Goal: Information Seeking & Learning: Learn about a topic

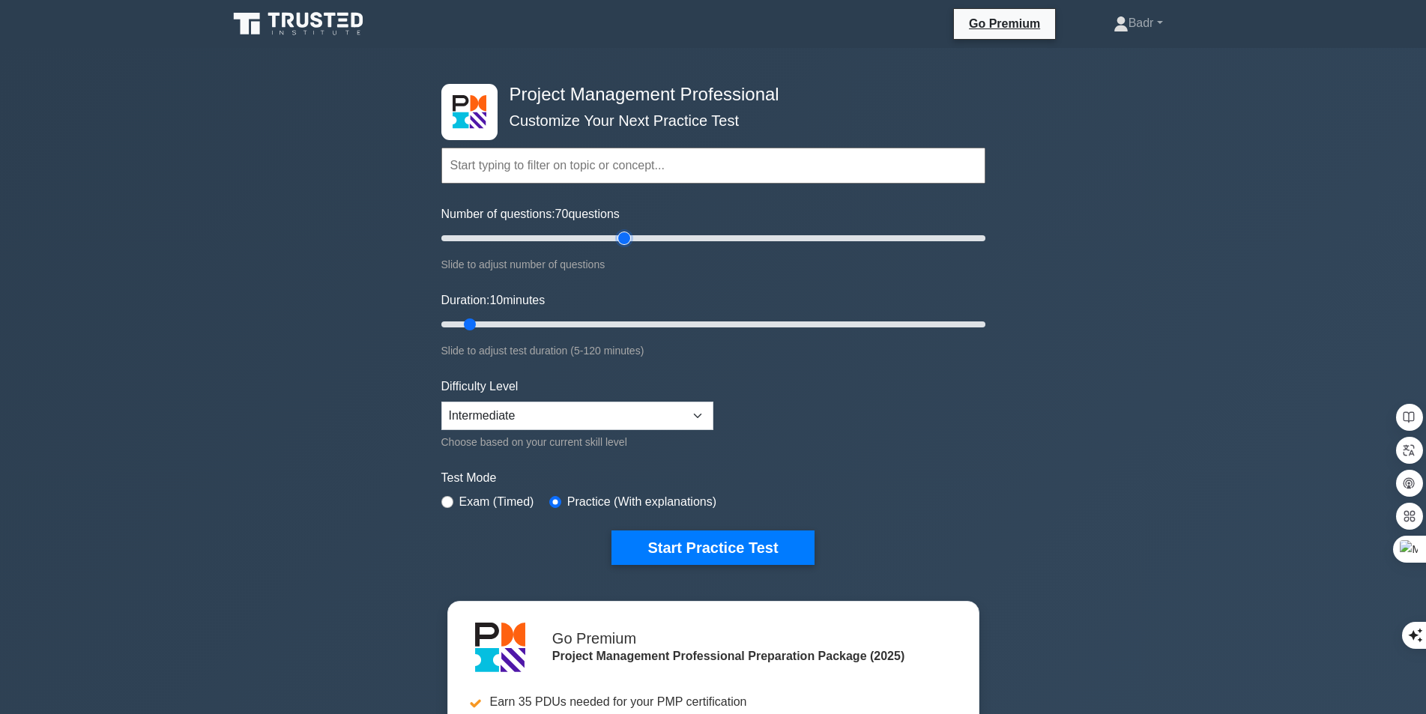
click at [623, 230] on input "Number of questions: 70 questions" at bounding box center [713, 238] width 544 height 18
click at [642, 232] on input "Number of questions: 75 questions" at bounding box center [713, 238] width 544 height 18
type input "80"
click at [650, 231] on input "Number of questions: 75 questions" at bounding box center [713, 238] width 544 height 18
click at [578, 324] on input "Duration: 10 minutes" at bounding box center [713, 324] width 544 height 18
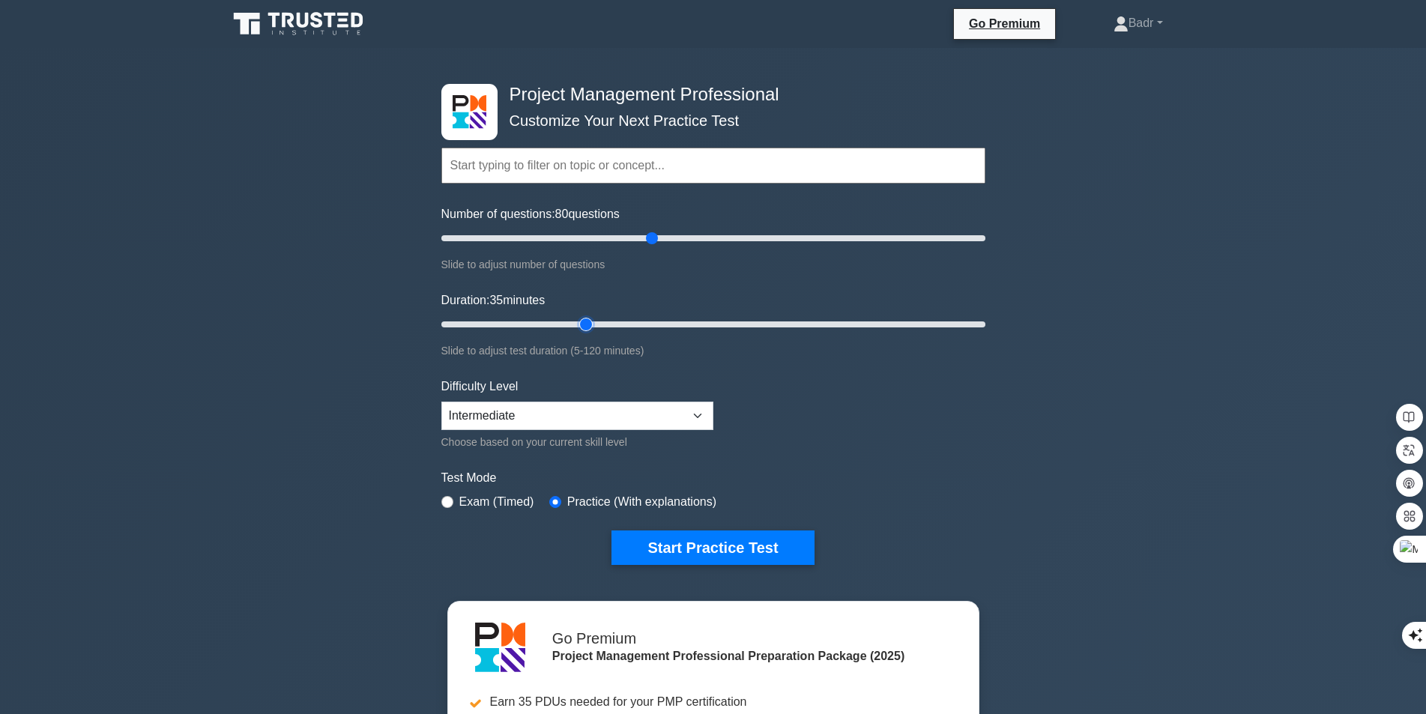
click at [575, 320] on input "Duration: 35 minutes" at bounding box center [713, 324] width 544 height 18
click at [575, 324] on input "Duration: 35 minutes" at bounding box center [713, 324] width 544 height 18
type input "30"
click at [570, 326] on input "Duration: 35 minutes" at bounding box center [713, 324] width 544 height 18
click at [693, 545] on button "Start Practice Test" at bounding box center [712, 547] width 202 height 34
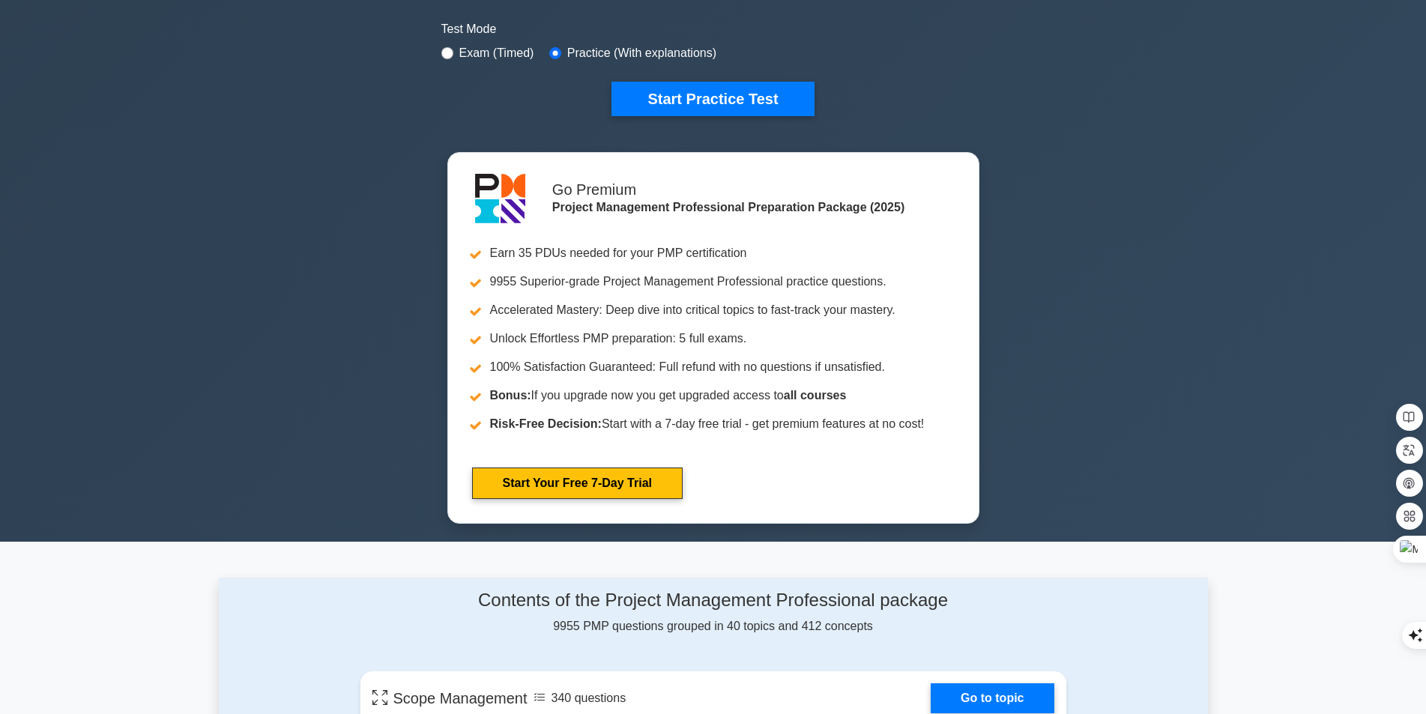
scroll to position [449, 0]
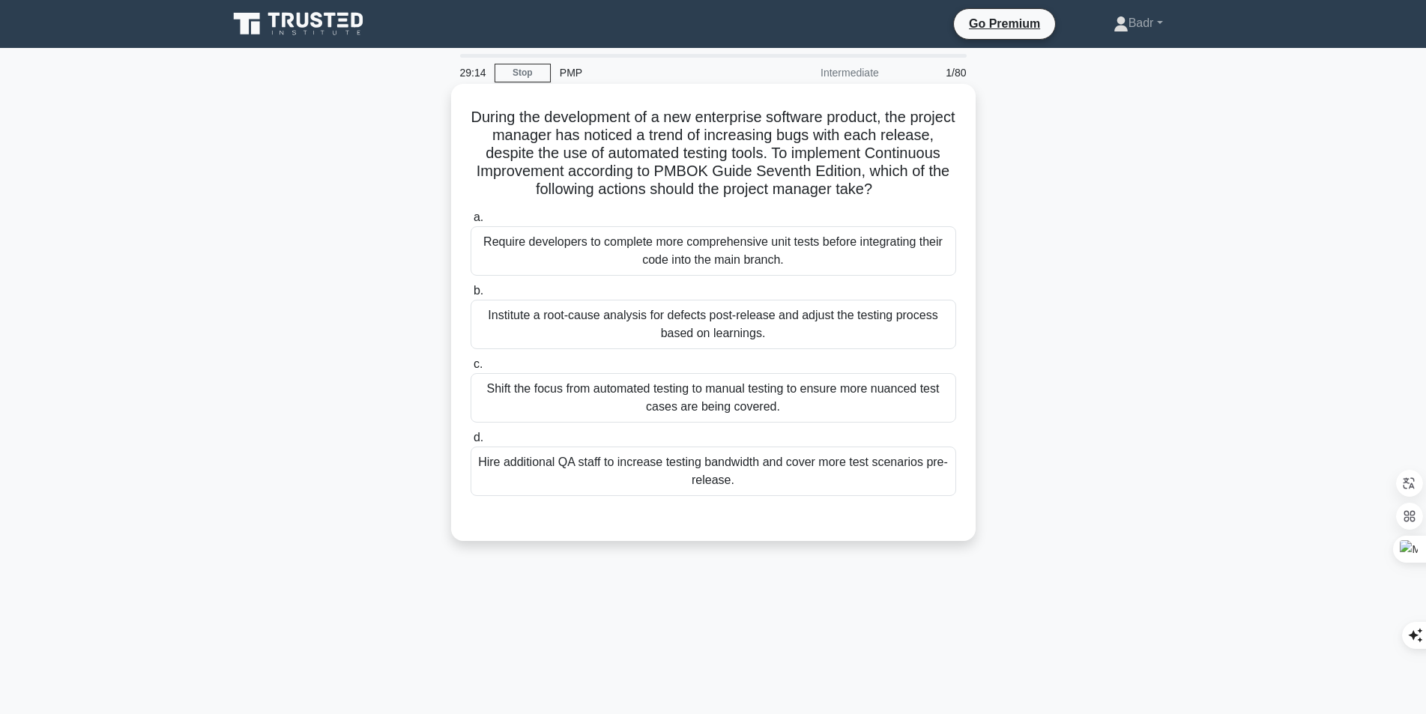
click at [684, 334] on div "Institute a root-cause analysis for defects post-release and adjust the testing…" at bounding box center [712, 324] width 485 height 49
click at [470, 296] on input "b. Institute a root-cause analysis for defects post-release and adjust the test…" at bounding box center [470, 291] width 0 height 10
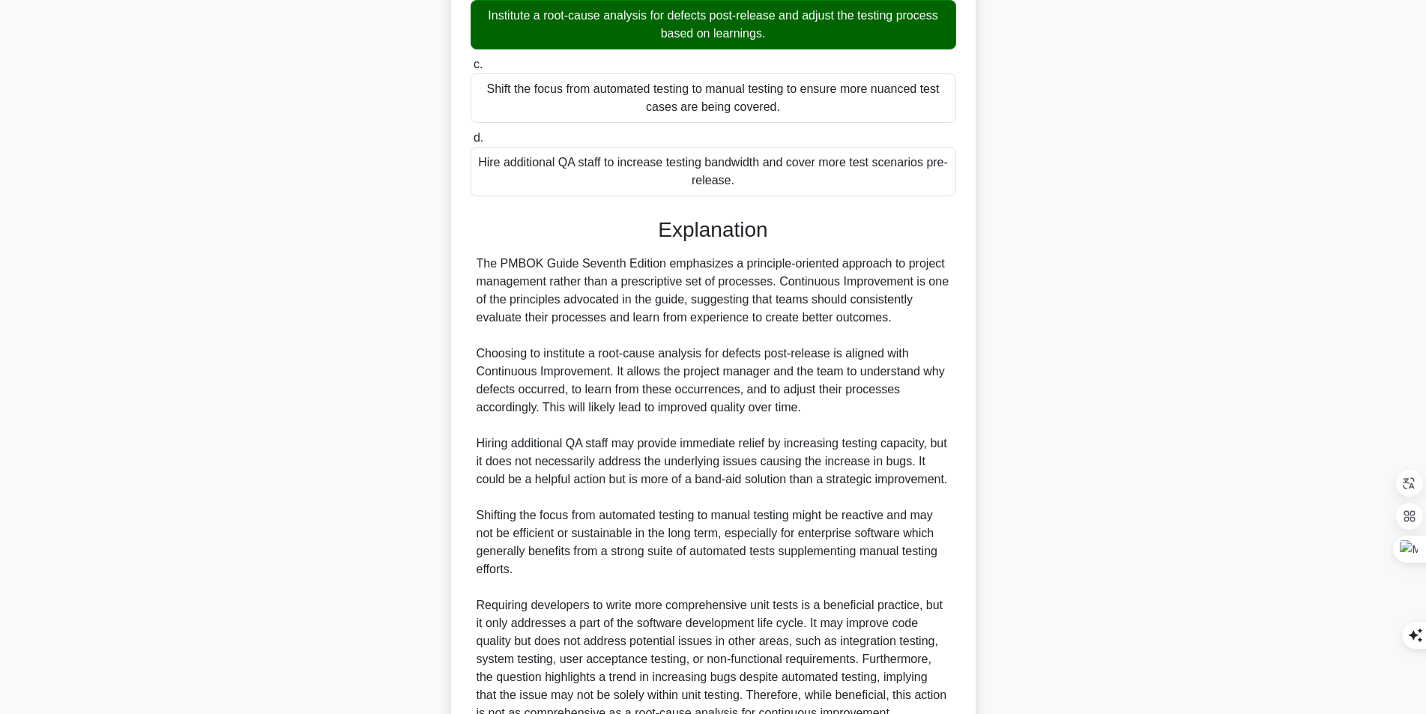
scroll to position [462, 0]
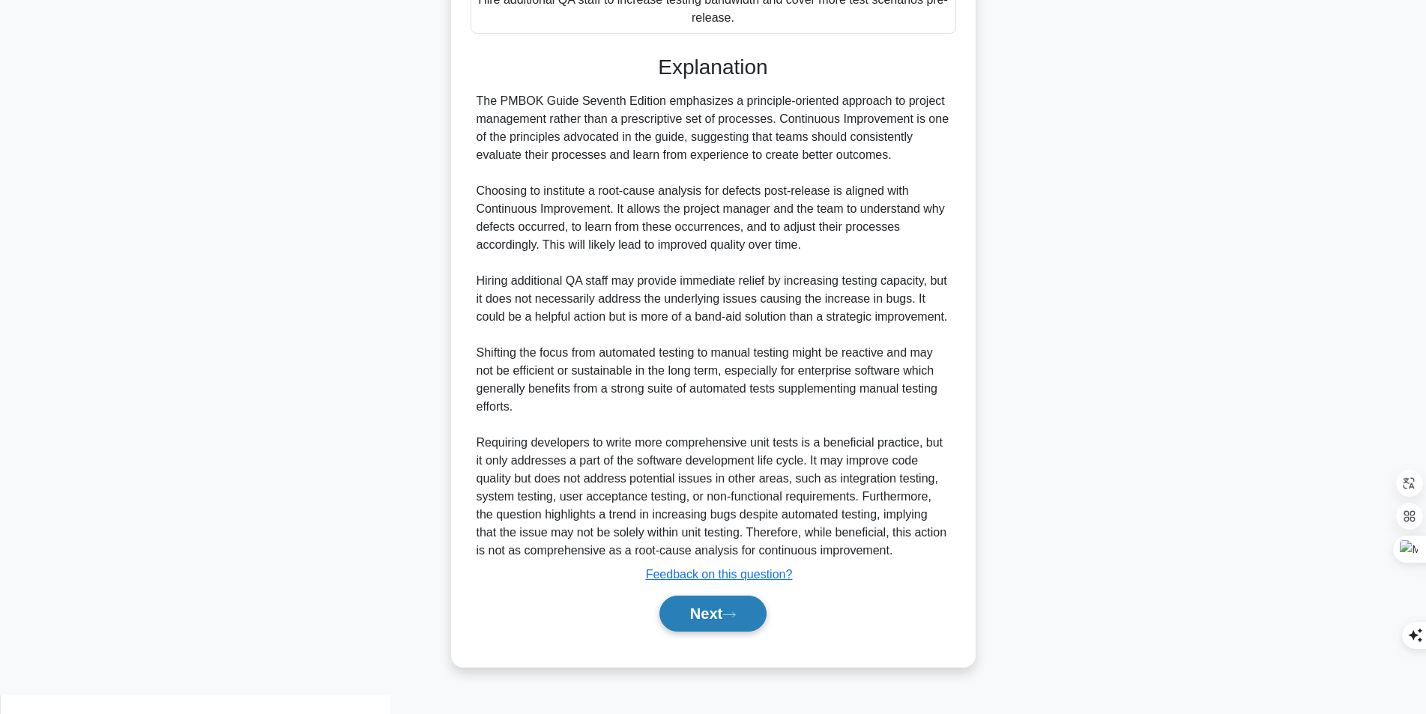
click at [736, 626] on button "Next" at bounding box center [712, 614] width 107 height 36
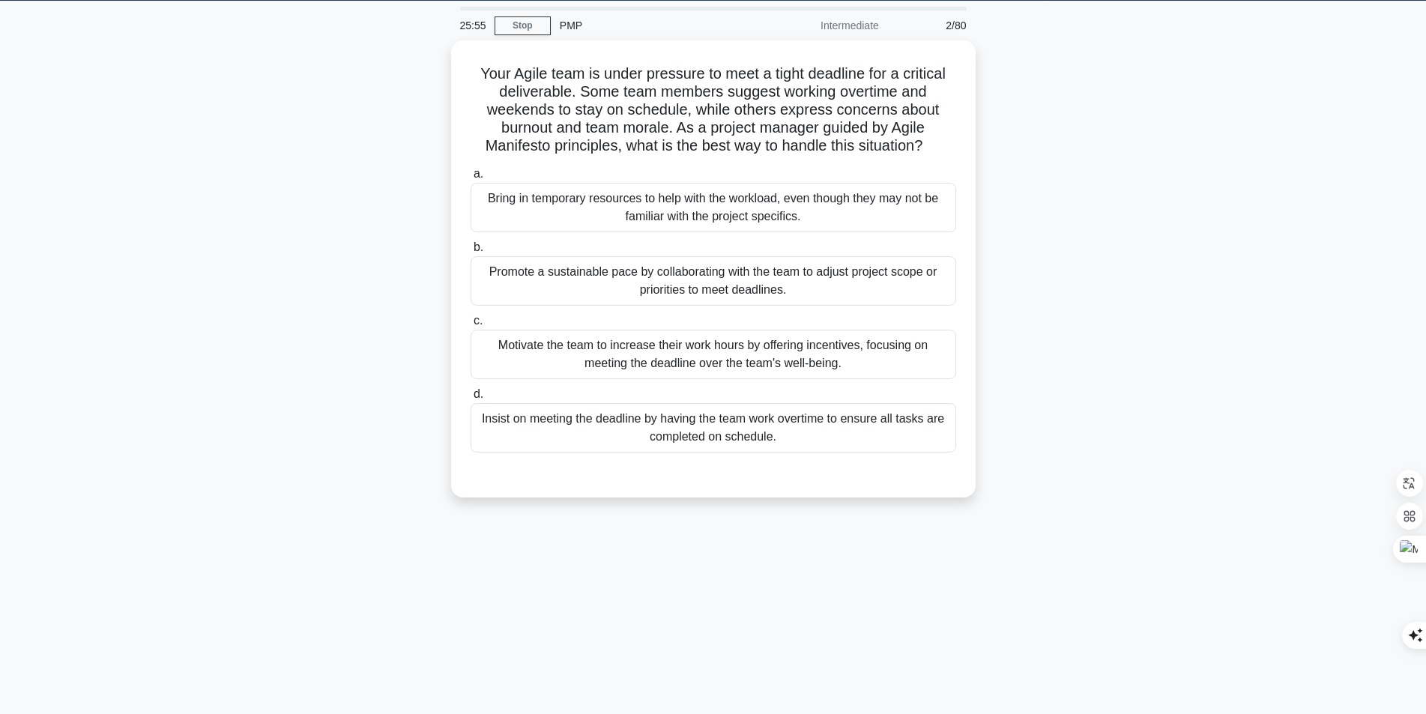
scroll to position [0, 0]
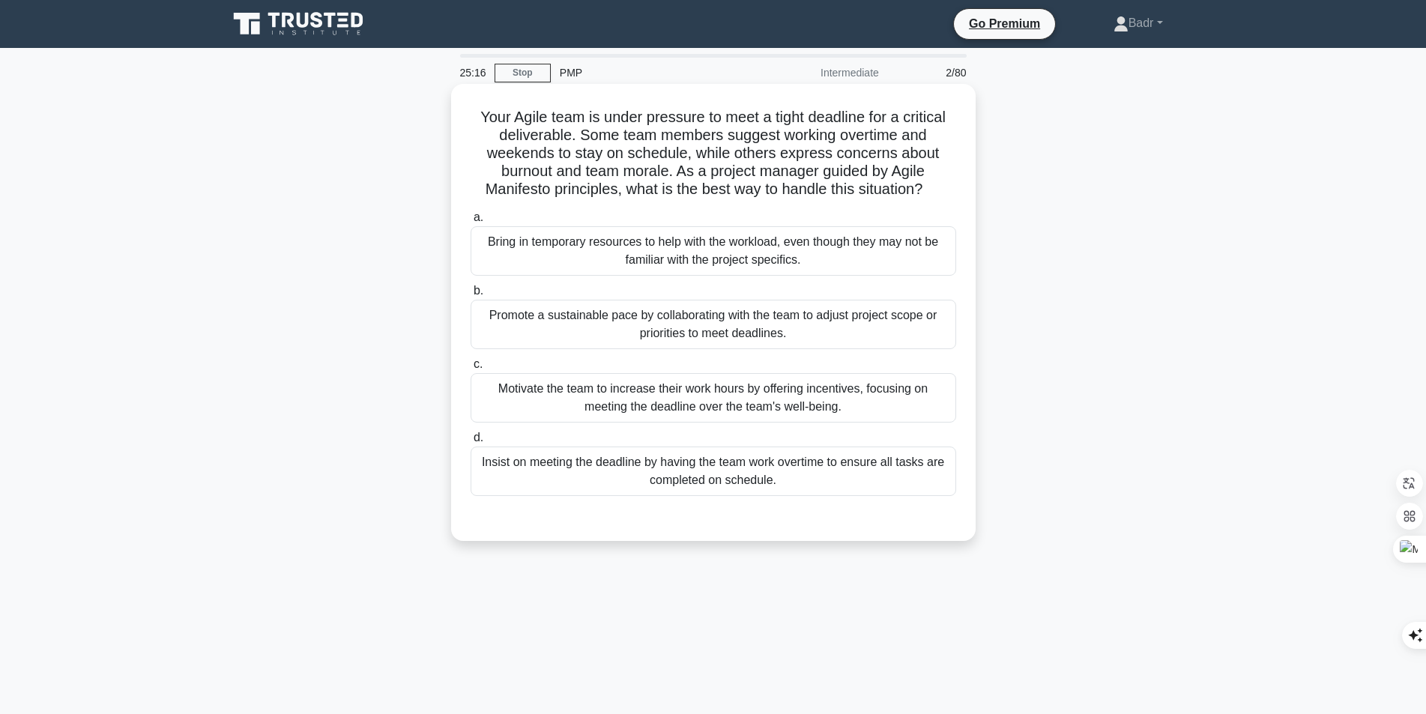
click at [718, 251] on div "Bring in temporary resources to help with the workload, even though they may no…" at bounding box center [712, 250] width 485 height 49
click at [470, 223] on input "a. Bring in temporary resources to help with the workload, even though they may…" at bounding box center [470, 218] width 0 height 10
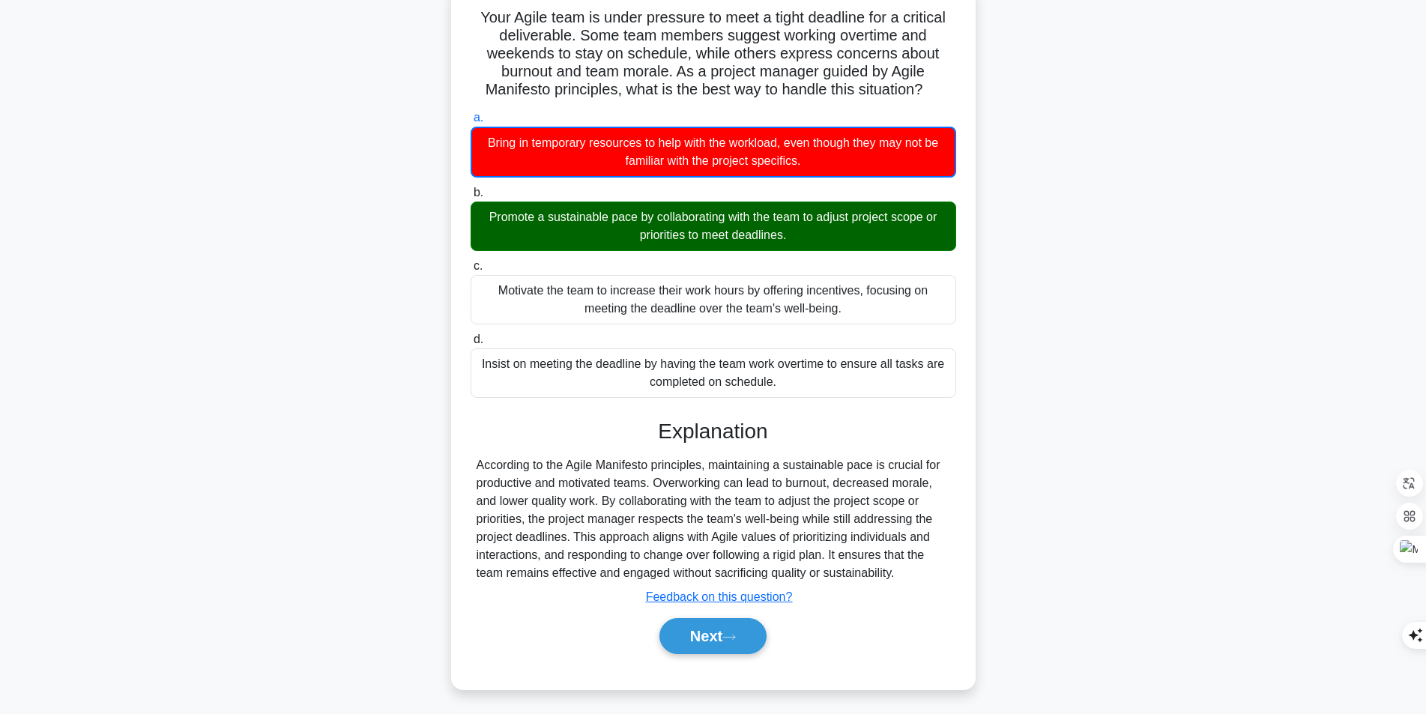
scroll to position [104, 0]
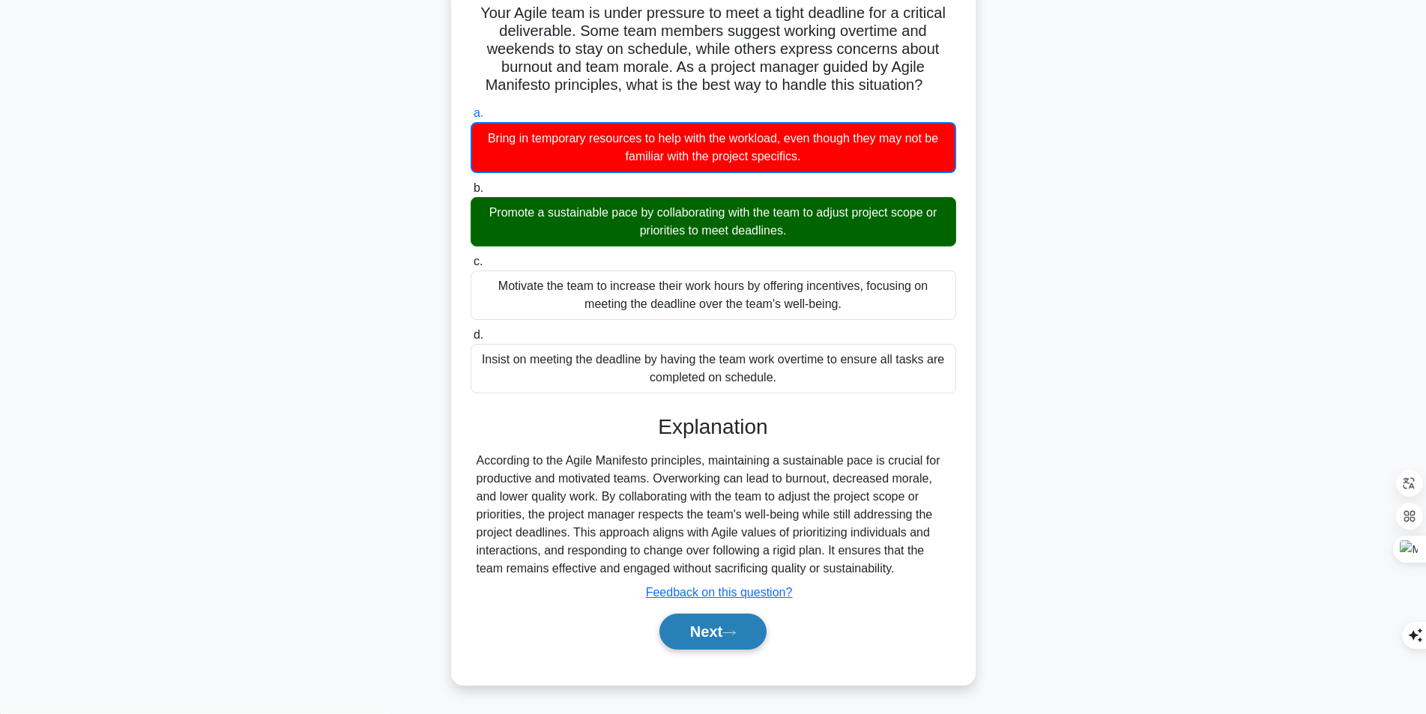
click at [704, 636] on button "Next" at bounding box center [712, 632] width 107 height 36
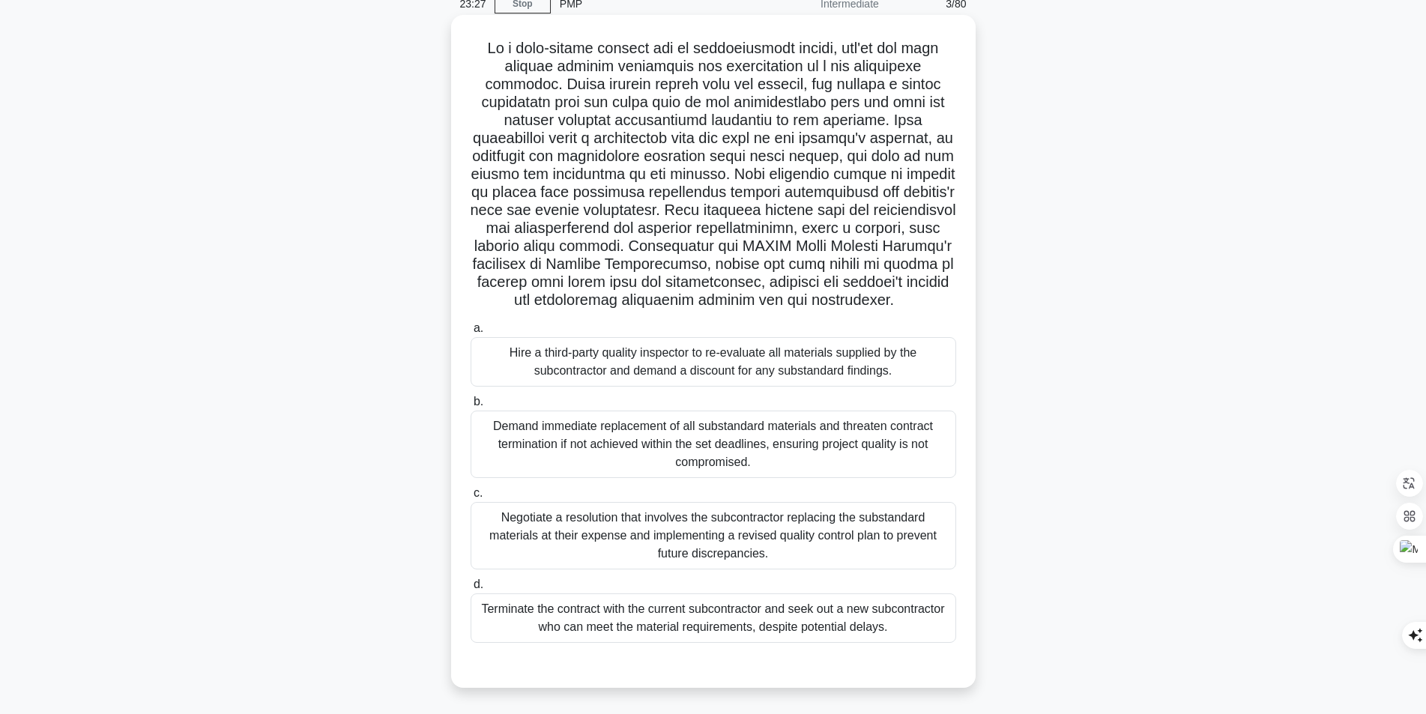
scroll to position [95, 0]
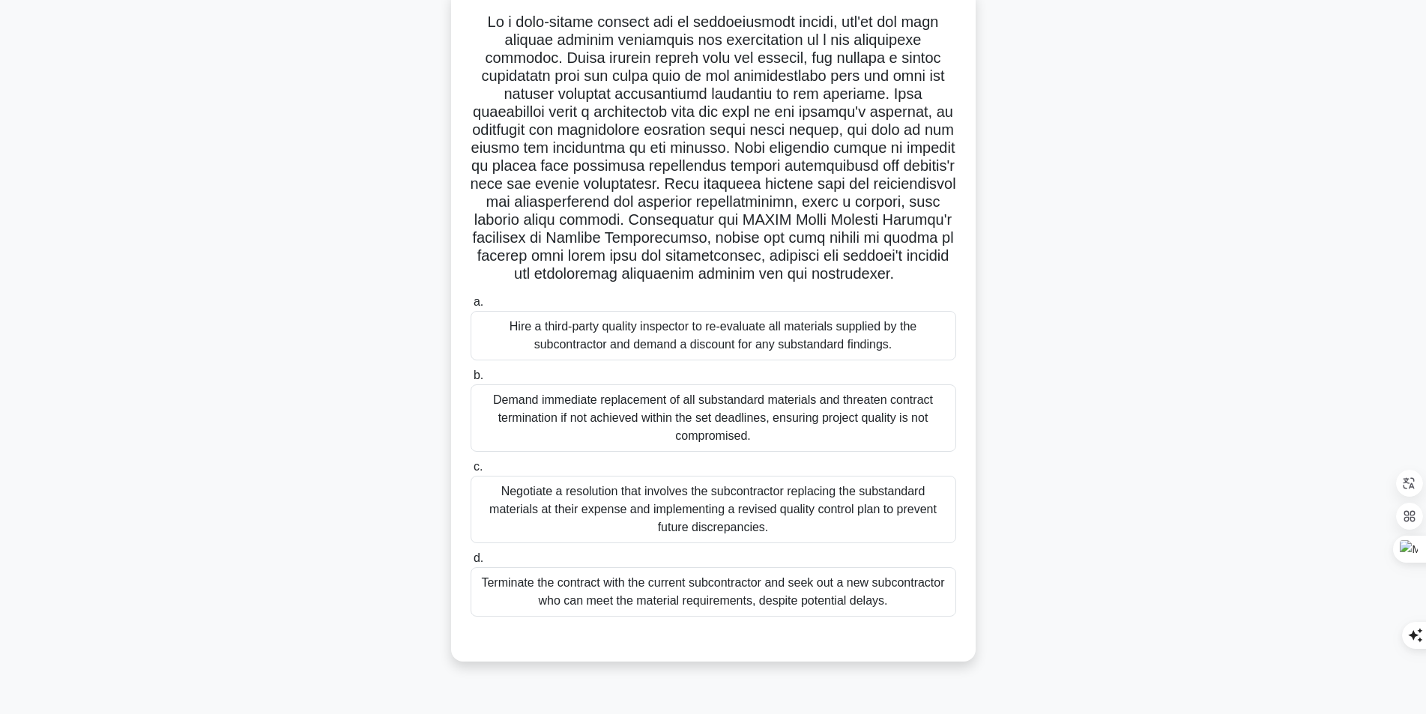
click at [702, 543] on div "Negotiate a resolution that involves the subcontractor replacing the substandar…" at bounding box center [712, 509] width 485 height 67
click at [470, 472] on input "c. Negotiate a resolution that involves the subcontractor replacing the substan…" at bounding box center [470, 467] width 0 height 10
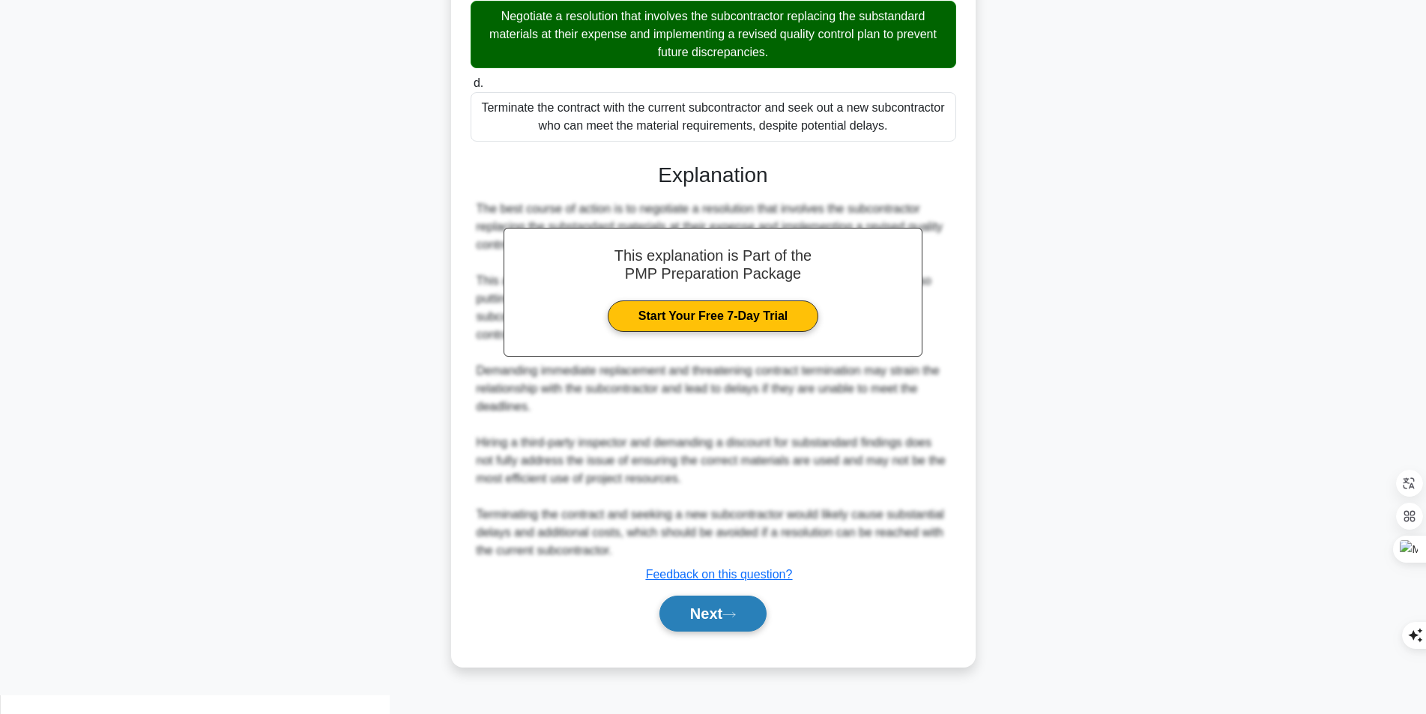
click at [708, 617] on button "Next" at bounding box center [712, 614] width 107 height 36
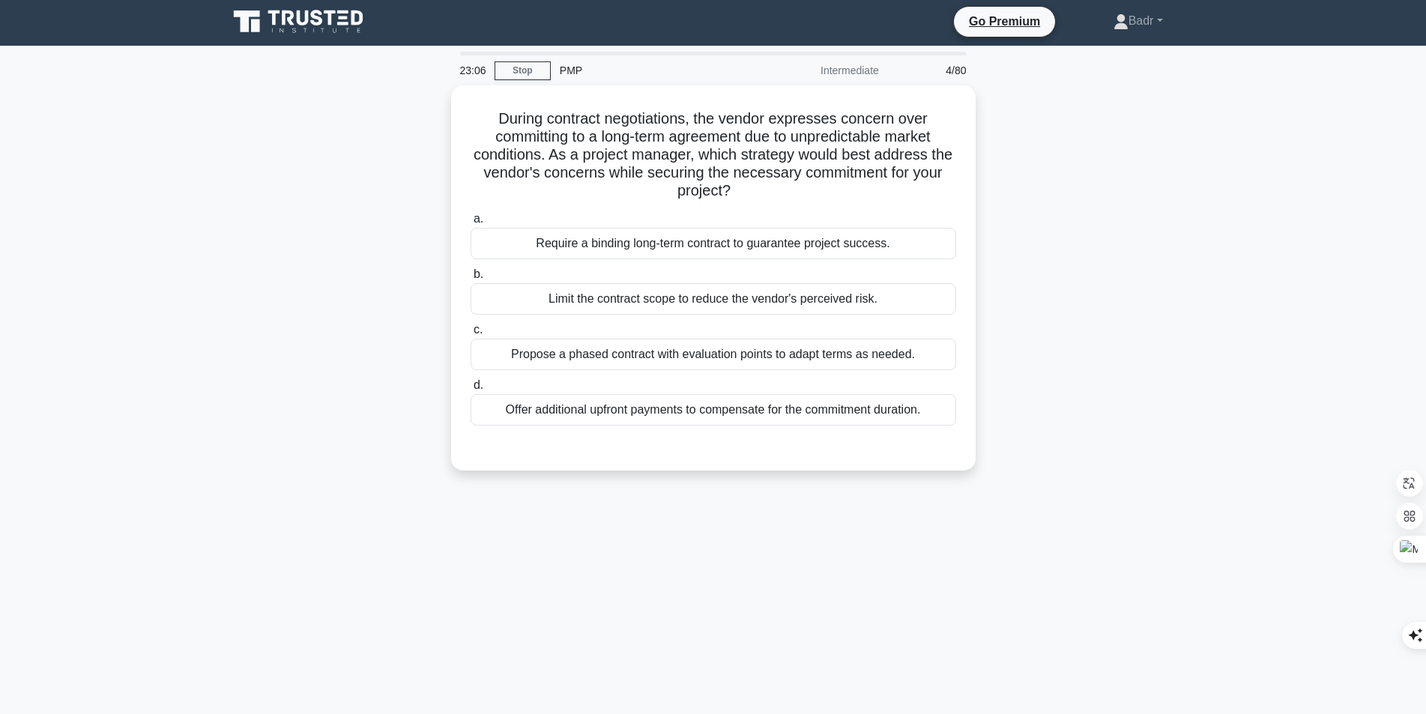
scroll to position [0, 0]
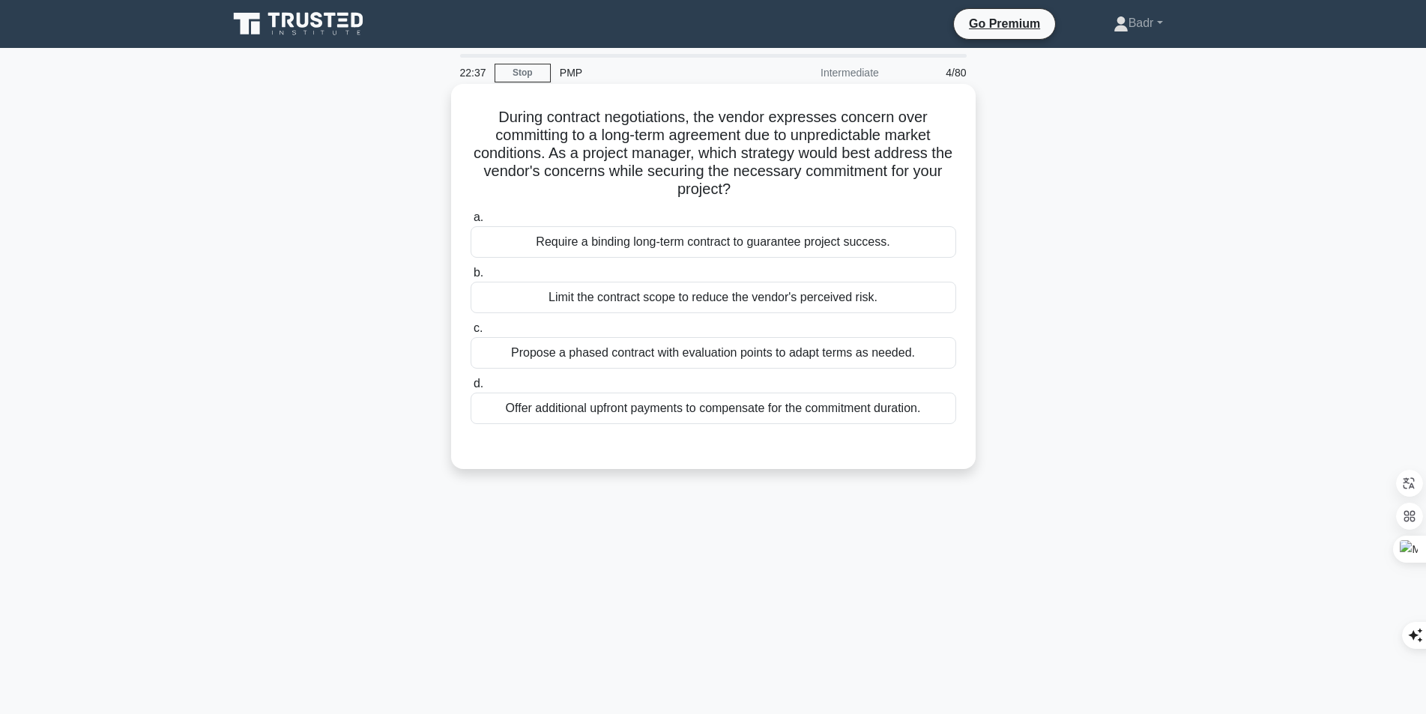
click at [664, 366] on div "Propose a phased contract with evaluation points to adapt terms as needed." at bounding box center [712, 352] width 485 height 31
click at [470, 333] on input "c. Propose a phased contract with evaluation points to adapt terms as needed." at bounding box center [470, 329] width 0 height 10
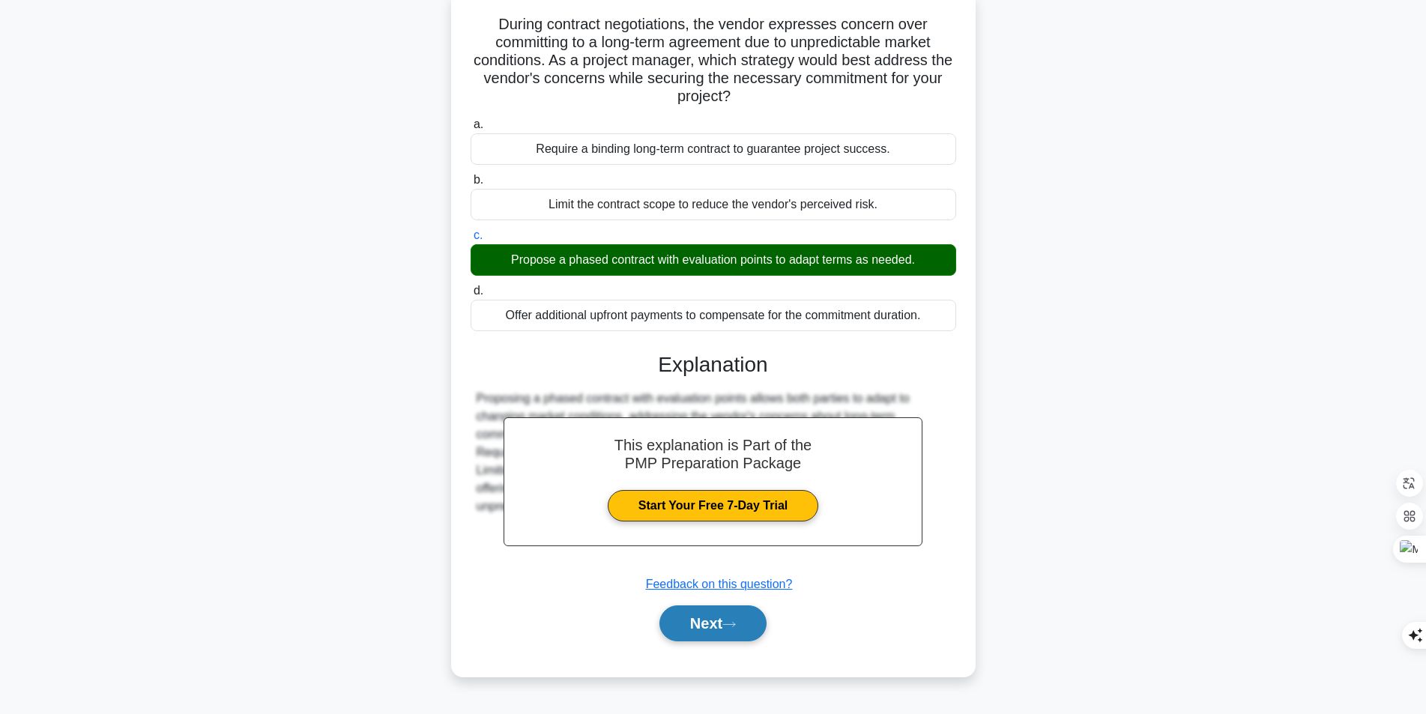
scroll to position [95, 0]
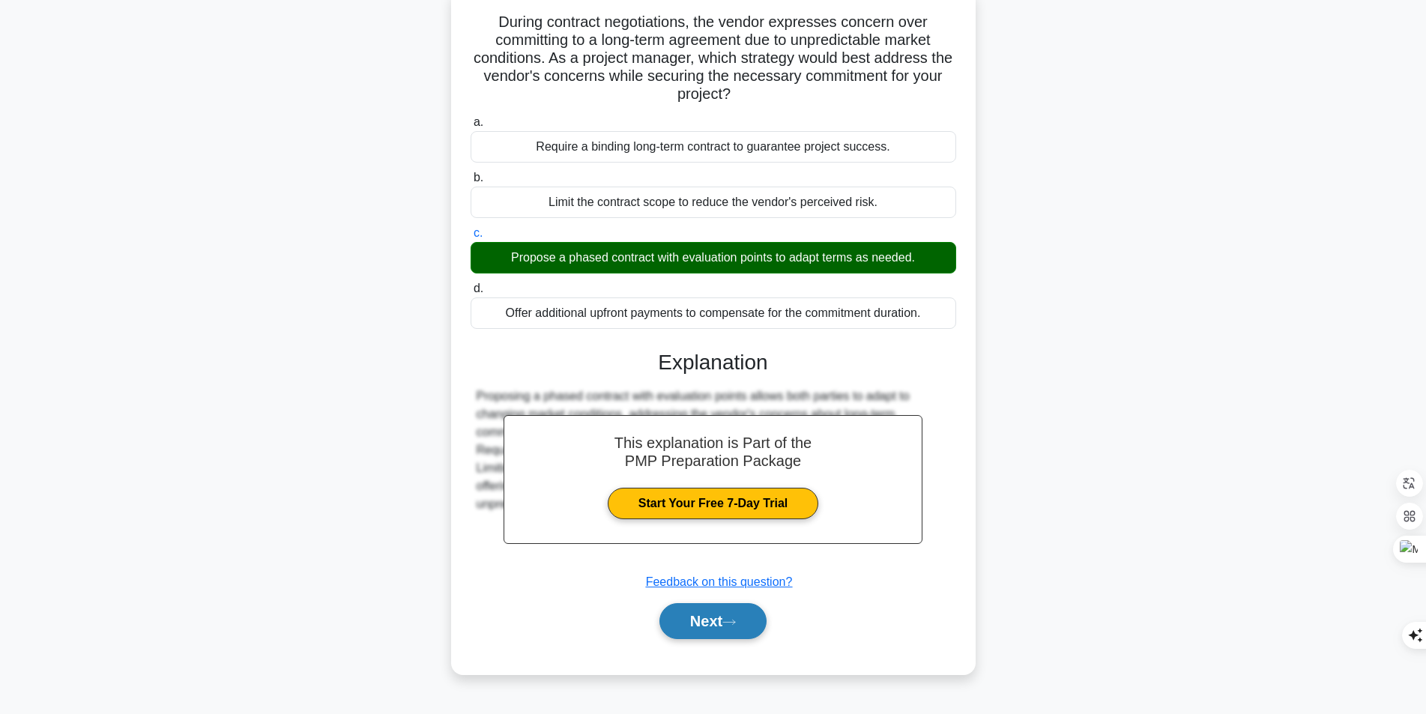
click at [733, 628] on button "Next" at bounding box center [712, 621] width 107 height 36
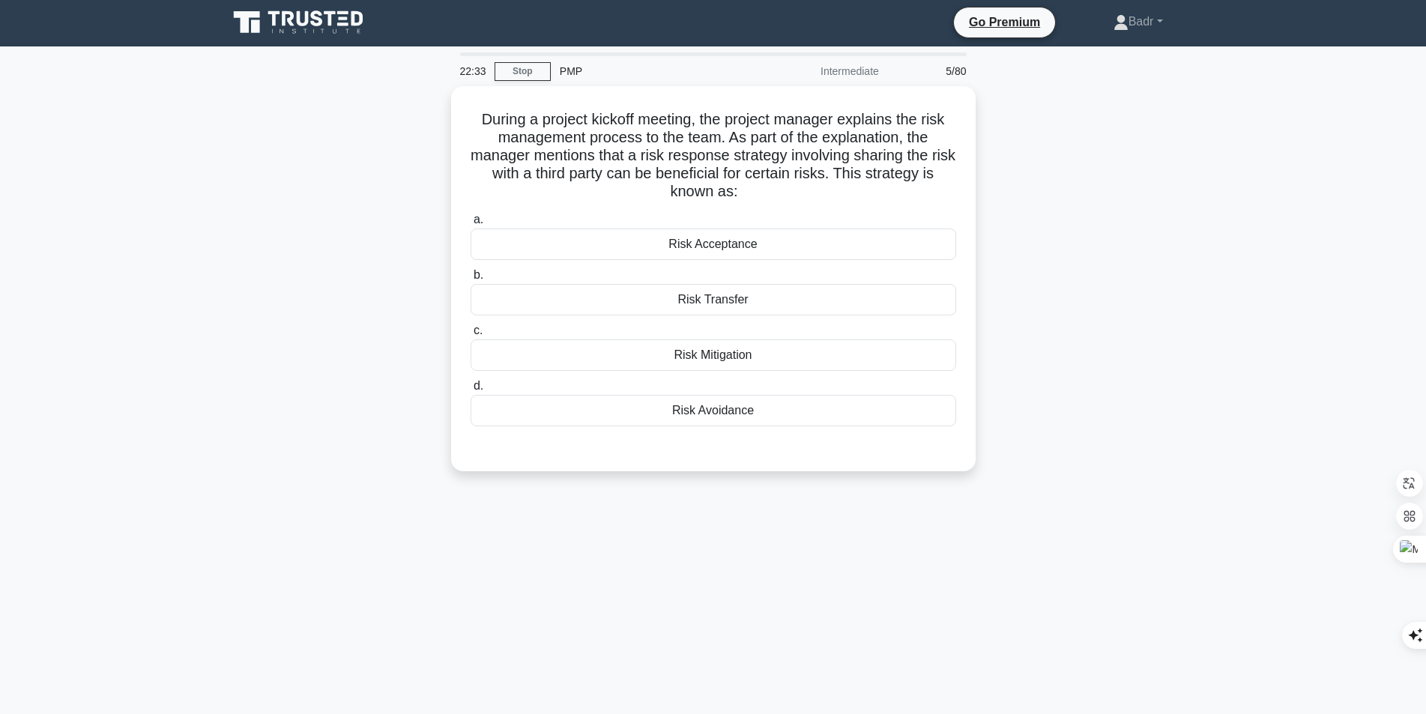
scroll to position [0, 0]
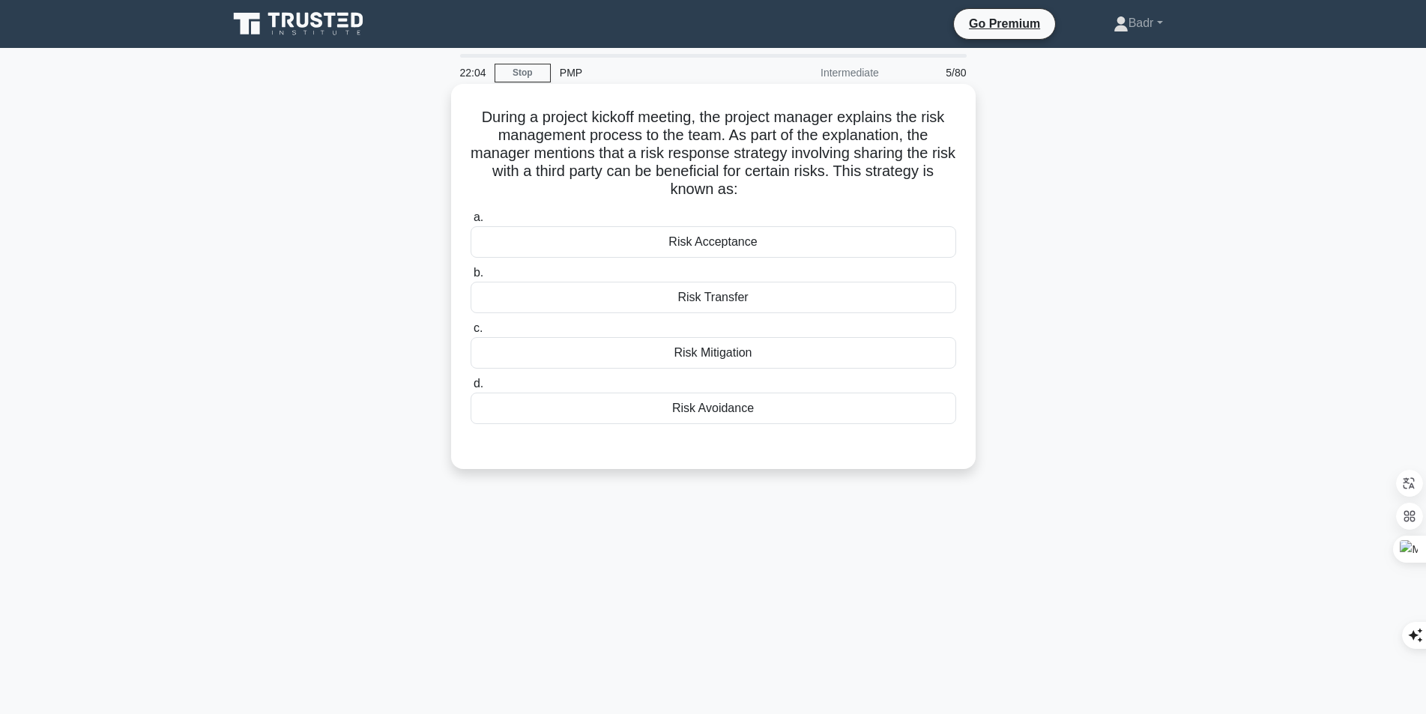
click at [707, 285] on div "Risk Transfer" at bounding box center [712, 297] width 485 height 31
click at [470, 278] on input "b. Risk Transfer" at bounding box center [470, 273] width 0 height 10
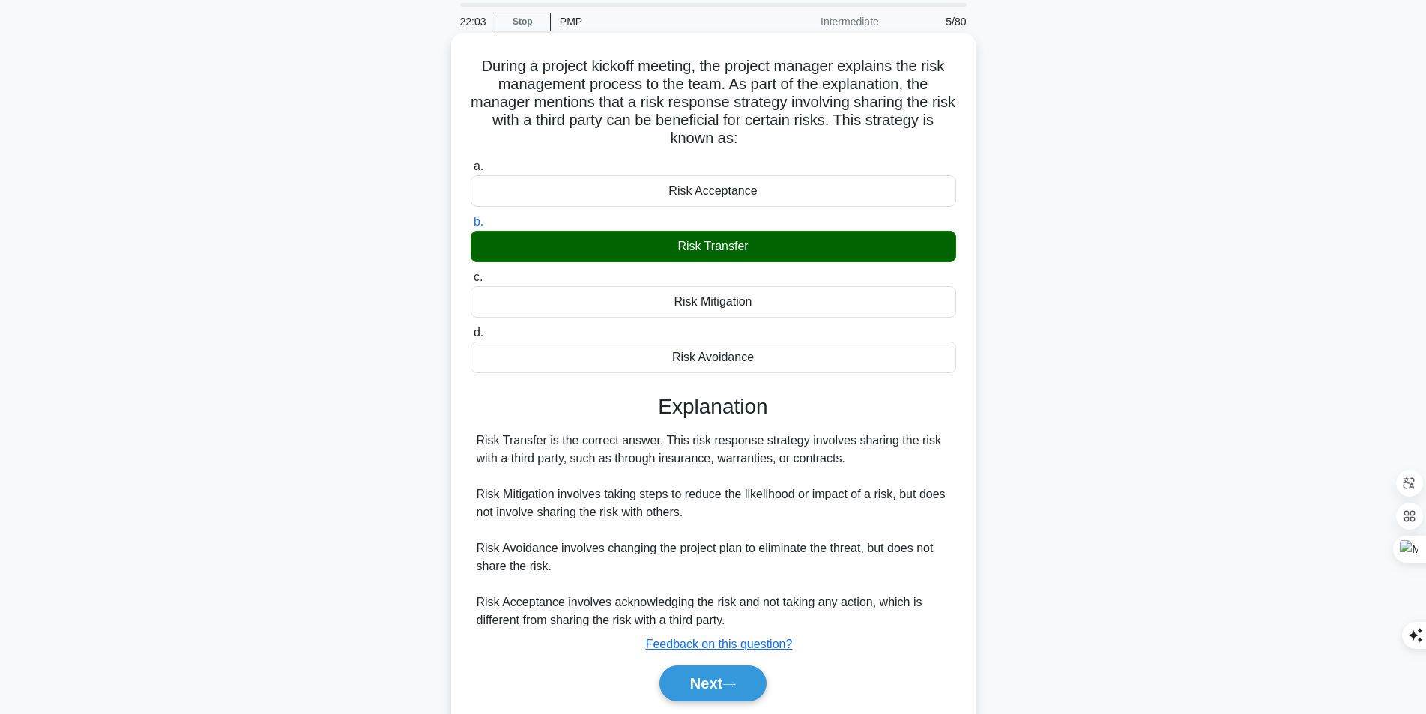
scroll to position [103, 0]
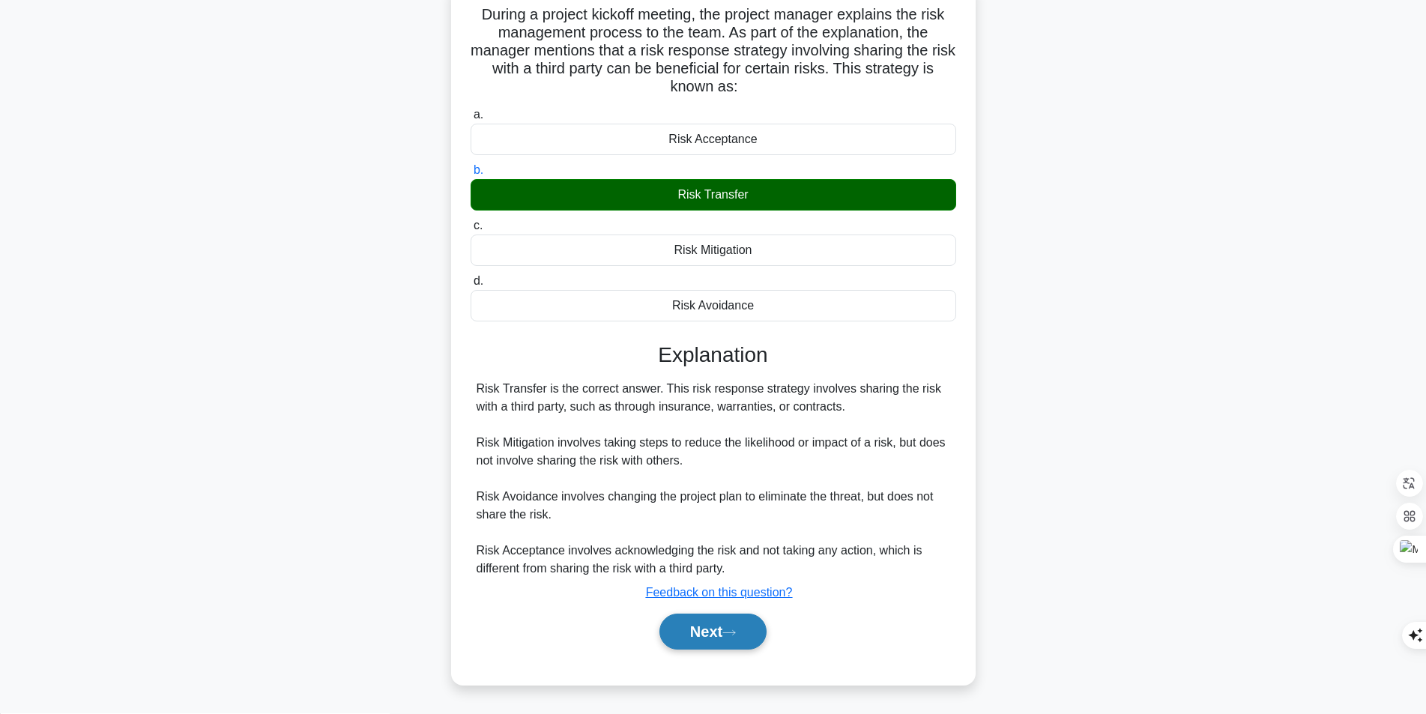
click at [717, 626] on button "Next" at bounding box center [712, 632] width 107 height 36
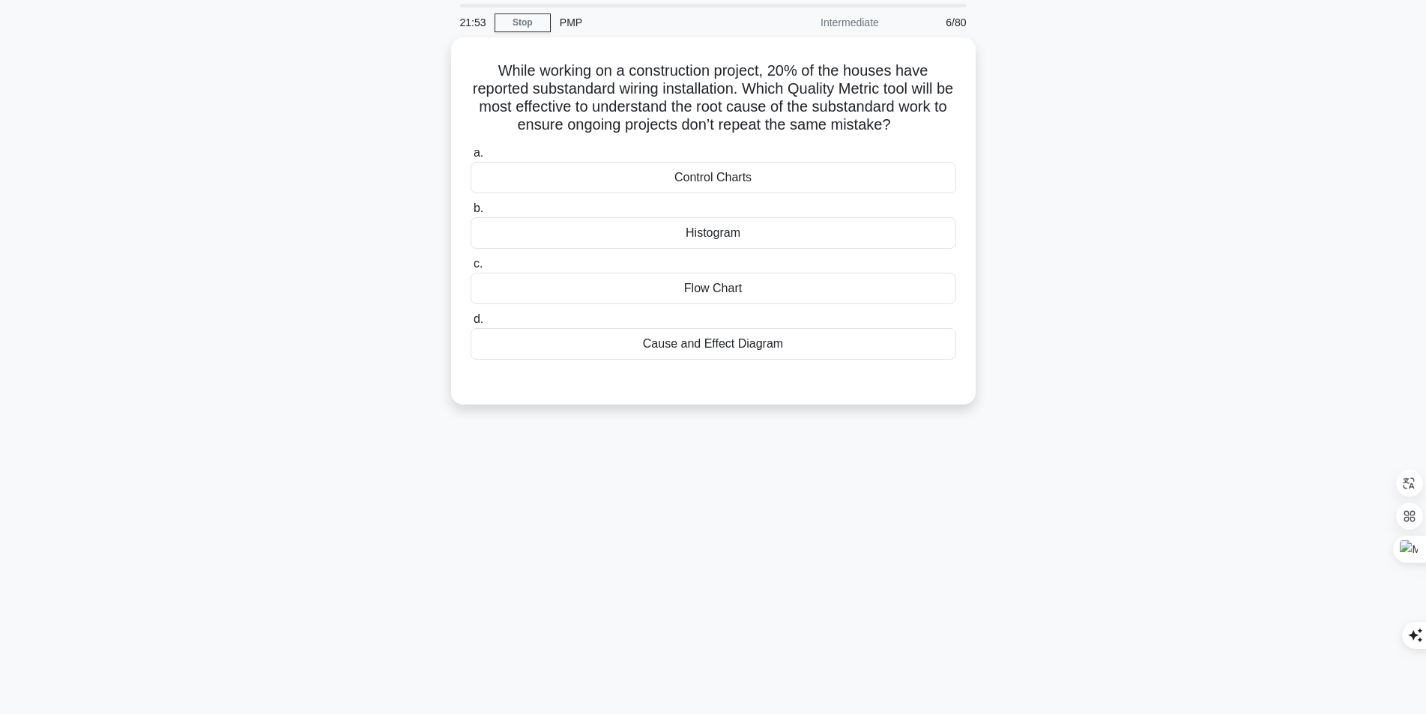
scroll to position [0, 0]
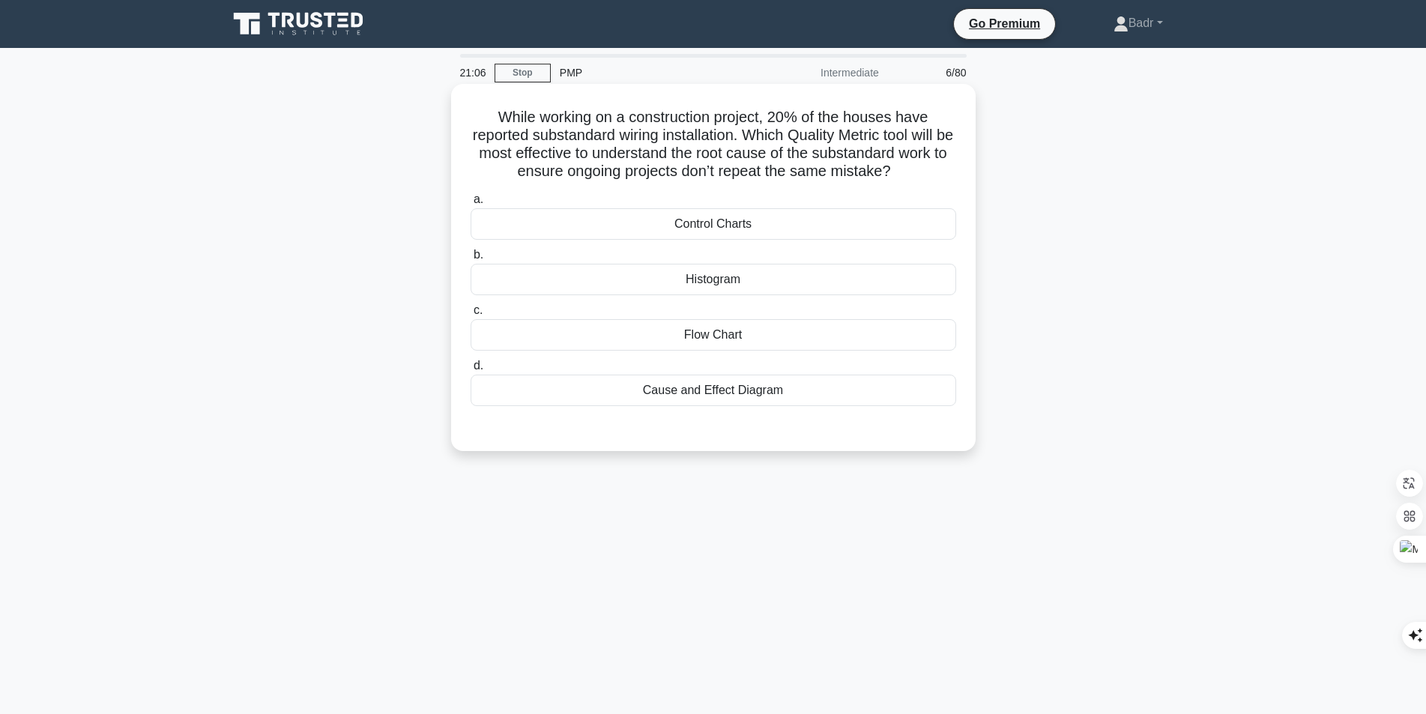
click at [741, 228] on div "Control Charts" at bounding box center [712, 223] width 485 height 31
click at [470, 205] on input "a. Control Charts" at bounding box center [470, 200] width 0 height 10
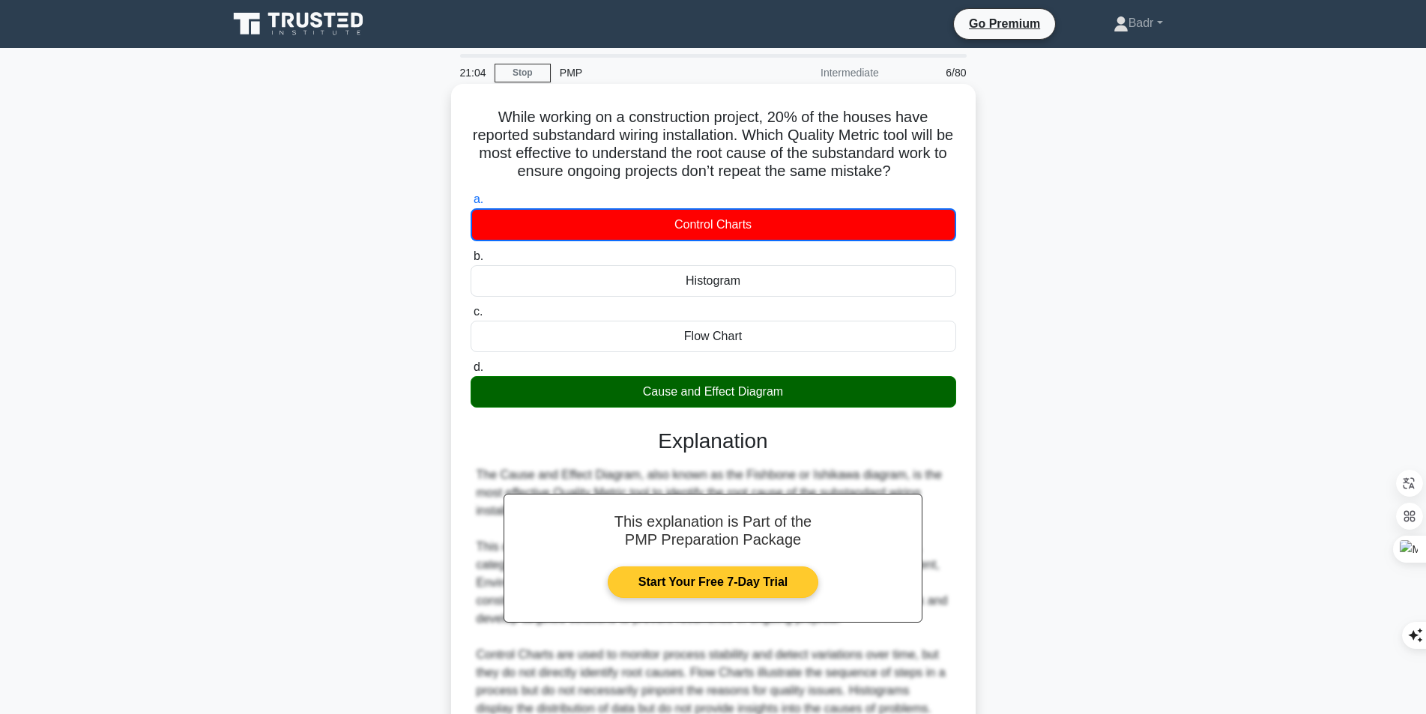
scroll to position [140, 0]
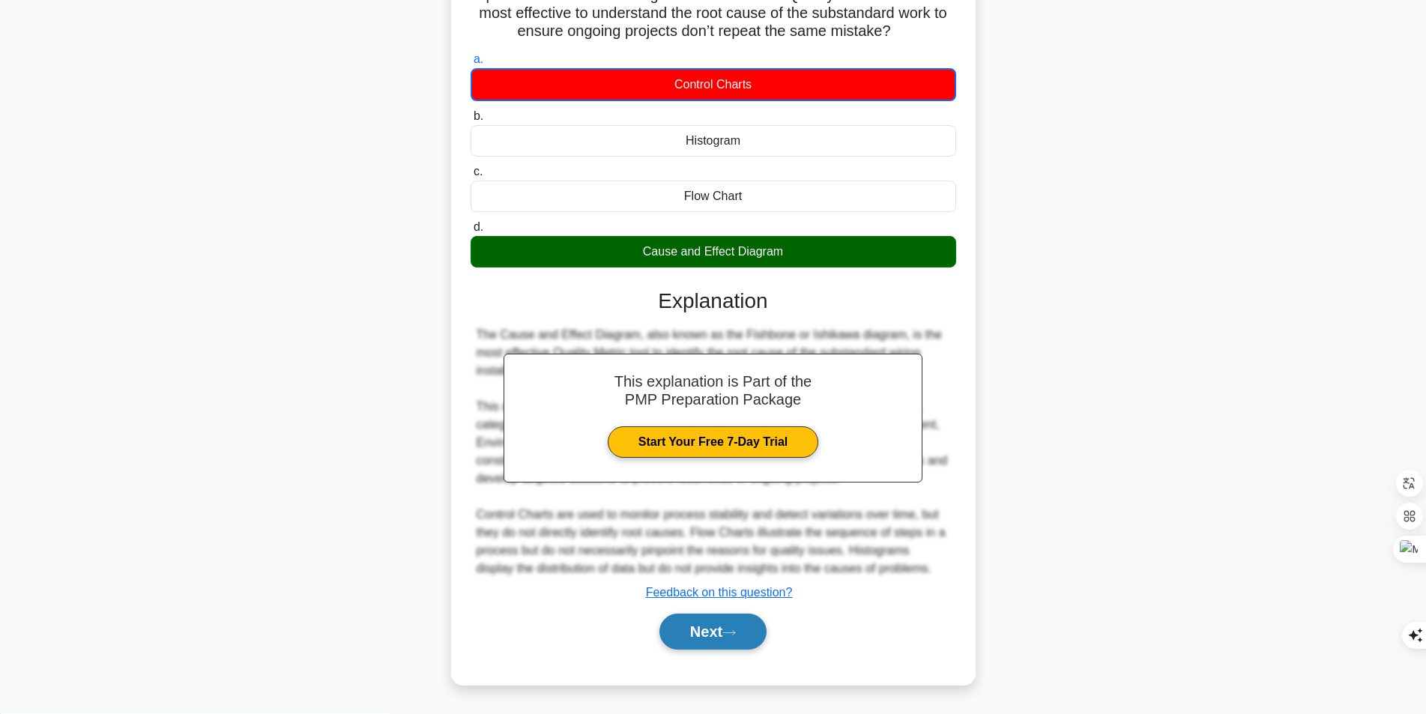
click at [706, 636] on button "Next" at bounding box center [712, 632] width 107 height 36
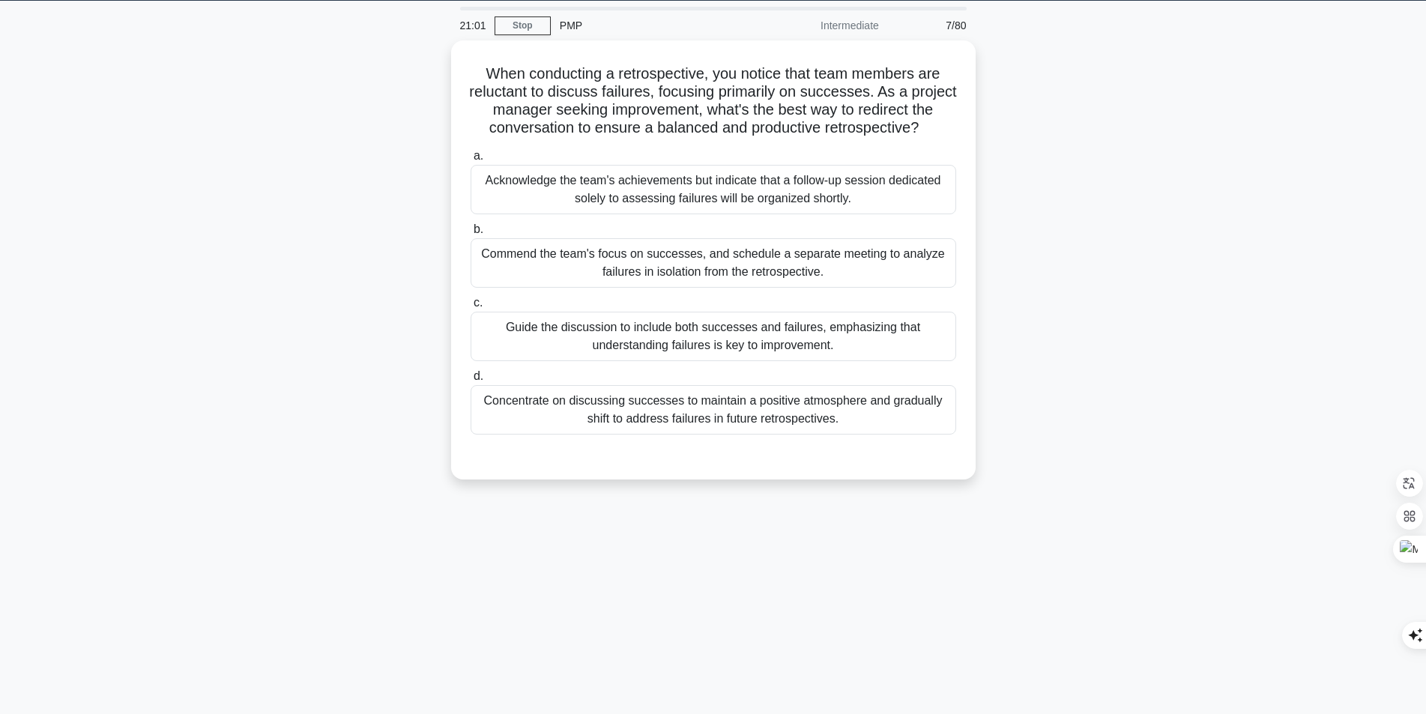
scroll to position [0, 0]
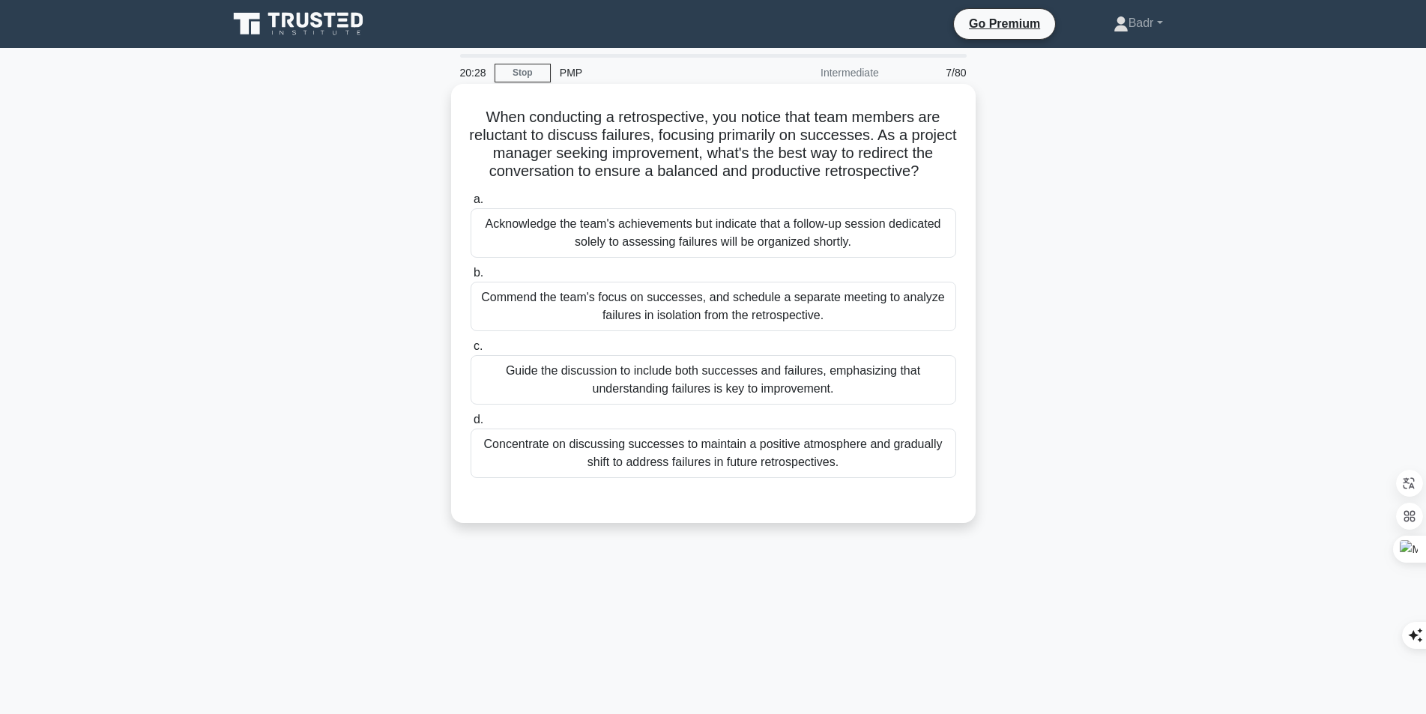
click at [638, 392] on div "Guide the discussion to include both successes and failures, emphasizing that u…" at bounding box center [712, 379] width 485 height 49
click at [470, 351] on input "c. Guide the discussion to include both successes and failures, emphasizing tha…" at bounding box center [470, 347] width 0 height 10
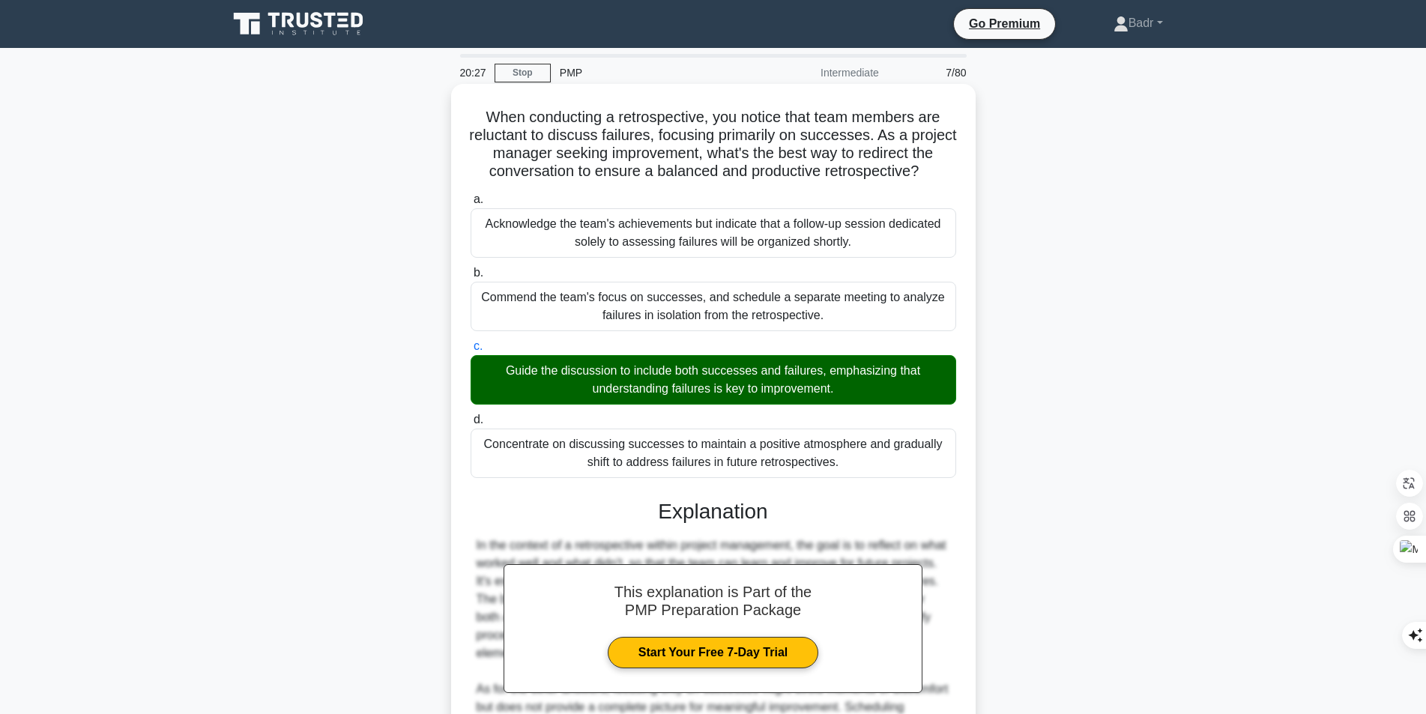
scroll to position [228, 0]
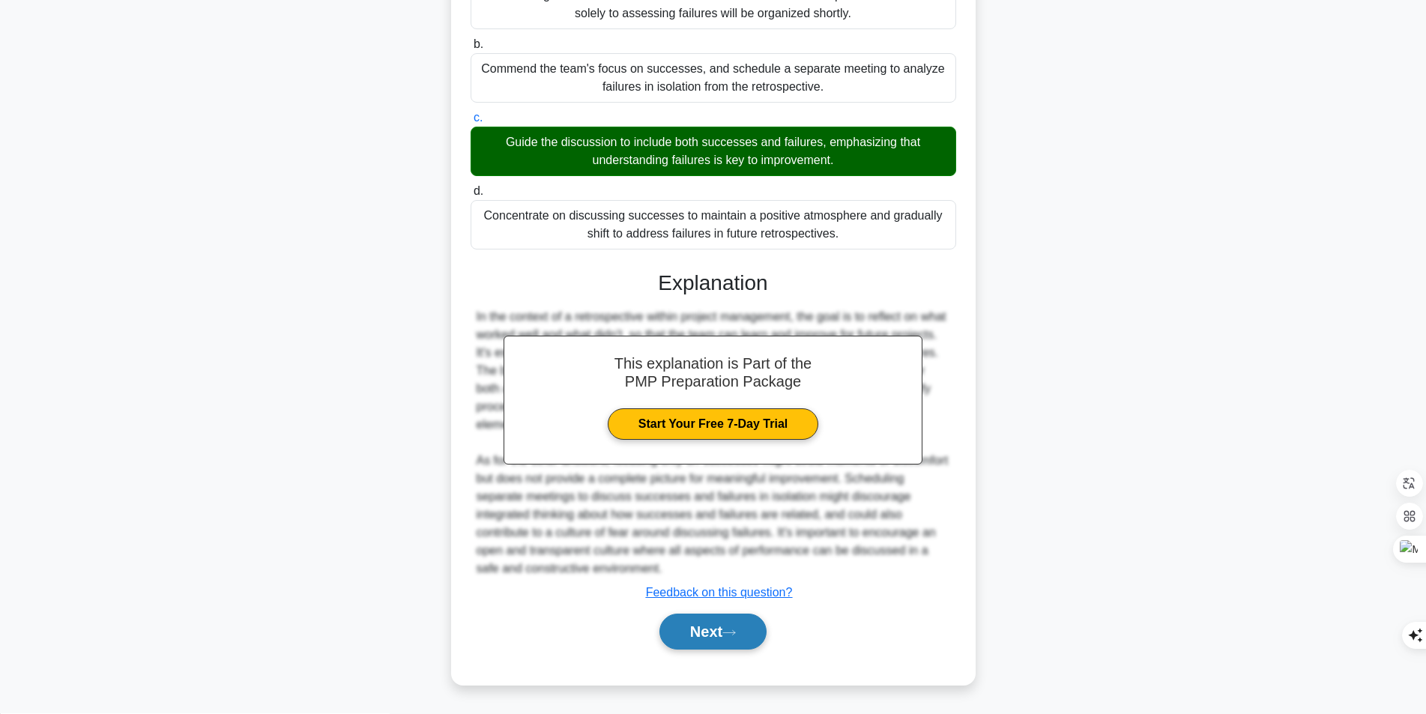
click at [707, 633] on button "Next" at bounding box center [712, 632] width 107 height 36
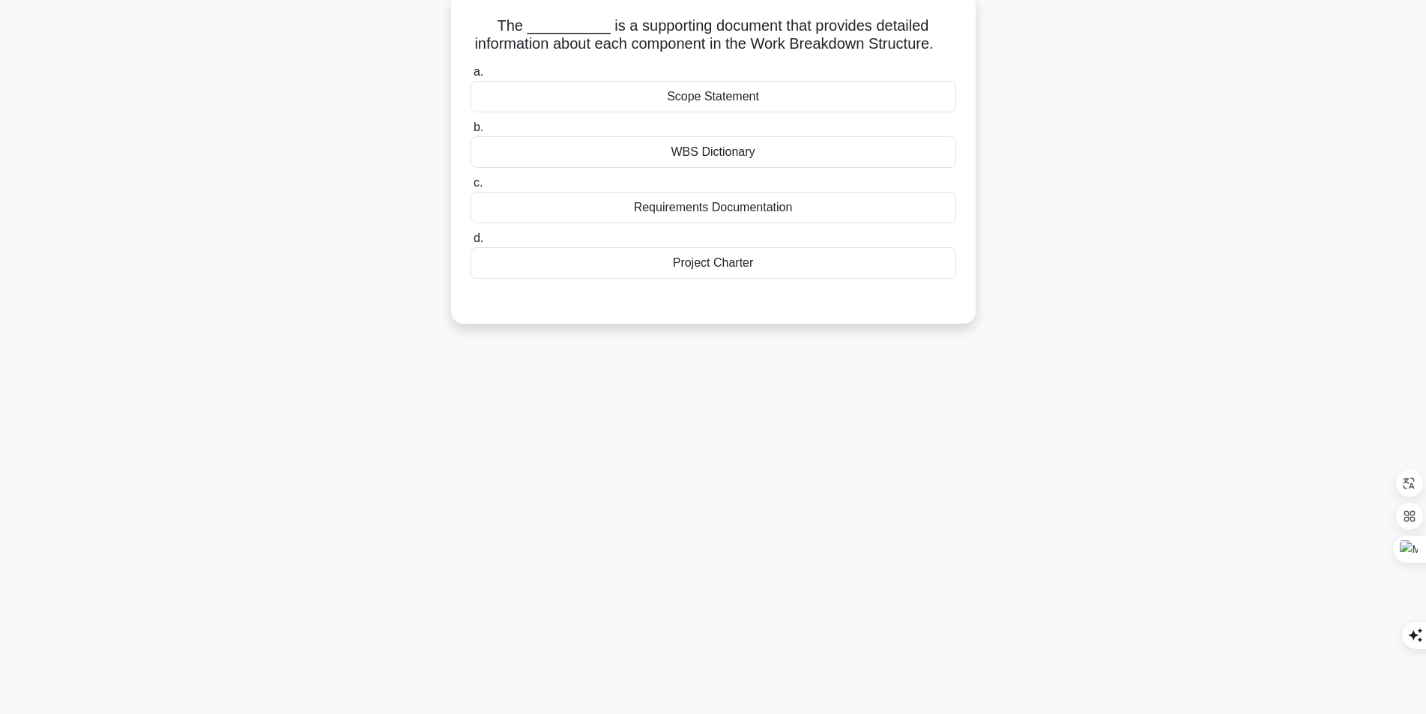
scroll to position [20, 0]
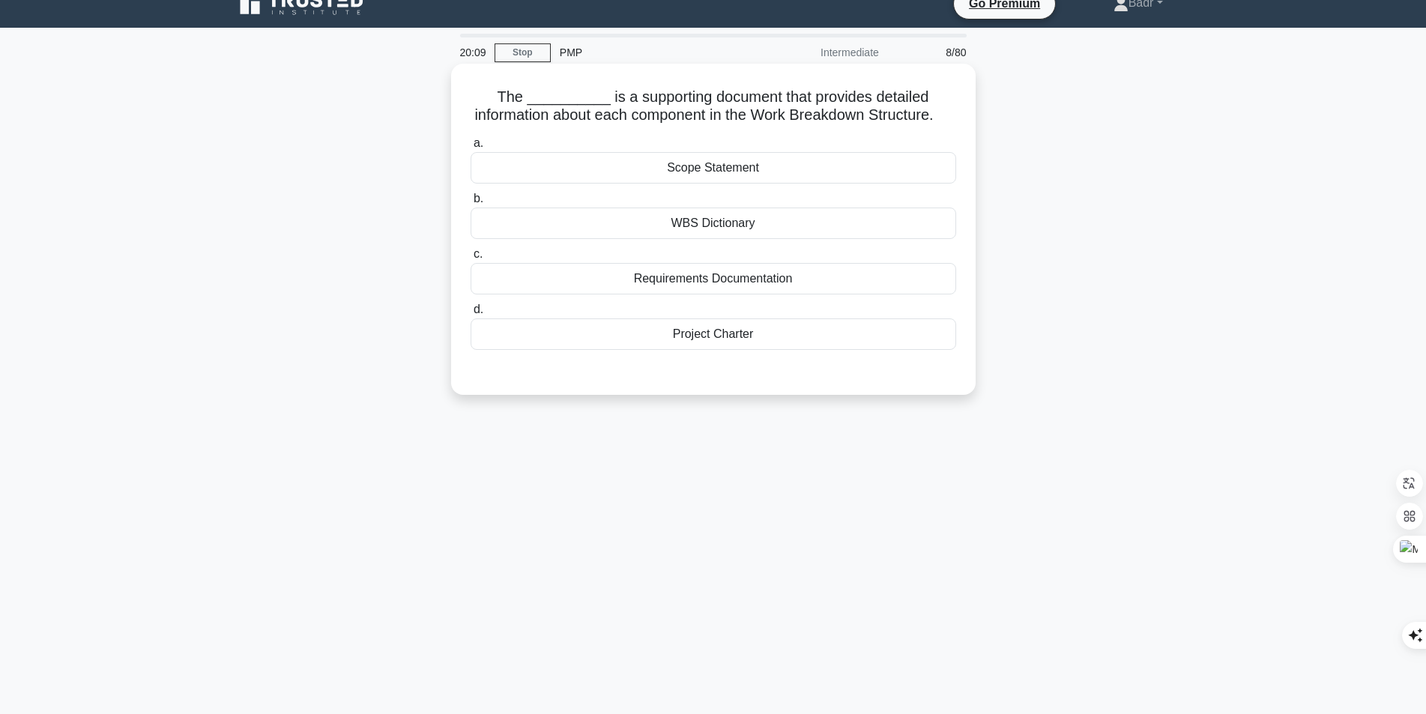
click at [750, 350] on div "Project Charter" at bounding box center [712, 333] width 485 height 31
click at [470, 315] on input "d. Project Charter" at bounding box center [470, 310] width 0 height 10
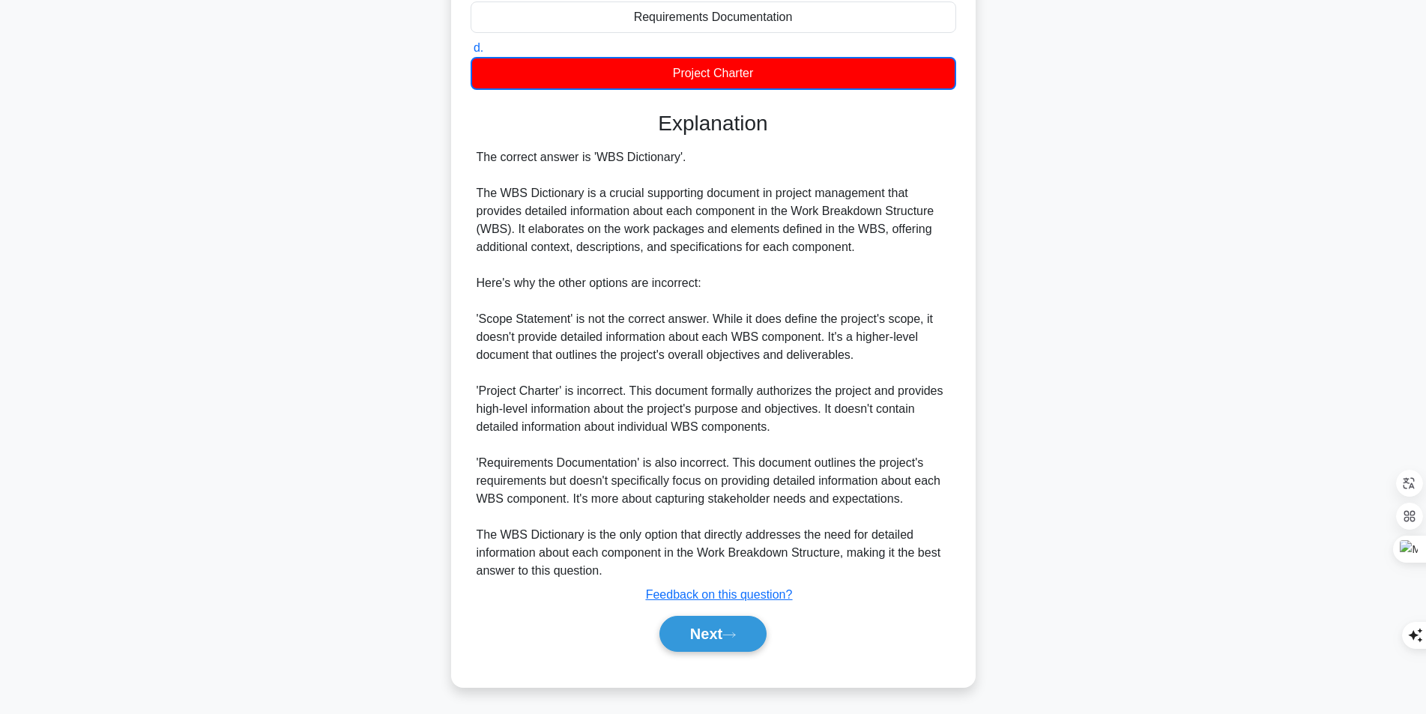
scroll to position [302, 0]
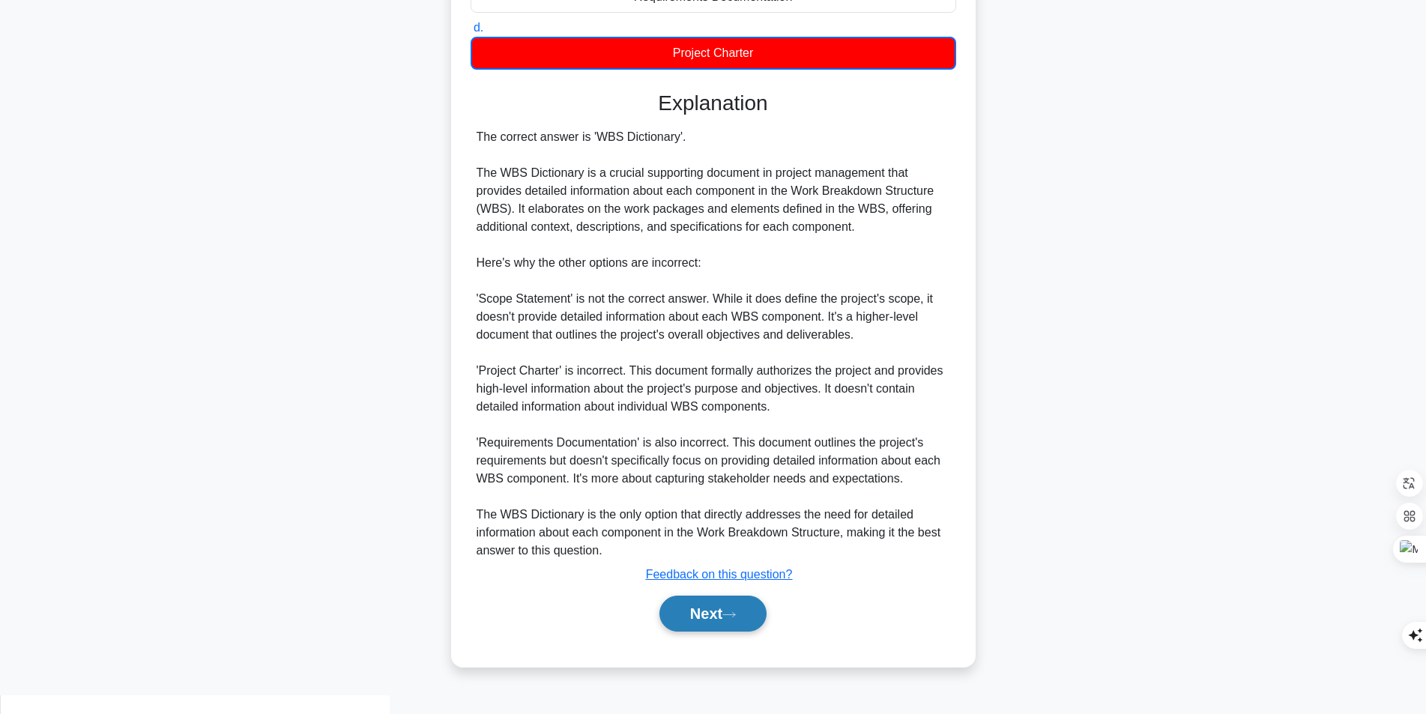
click at [736, 623] on button "Next" at bounding box center [712, 614] width 107 height 36
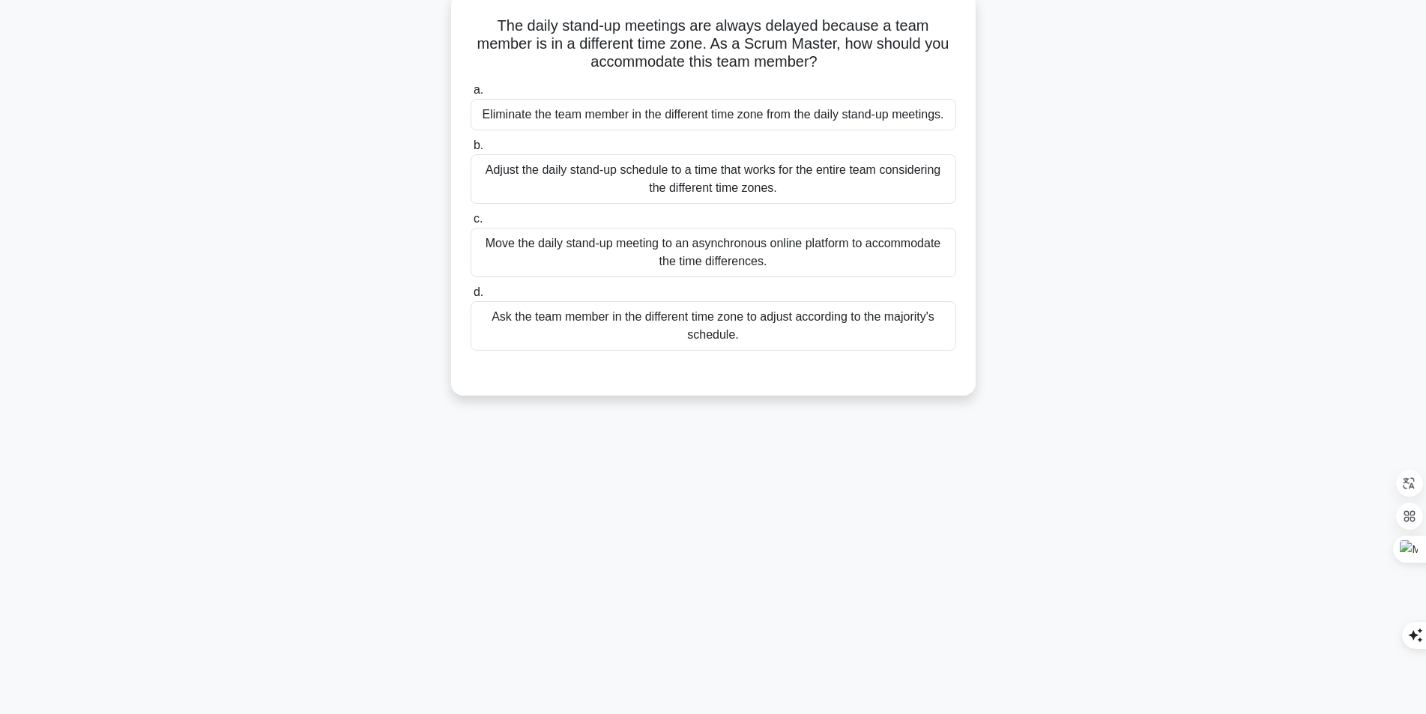
scroll to position [0, 0]
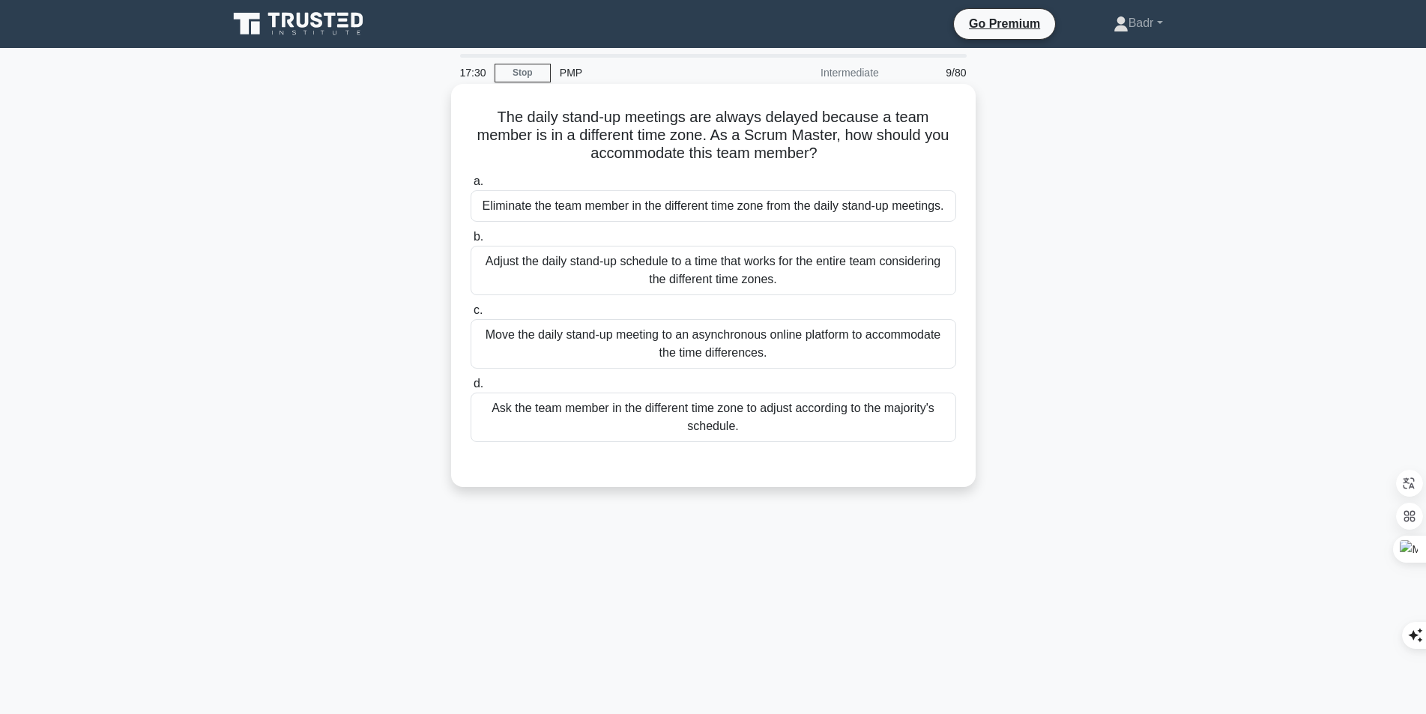
click at [711, 284] on div "Adjust the daily stand-up schedule to a time that works for the entire team con…" at bounding box center [712, 270] width 485 height 49
click at [470, 242] on input "b. Adjust the daily stand-up schedule to a time that works for the entire team …" at bounding box center [470, 237] width 0 height 10
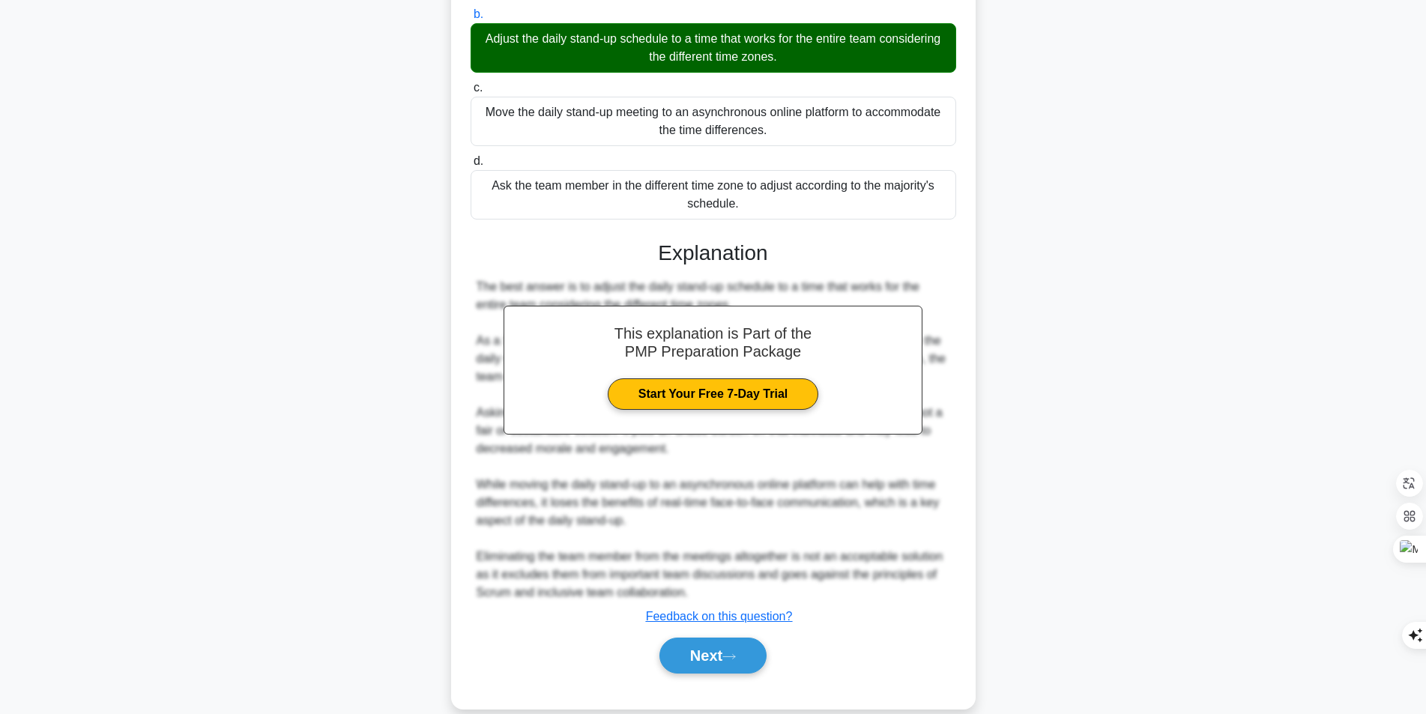
scroll to position [225, 0]
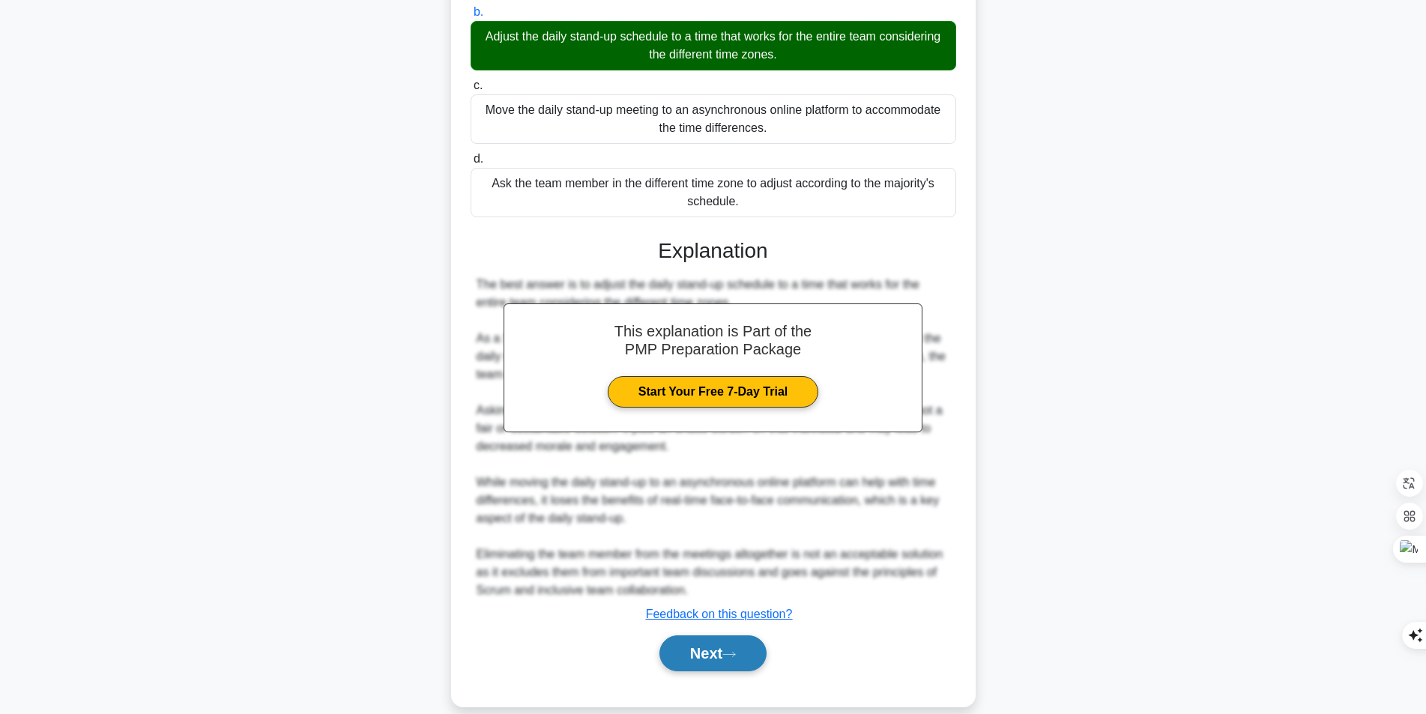
click at [709, 663] on button "Next" at bounding box center [712, 653] width 107 height 36
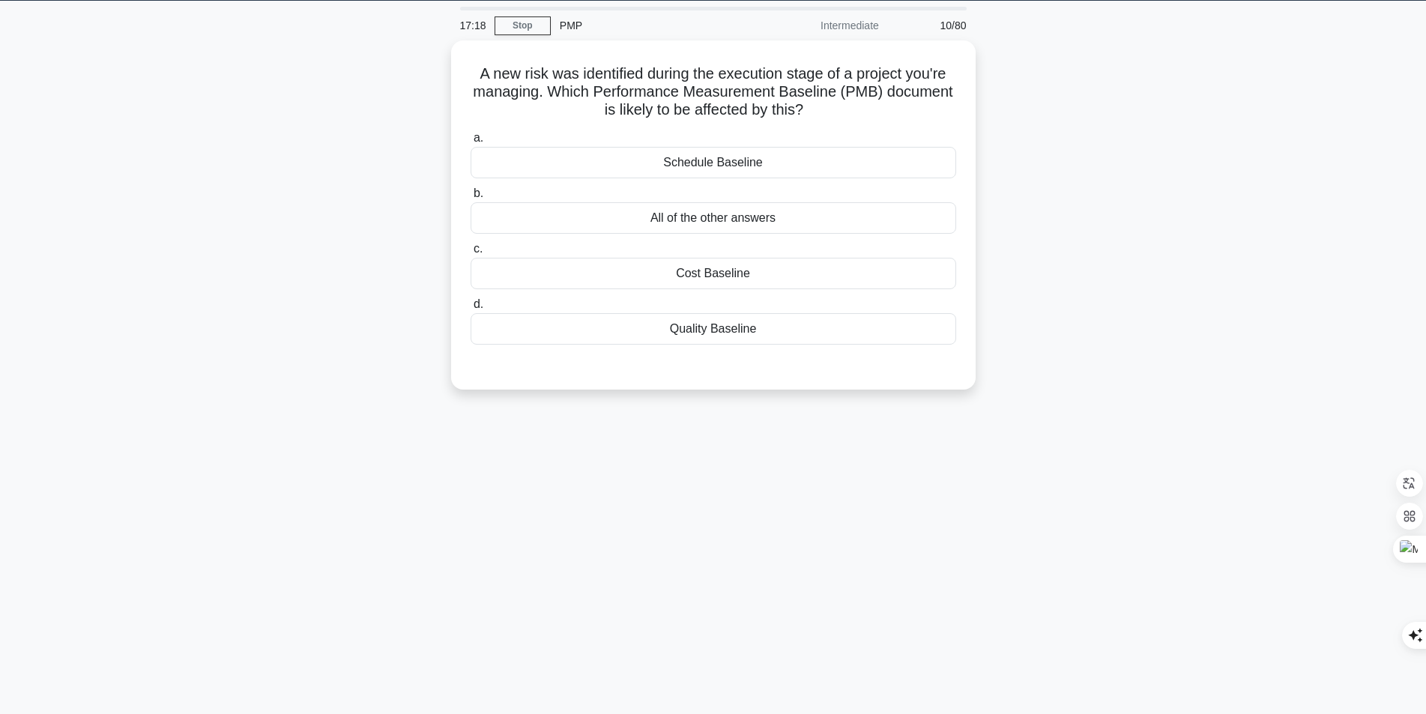
scroll to position [0, 0]
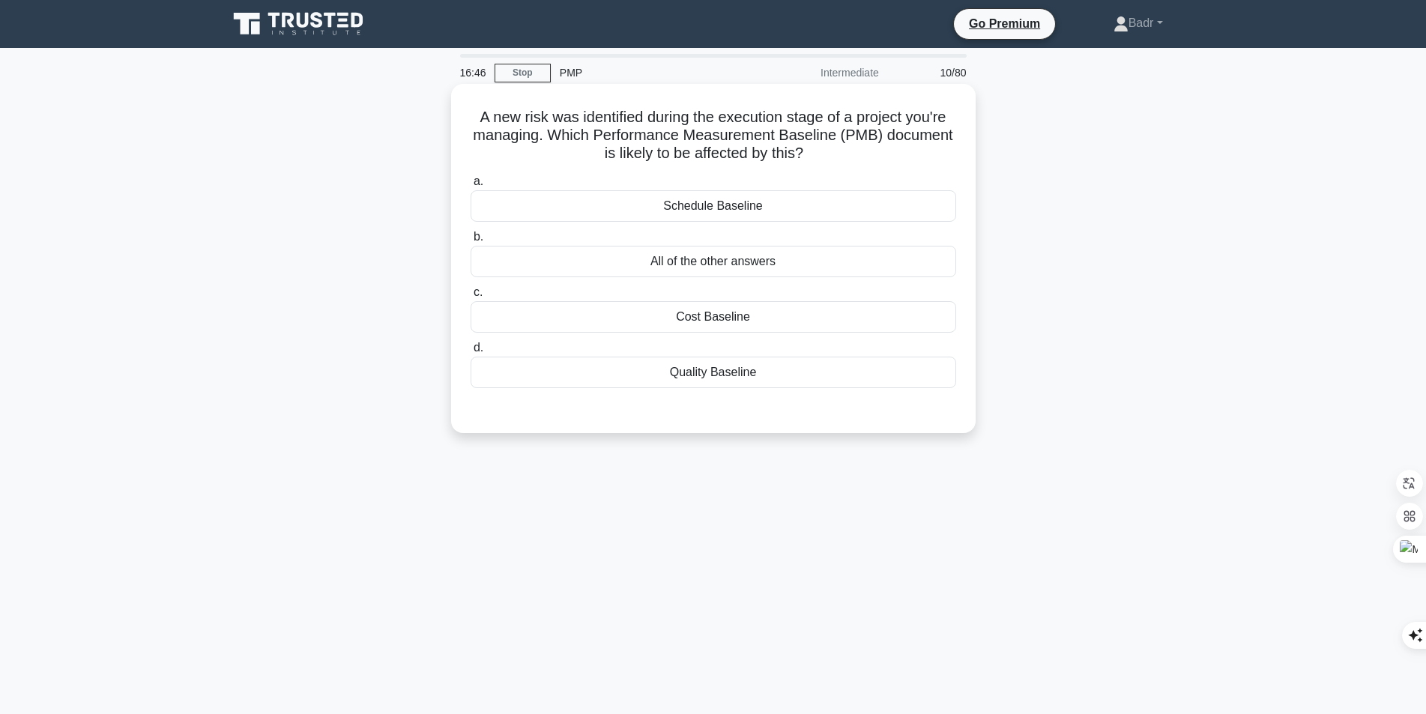
click at [709, 261] on div "All of the other answers" at bounding box center [712, 261] width 485 height 31
click at [470, 242] on input "b. All of the other answers" at bounding box center [470, 237] width 0 height 10
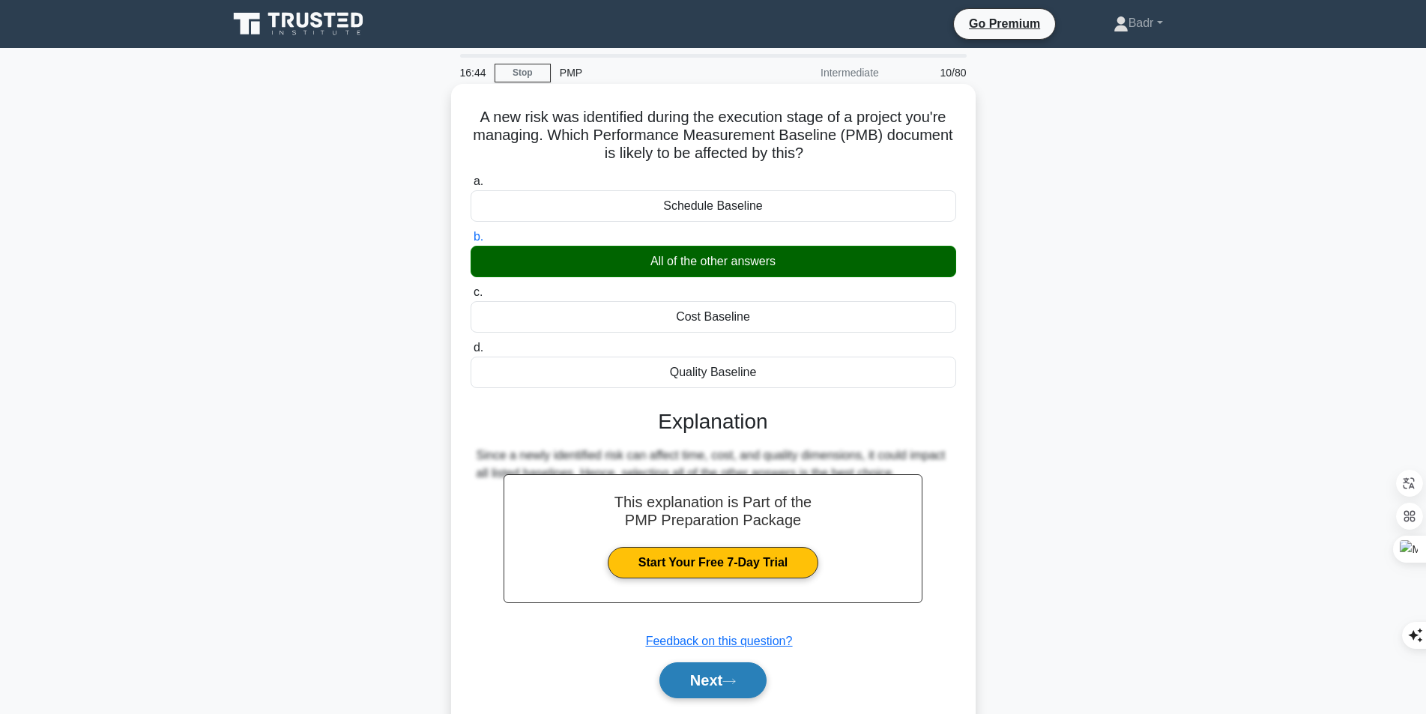
click at [731, 679] on icon at bounding box center [728, 681] width 13 height 8
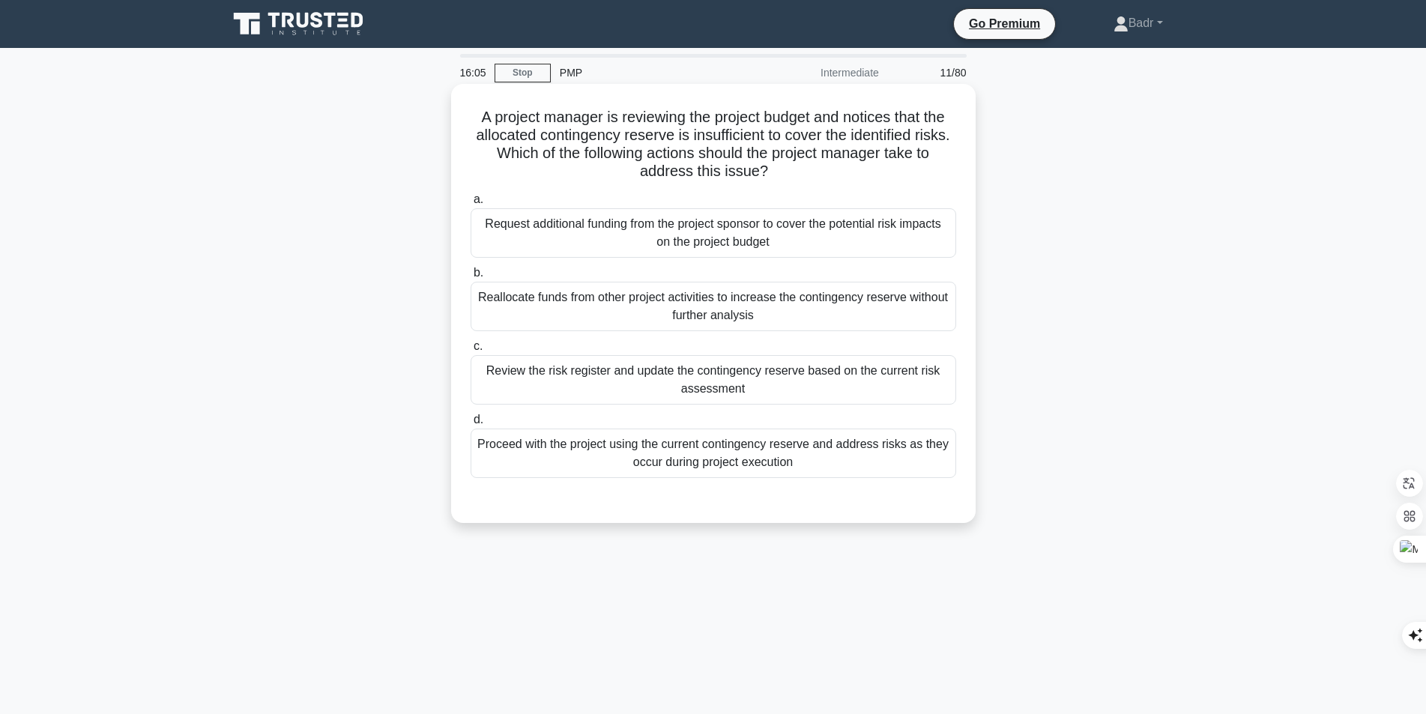
click at [696, 373] on div "Review the risk register and update the contingency reserve based on the curren…" at bounding box center [712, 379] width 485 height 49
click at [470, 351] on input "c. Review the risk register and update the contingency reserve based on the cur…" at bounding box center [470, 347] width 0 height 10
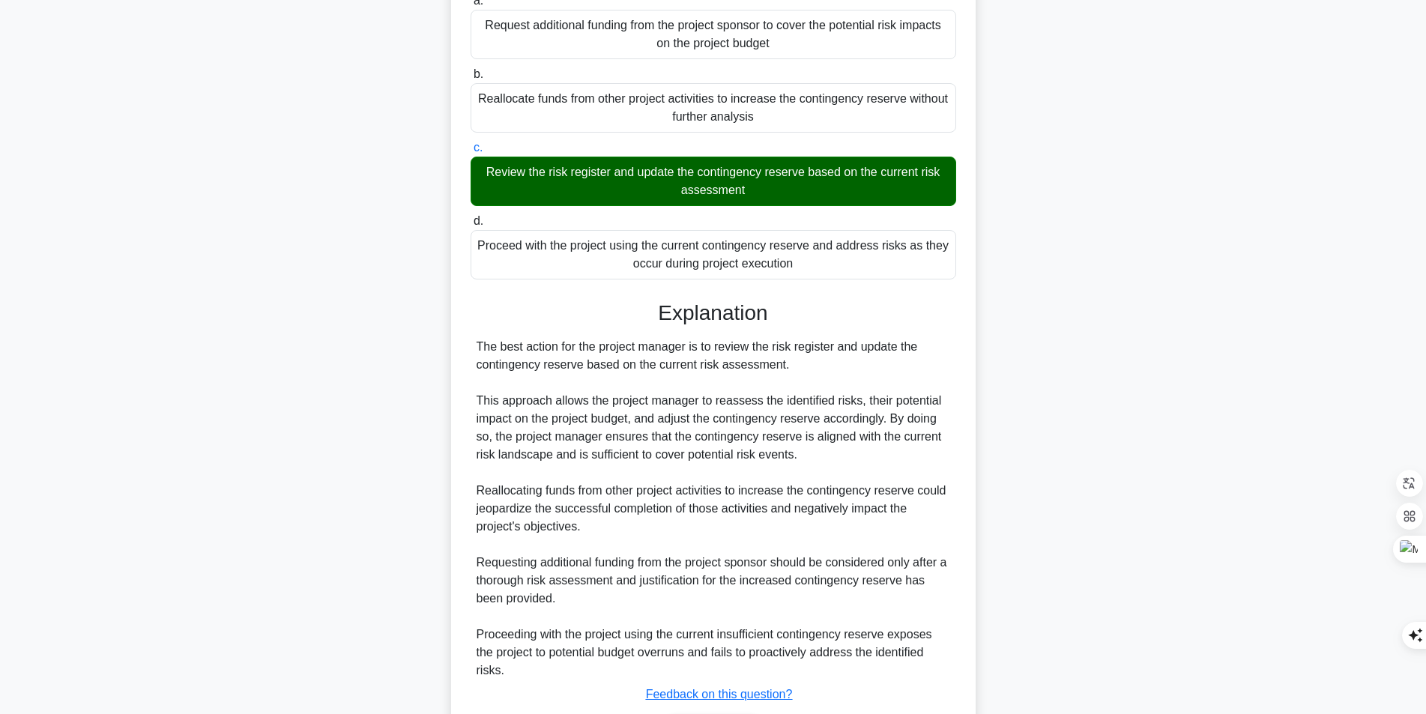
scroll to position [225, 0]
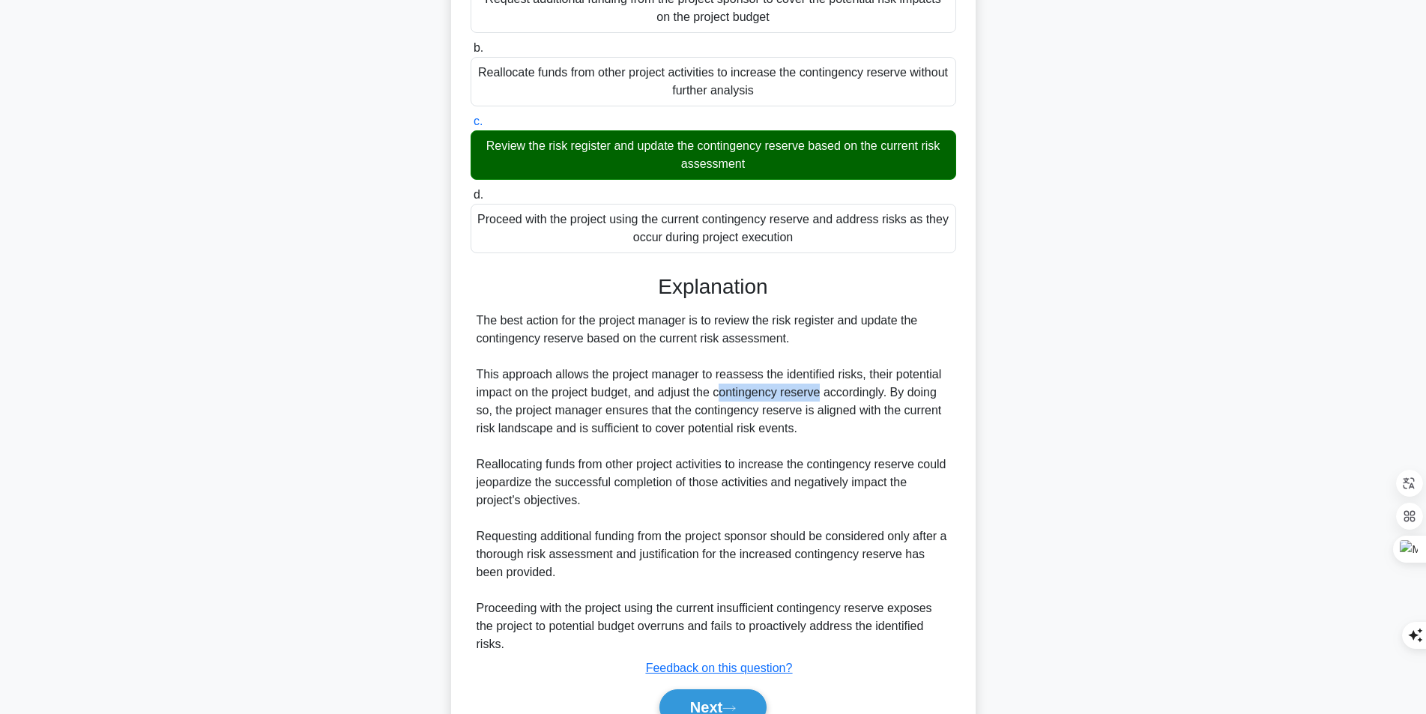
drag, startPoint x: 720, startPoint y: 396, endPoint x: 823, endPoint y: 393, distance: 102.7
click at [823, 393] on div "The best action for the project manager is to review the risk register and upda…" at bounding box center [712, 483] width 473 height 342
copy div "ontingency reserve"
click at [703, 700] on button "Next" at bounding box center [712, 707] width 107 height 36
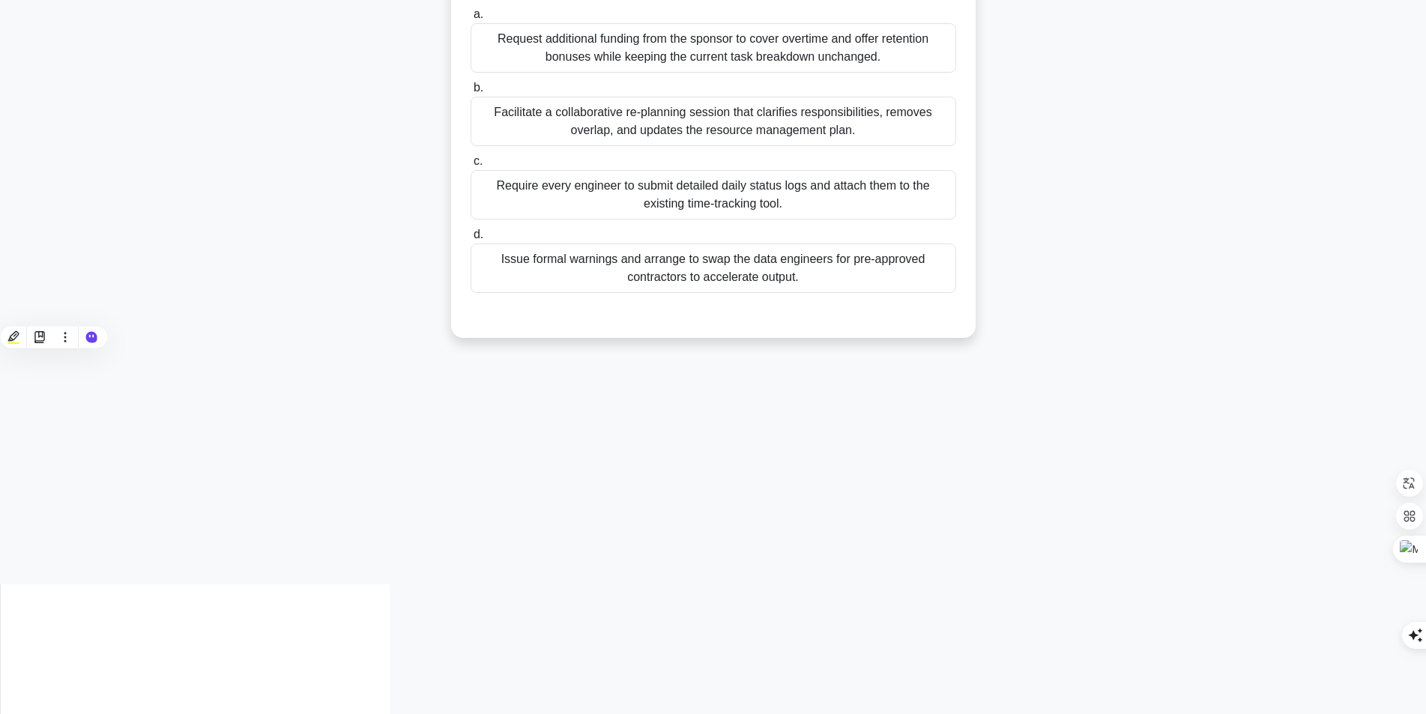
scroll to position [95, 0]
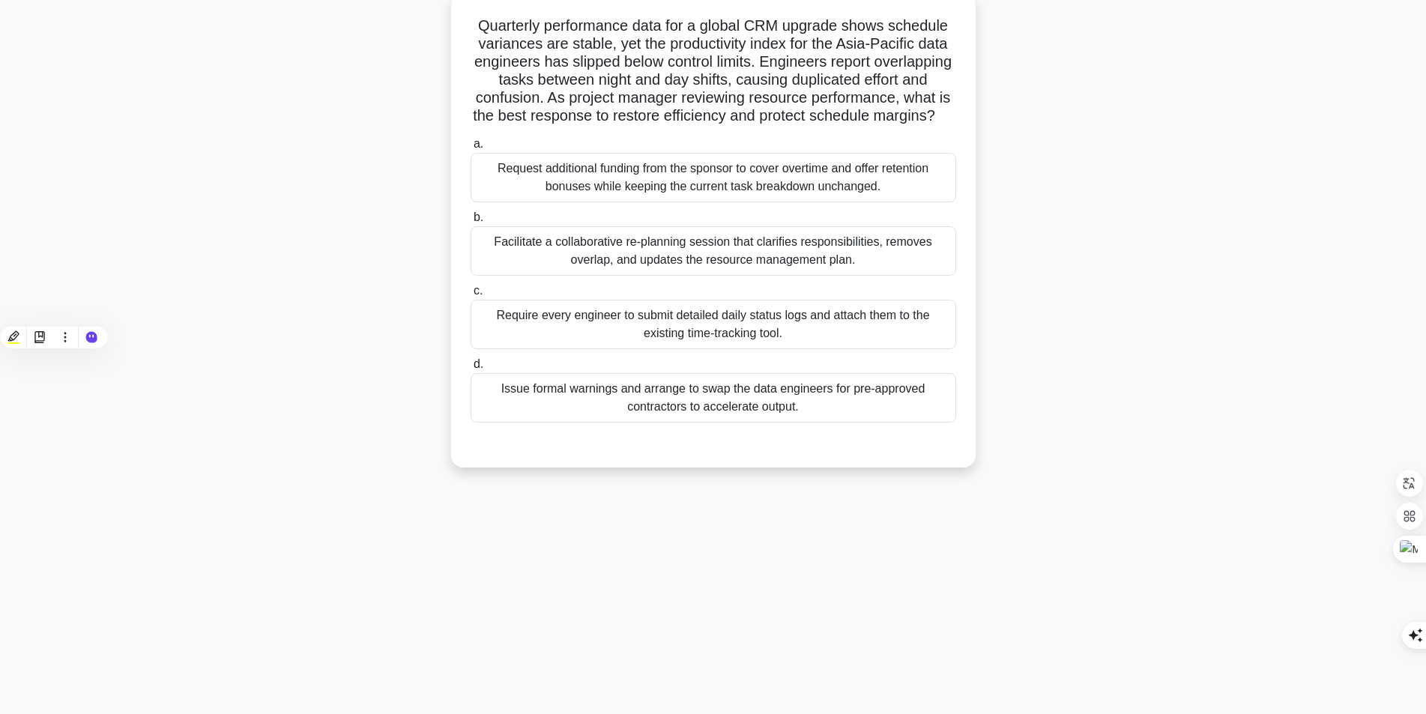
click at [1187, 337] on div "Quarterly performance data for a global CRM upgrade shows schedule variances ar…" at bounding box center [713, 239] width 989 height 493
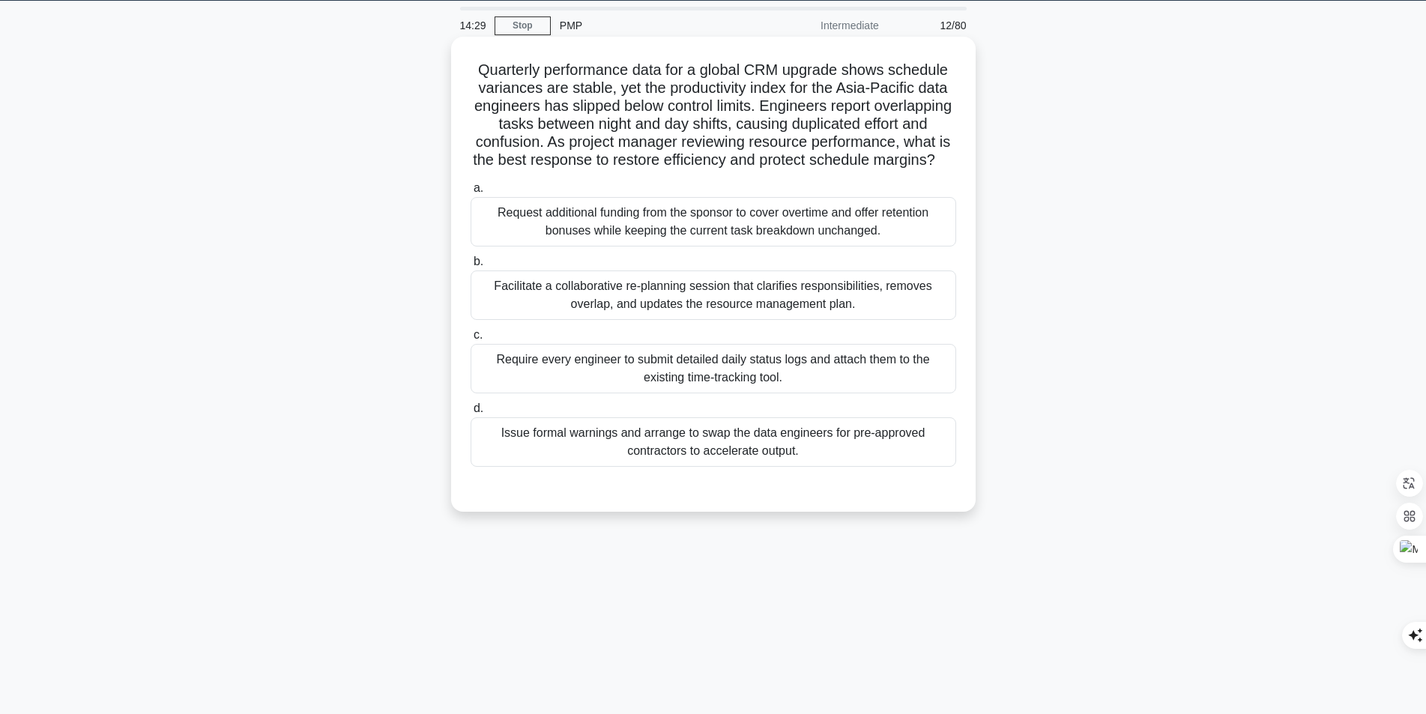
scroll to position [20, 0]
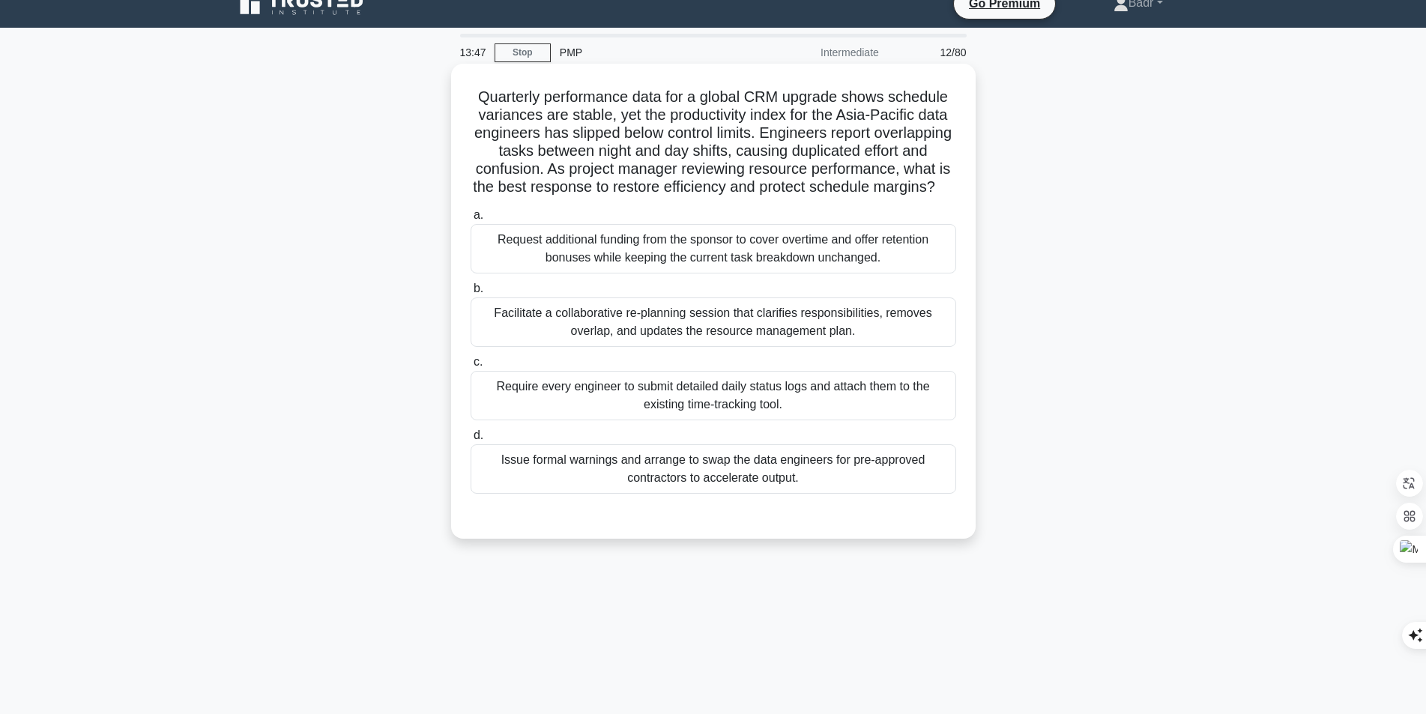
click at [590, 336] on div "Facilitate a collaborative re-planning session that clarifies responsibilities,…" at bounding box center [712, 321] width 485 height 49
click at [470, 294] on input "b. Facilitate a collaborative re-planning session that clarifies responsibiliti…" at bounding box center [470, 289] width 0 height 10
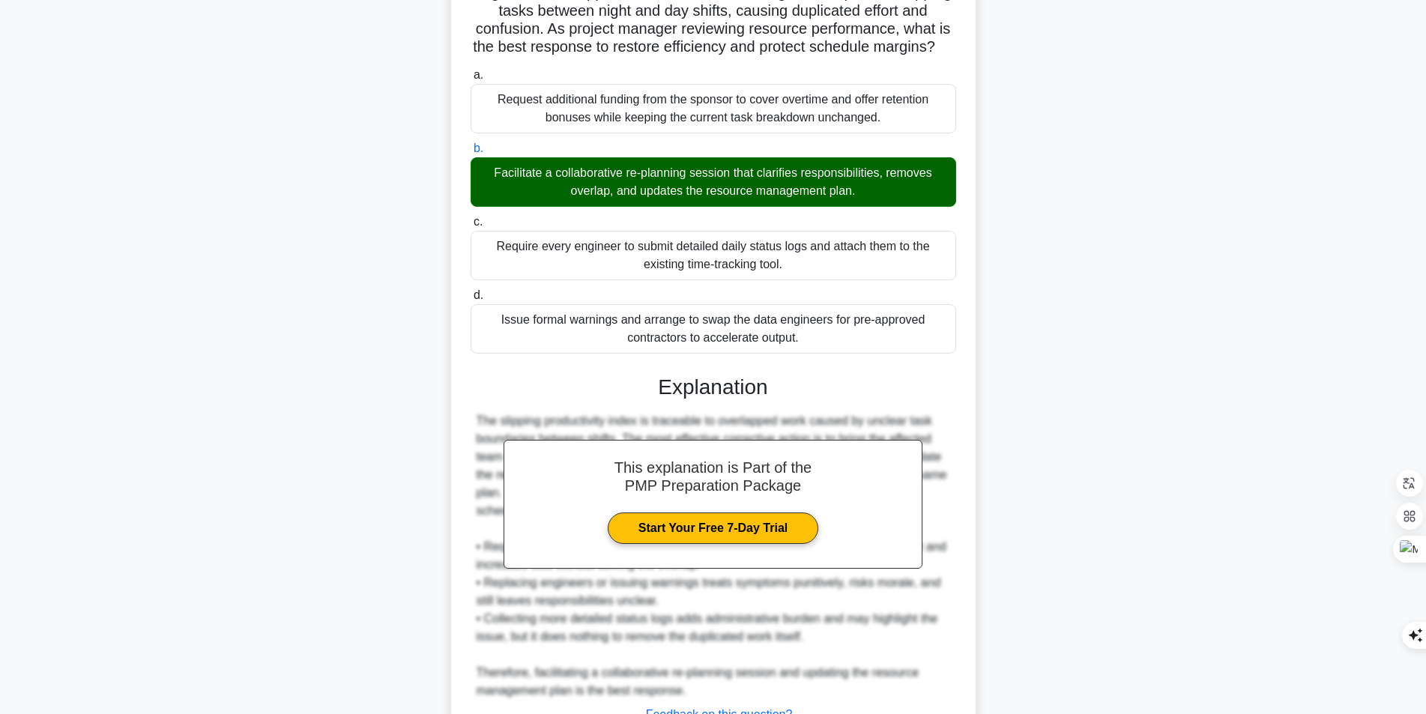
scroll to position [300, 0]
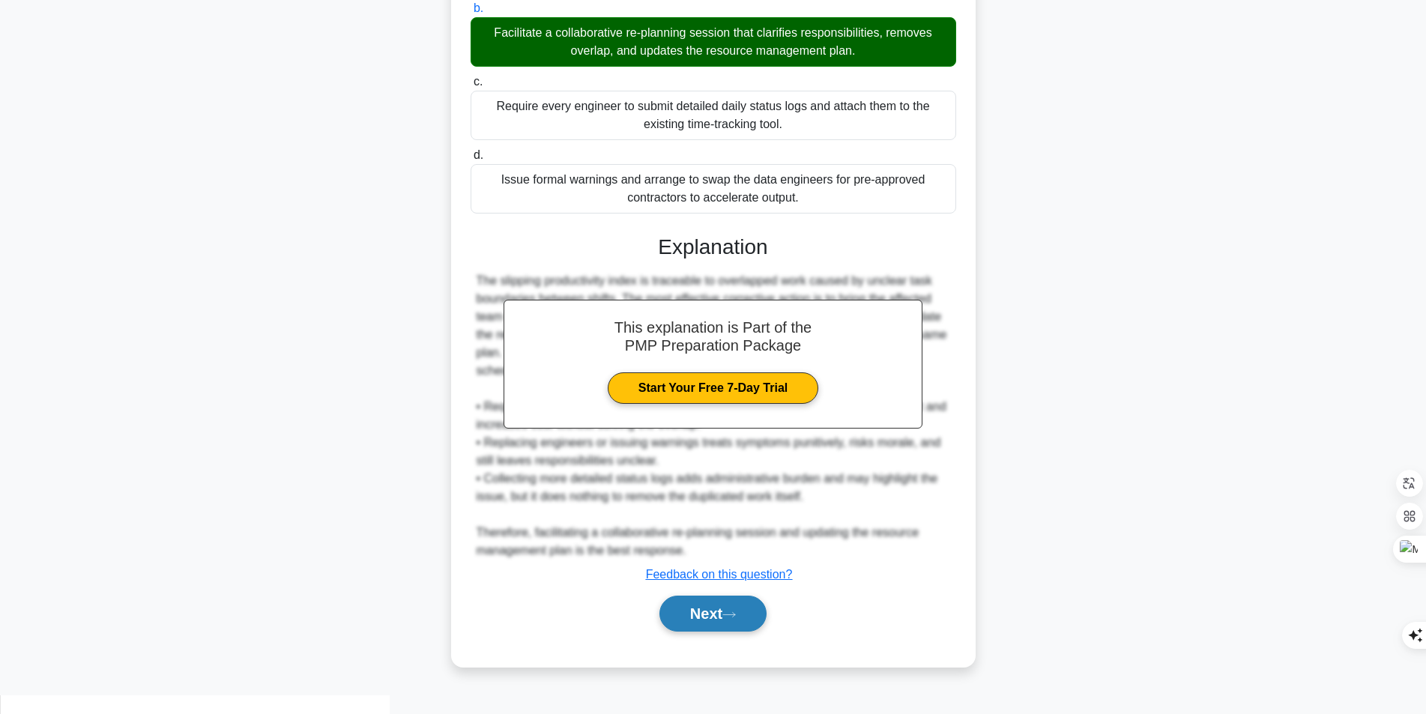
click at [703, 632] on button "Next" at bounding box center [712, 614] width 107 height 36
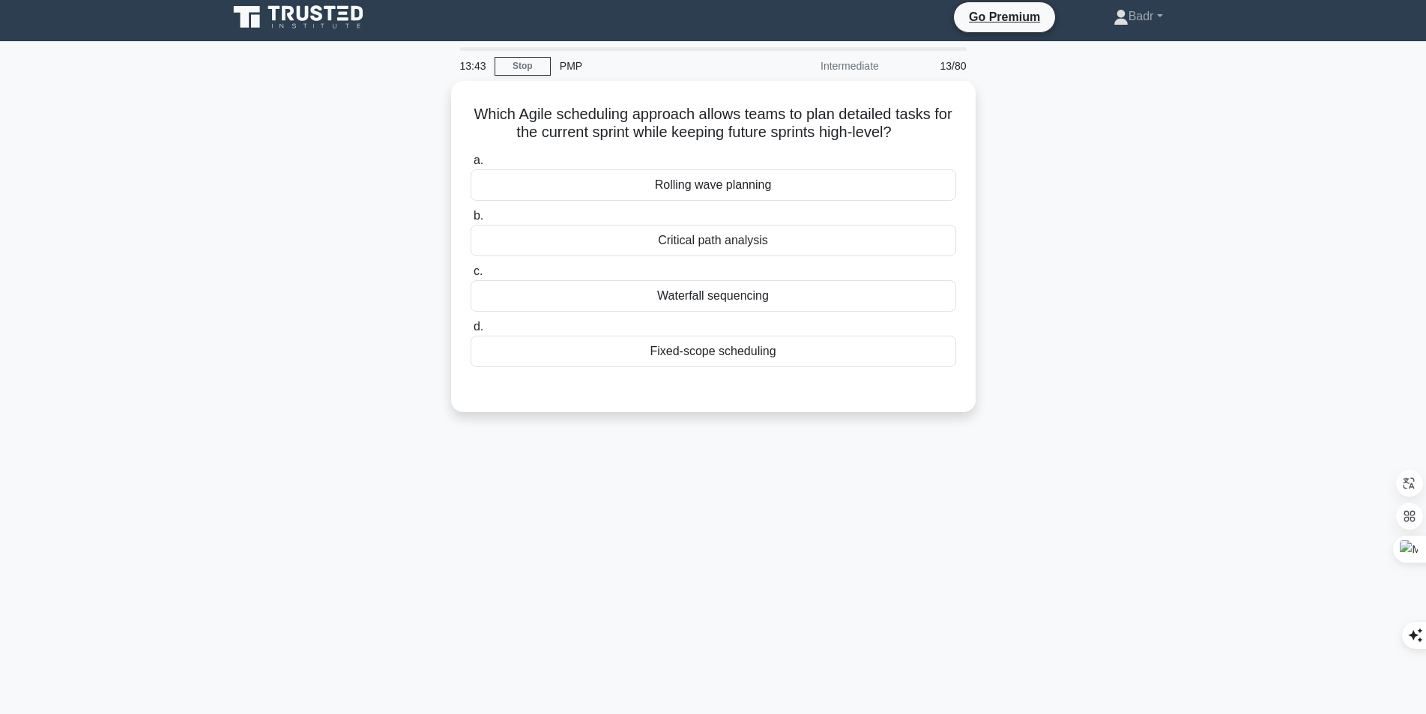
scroll to position [0, 0]
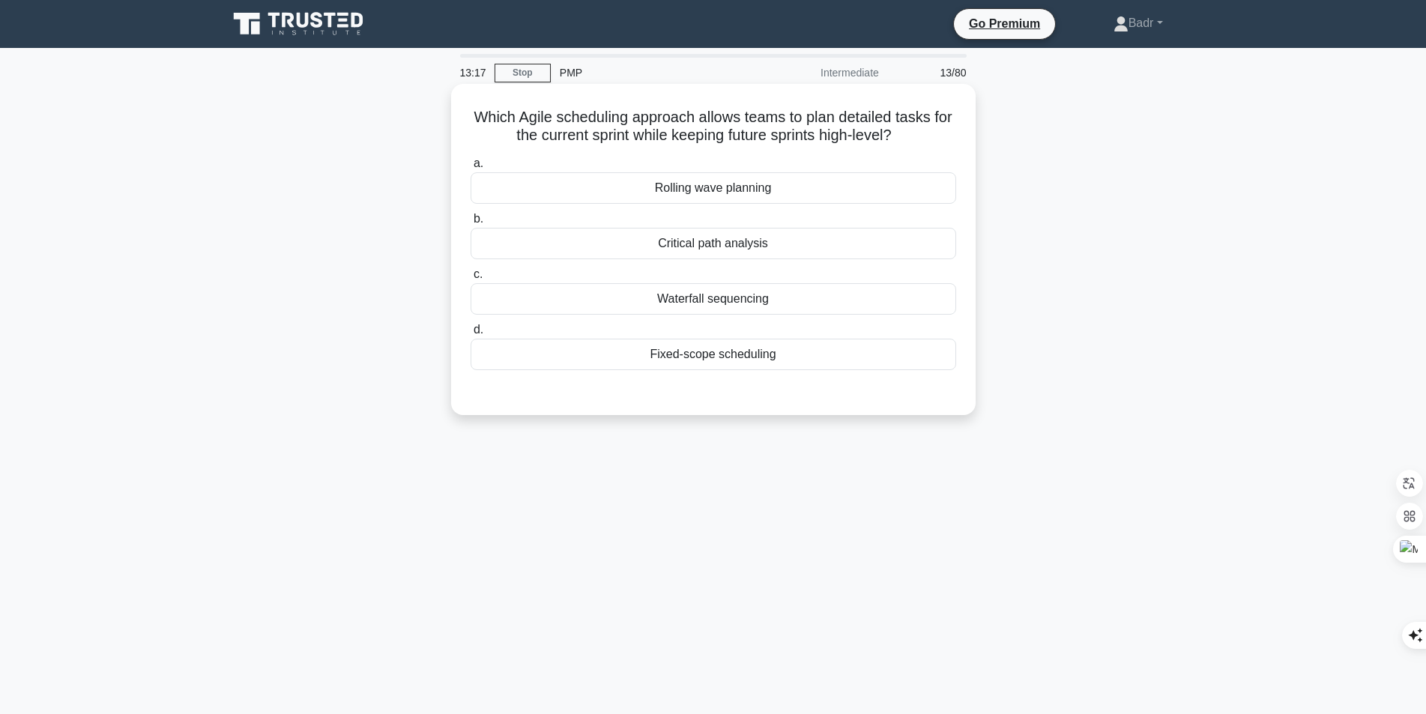
click at [703, 194] on div "Rolling wave planning" at bounding box center [712, 187] width 485 height 31
click at [470, 169] on input "a. Rolling wave planning" at bounding box center [470, 164] width 0 height 10
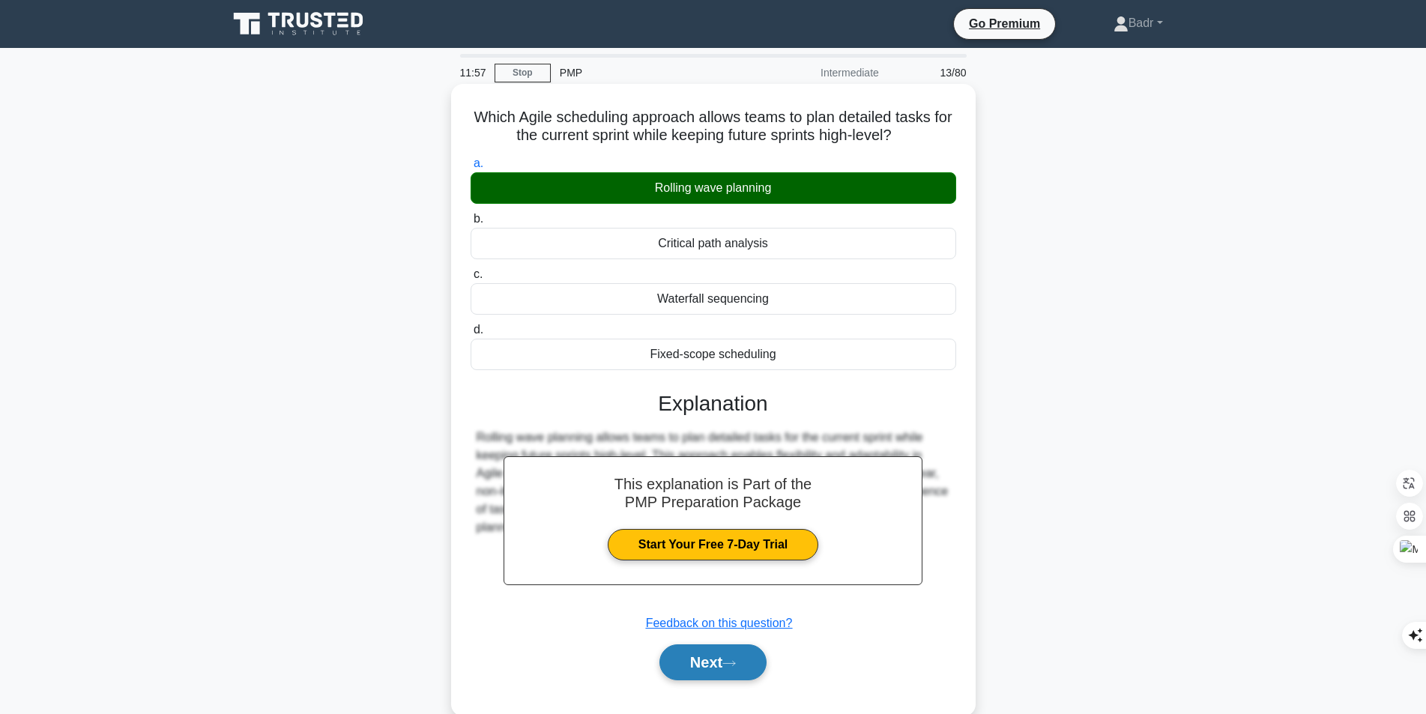
click at [721, 667] on button "Next" at bounding box center [712, 662] width 107 height 36
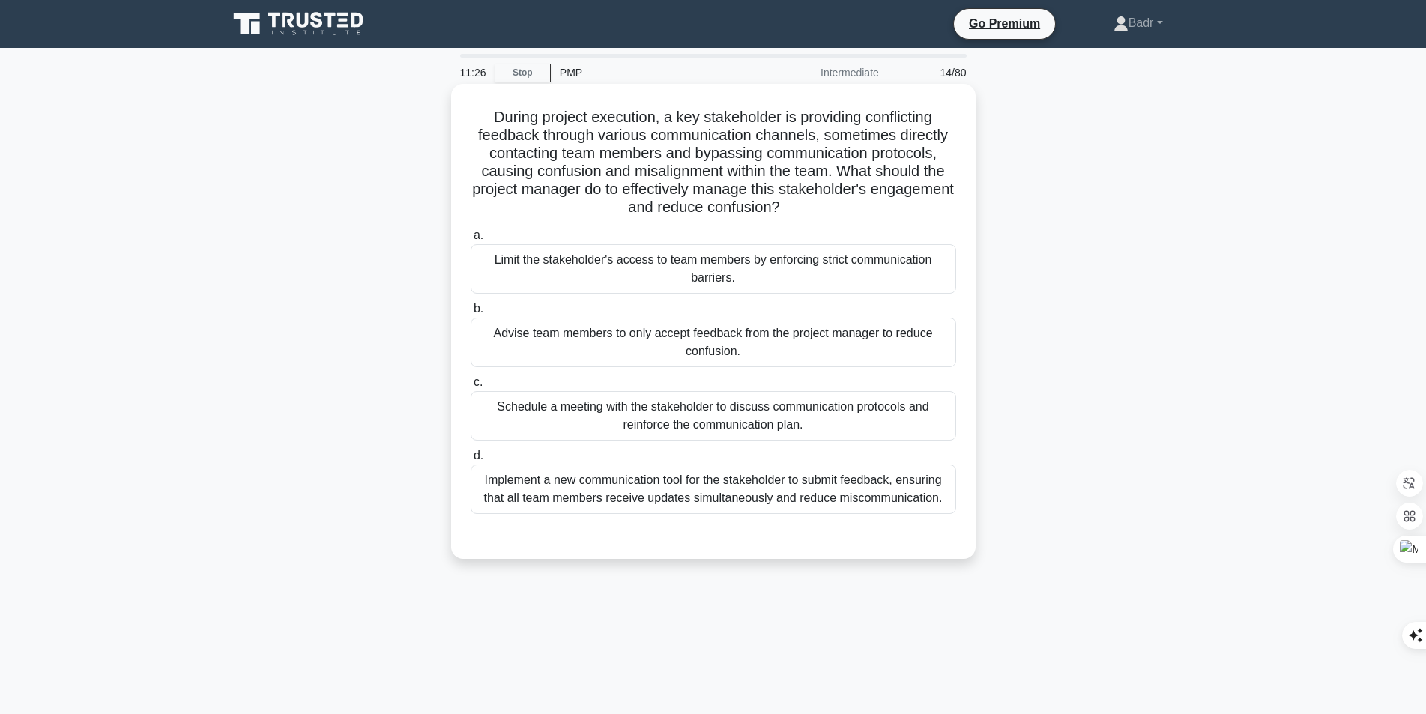
click at [742, 428] on div "Schedule a meeting with the stakeholder to discuss communication protocols and …" at bounding box center [712, 415] width 485 height 49
click at [470, 387] on input "c. Schedule a meeting with the stakeholder to discuss communication protocols a…" at bounding box center [470, 383] width 0 height 10
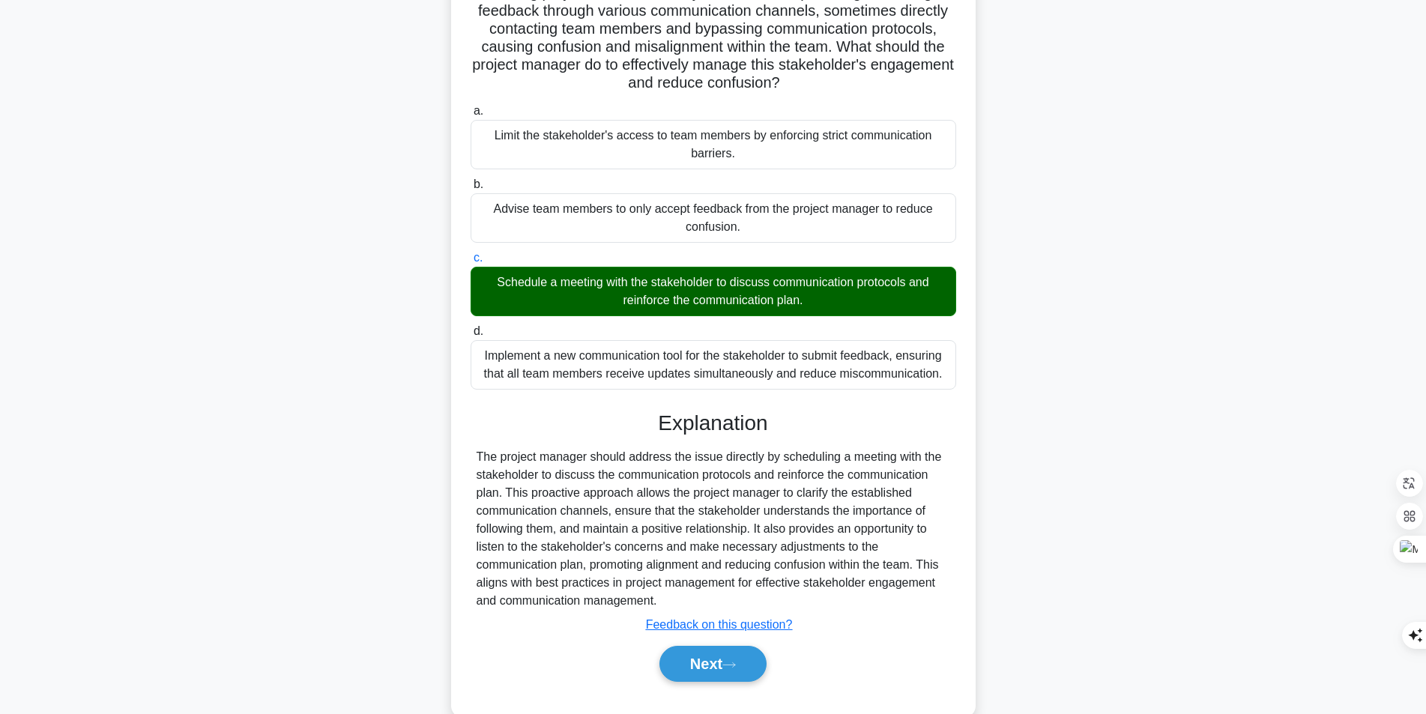
scroll to position [157, 0]
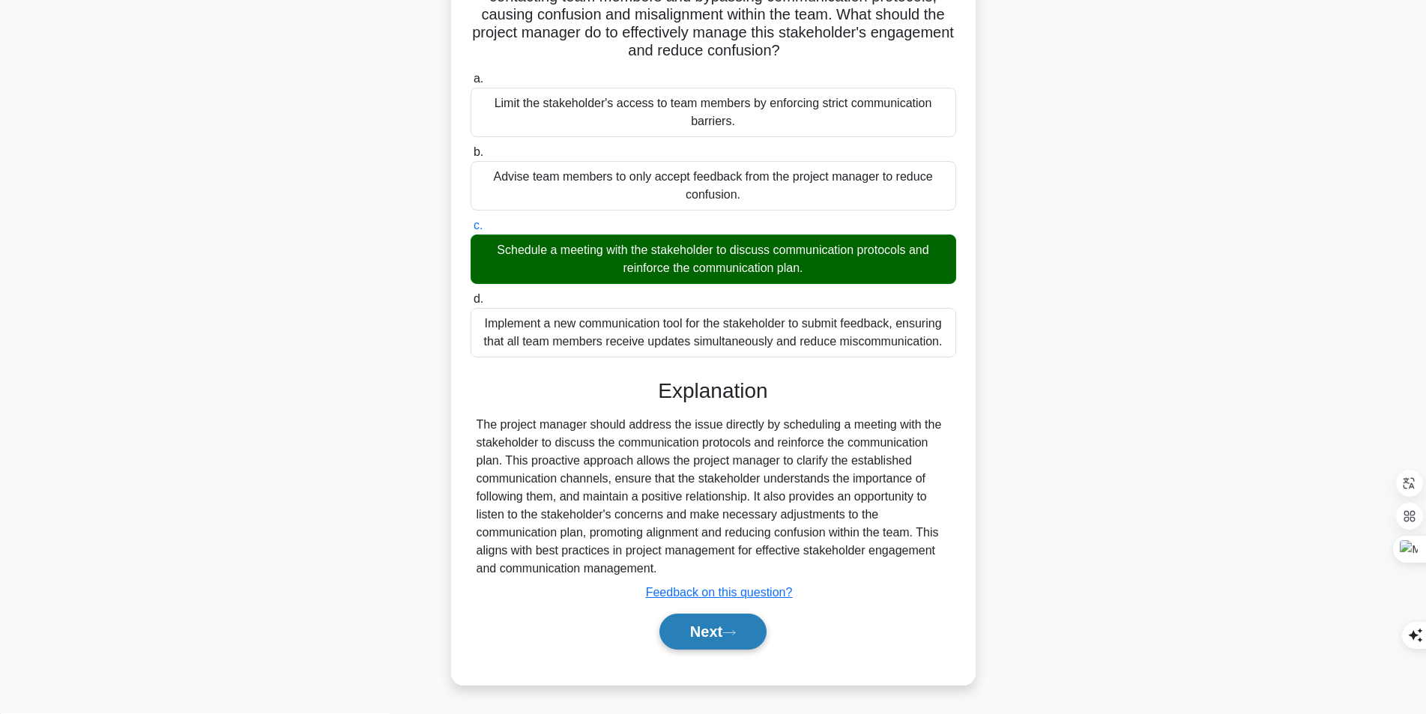
click at [679, 631] on button "Next" at bounding box center [712, 632] width 107 height 36
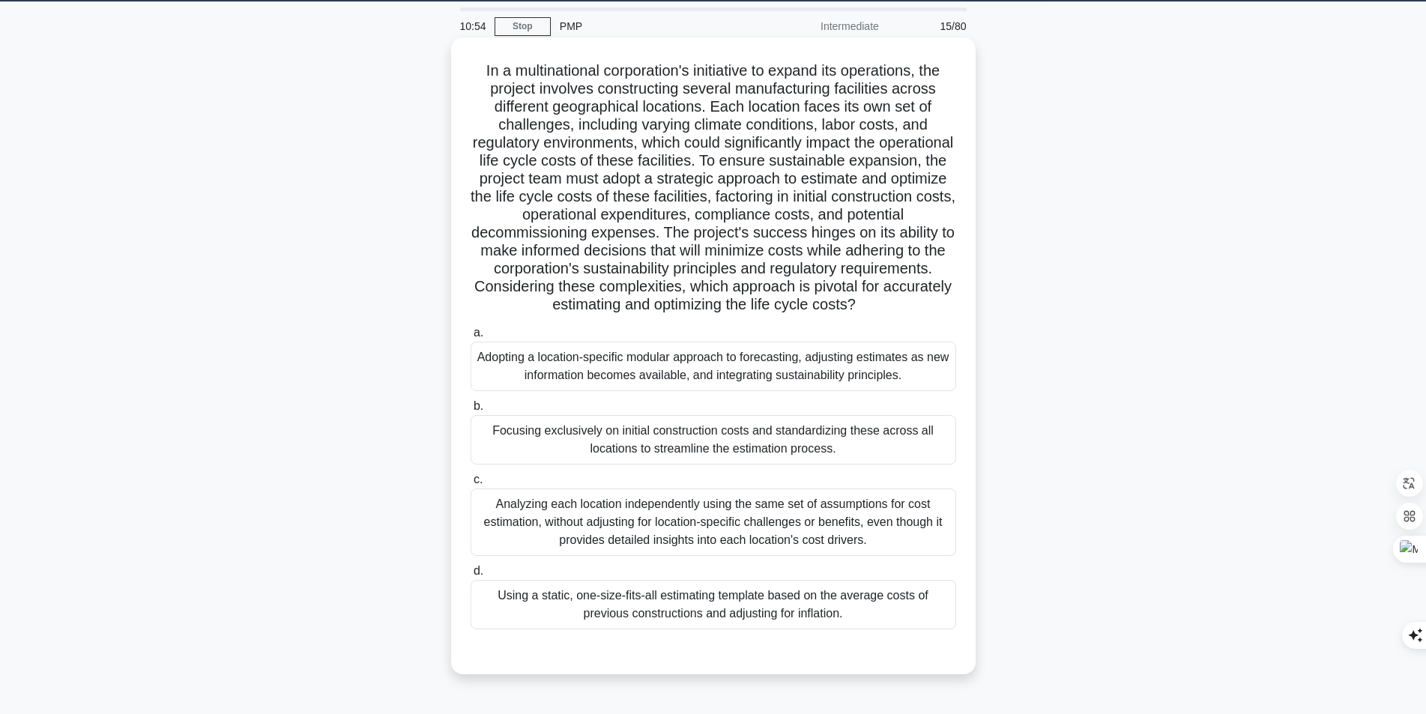
scroll to position [20, 0]
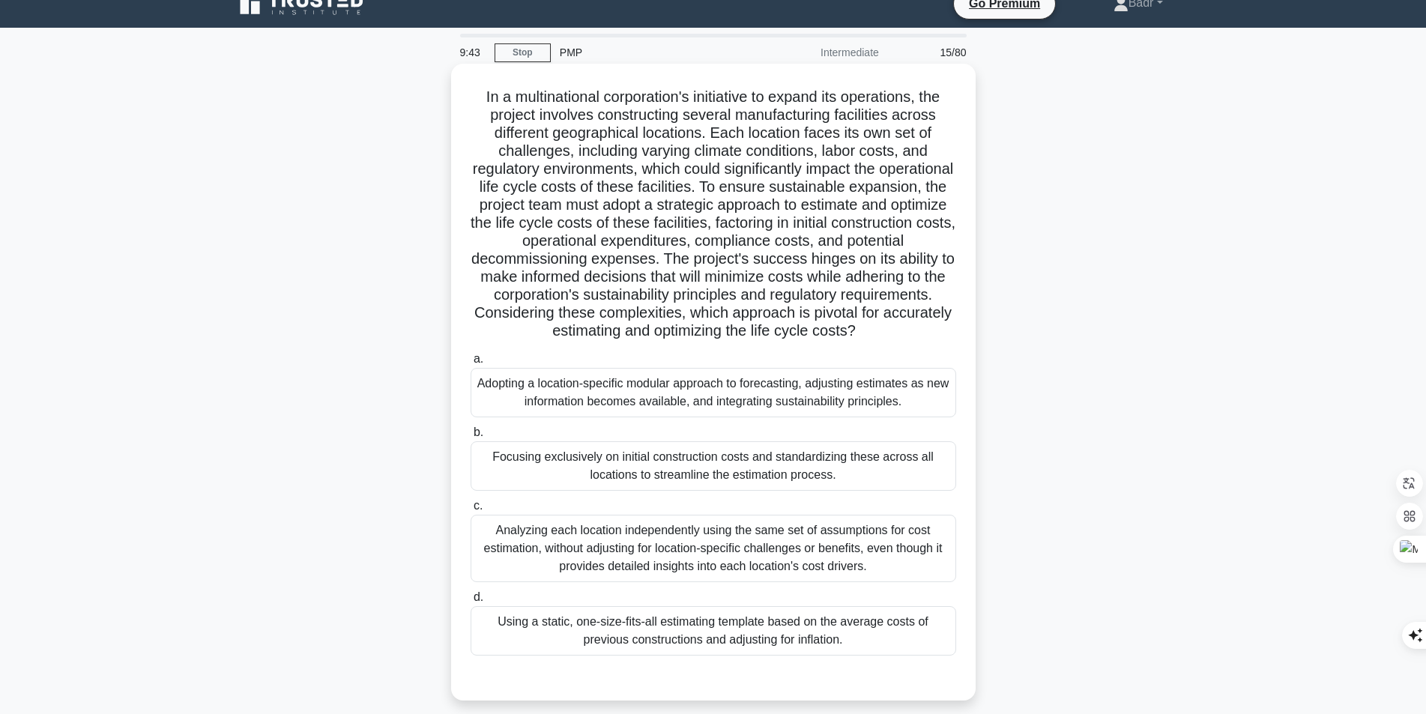
click at [632, 402] on div "Adopting a location-specific modular approach to forecasting, adjusting estimat…" at bounding box center [712, 392] width 485 height 49
click at [470, 364] on input "a. Adopting a location-specific modular approach to forecasting, adjusting esti…" at bounding box center [470, 359] width 0 height 10
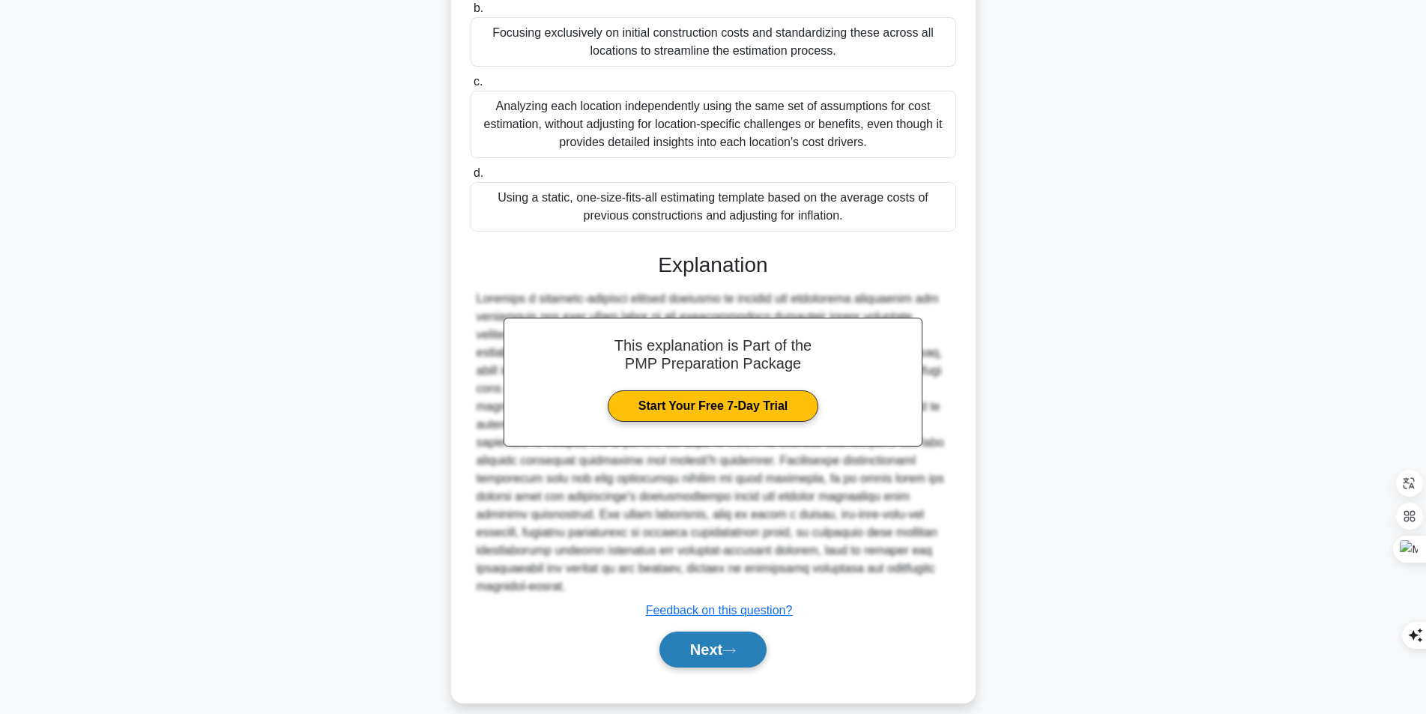
click at [706, 632] on button "Next" at bounding box center [712, 650] width 107 height 36
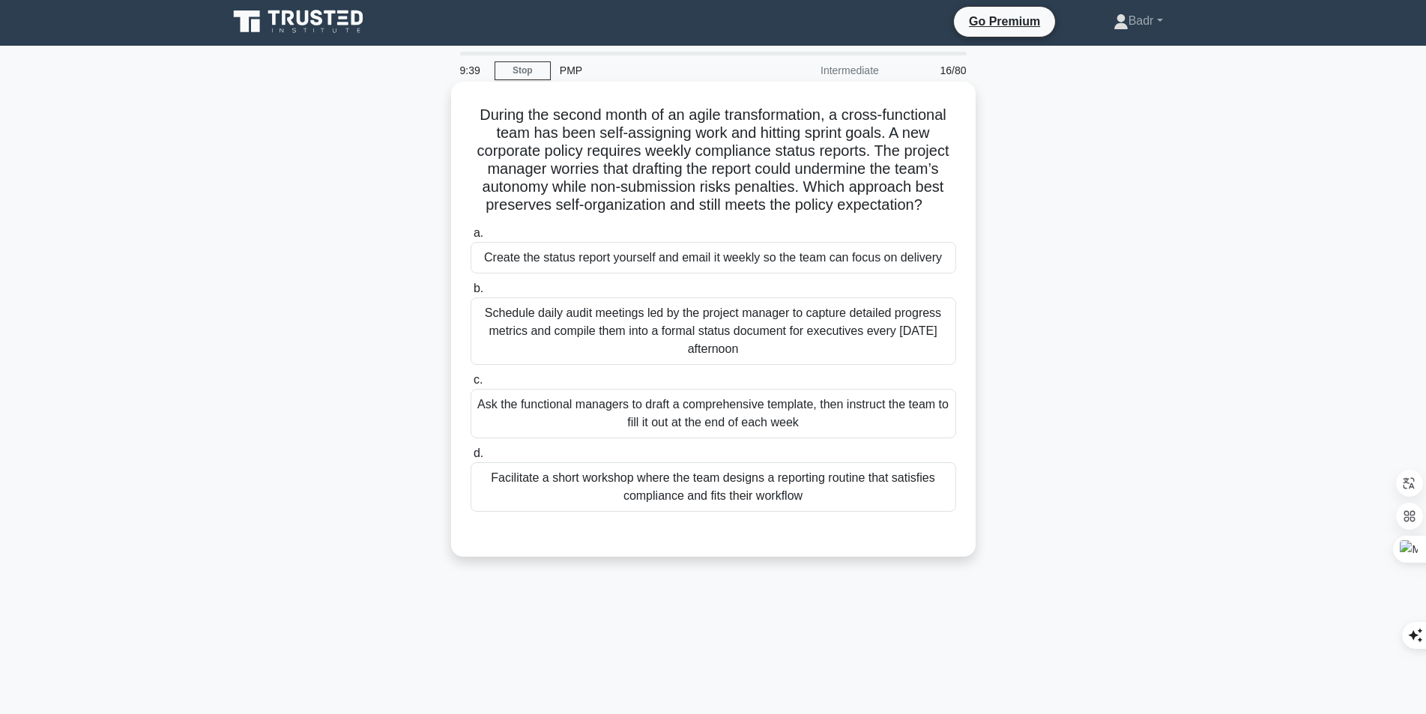
scroll to position [0, 0]
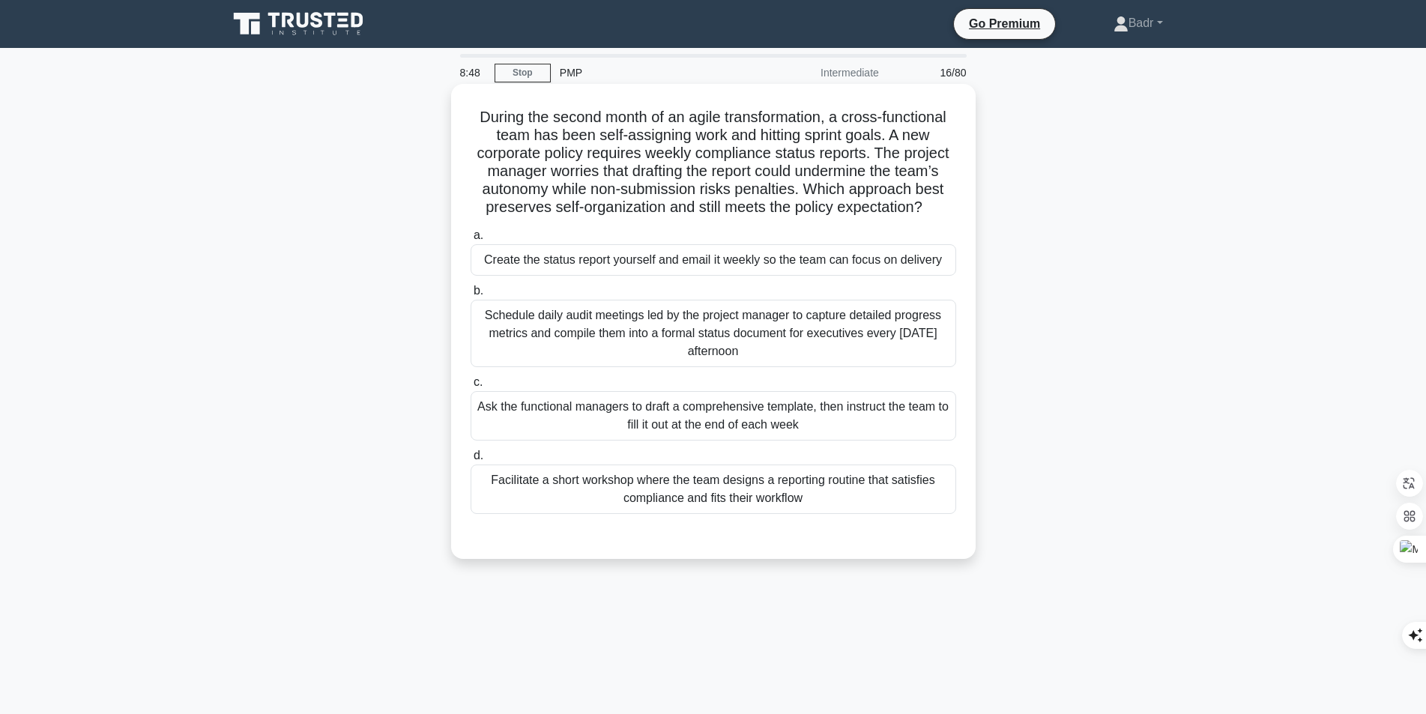
click at [709, 507] on div "Facilitate a short workshop where the team designs a reporting routine that sat…" at bounding box center [712, 488] width 485 height 49
click at [470, 461] on input "d. Facilitate a short workshop where the team designs a reporting routine that …" at bounding box center [470, 456] width 0 height 10
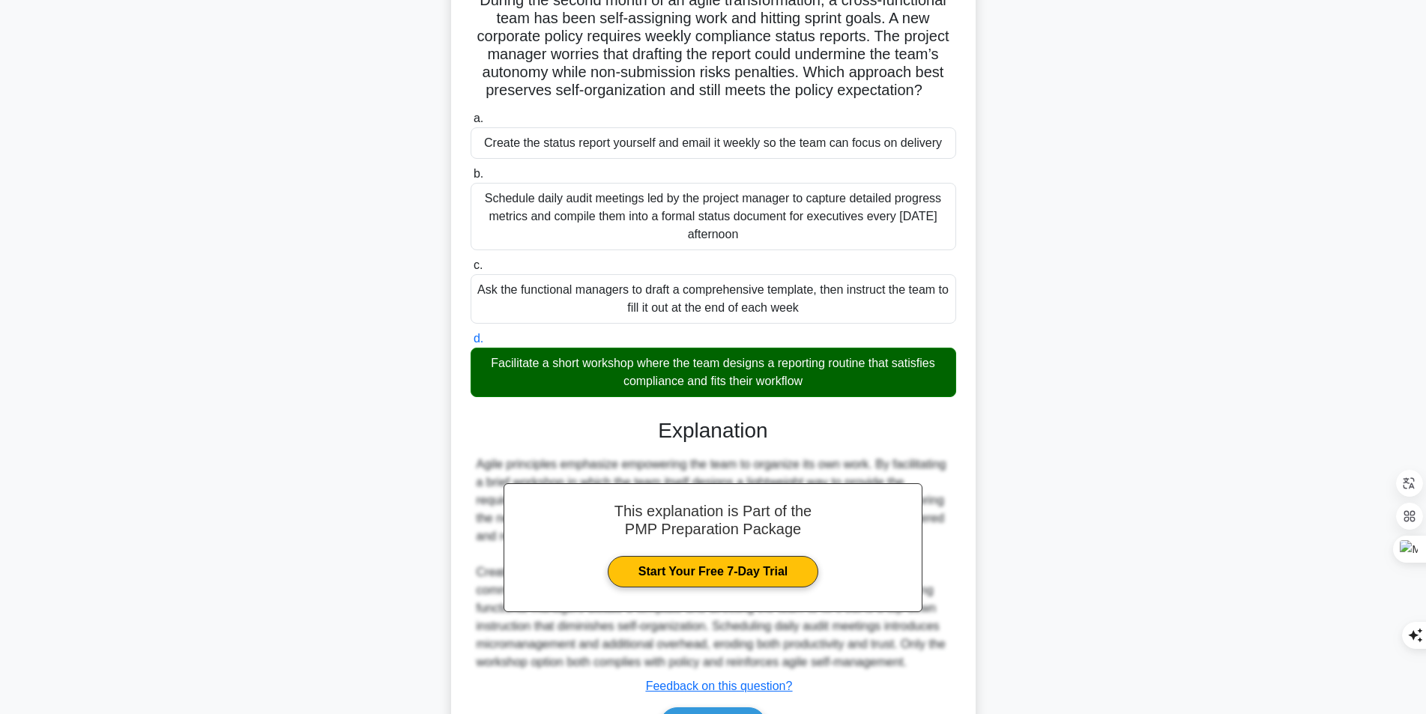
scroll to position [211, 0]
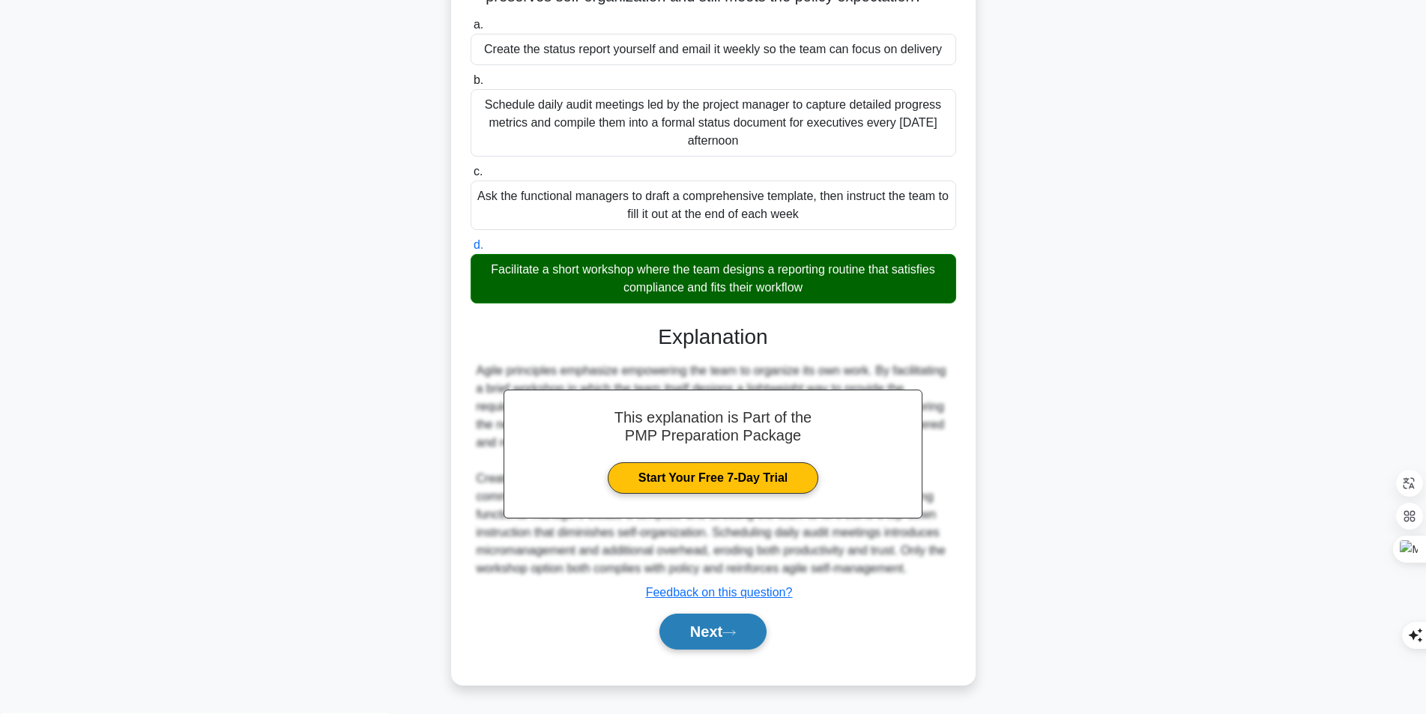
click at [714, 624] on button "Next" at bounding box center [712, 632] width 107 height 36
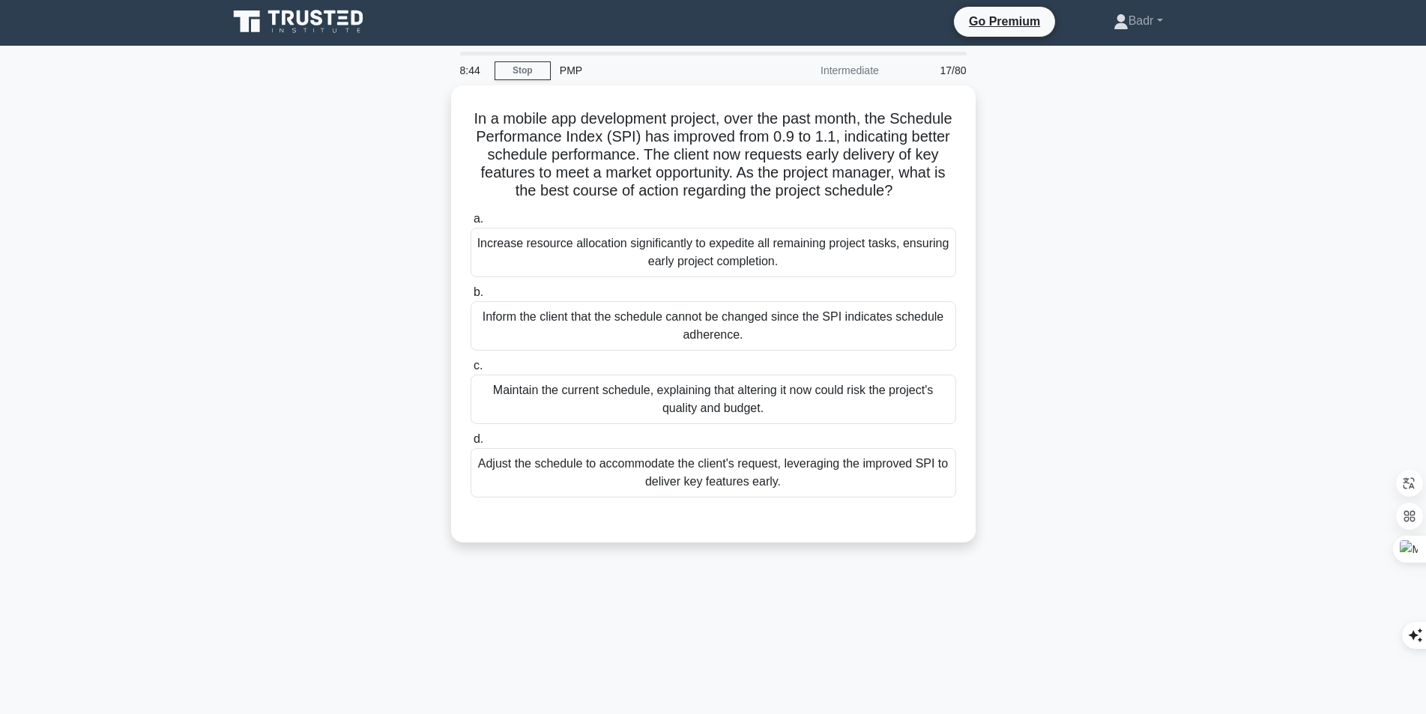
scroll to position [0, 0]
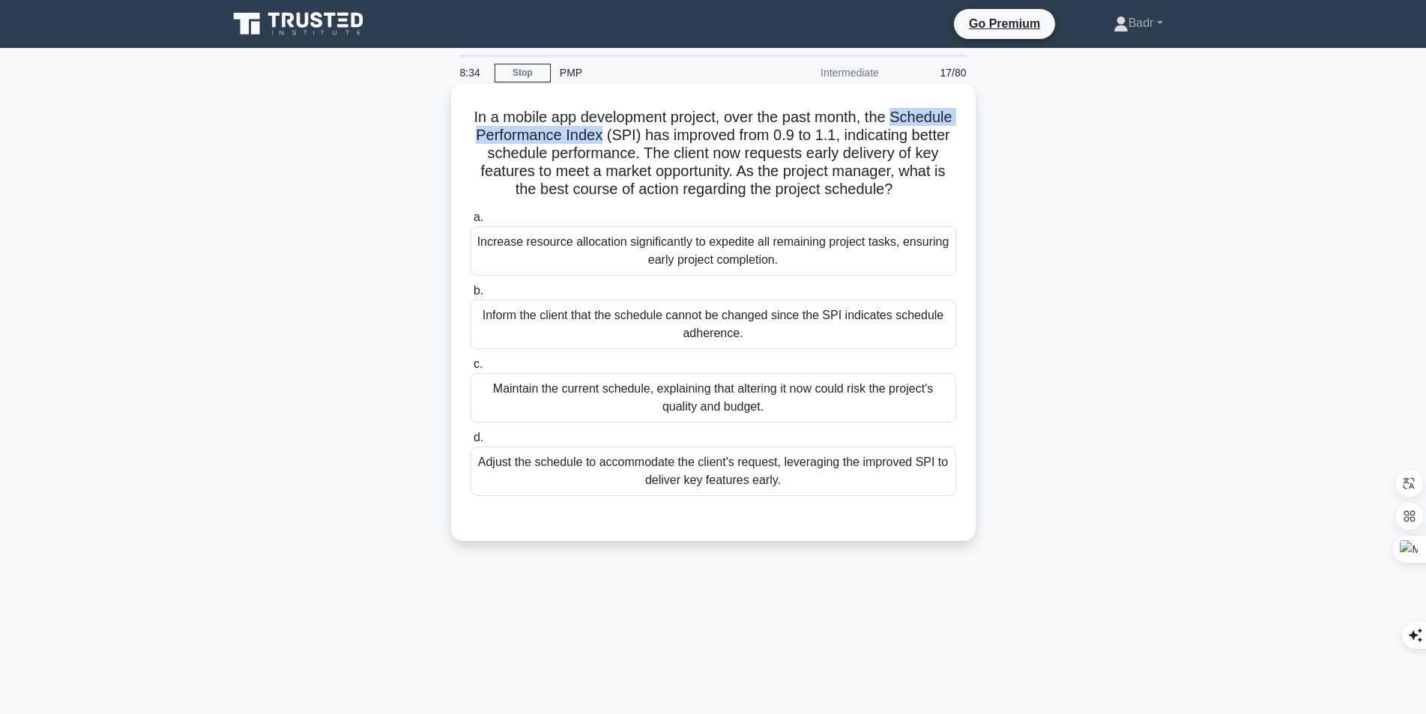
drag, startPoint x: 501, startPoint y: 137, endPoint x: 691, endPoint y: 143, distance: 189.6
click at [691, 143] on h5 "In a mobile app development project, over the past month, the Schedule Performa…" at bounding box center [713, 153] width 488 height 91
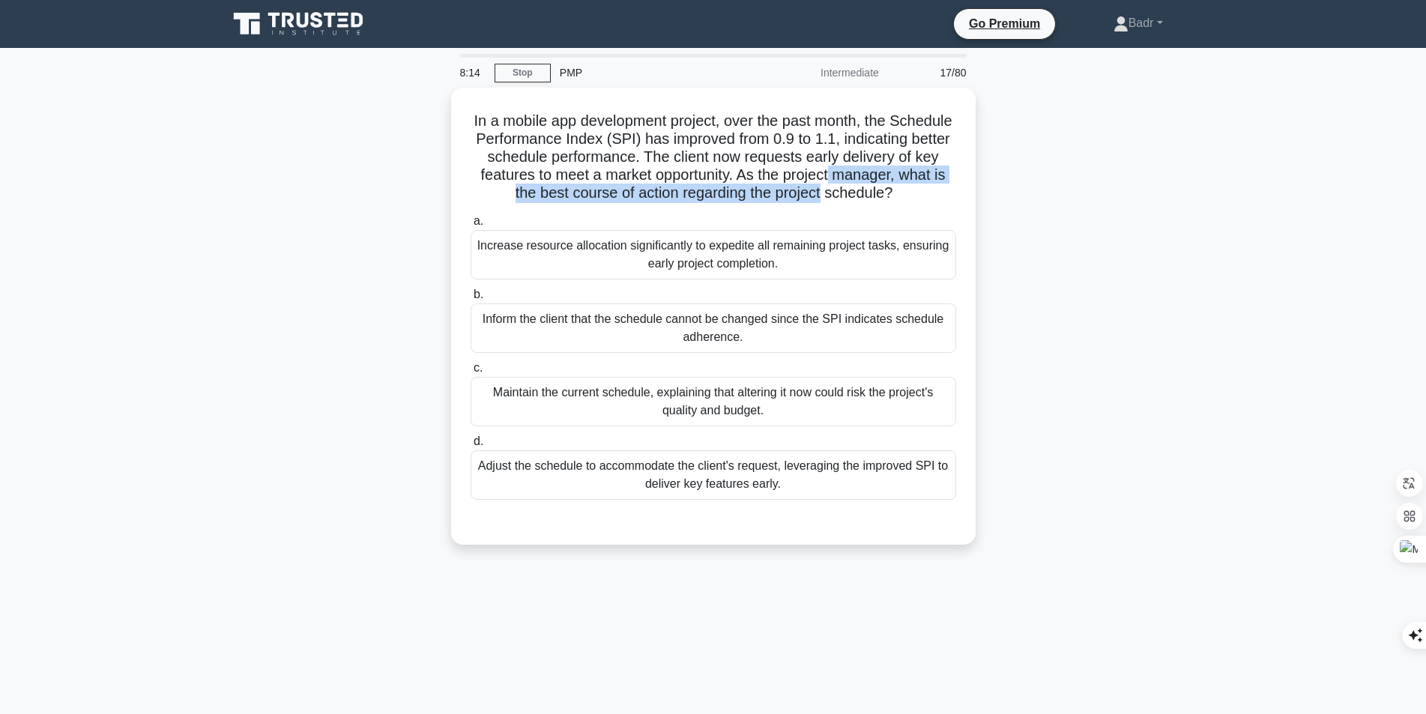
click at [1289, 185] on main "8:14 Stop PMP Intermediate 17/80 In a mobile app development project, over the …" at bounding box center [713, 428] width 1426 height 761
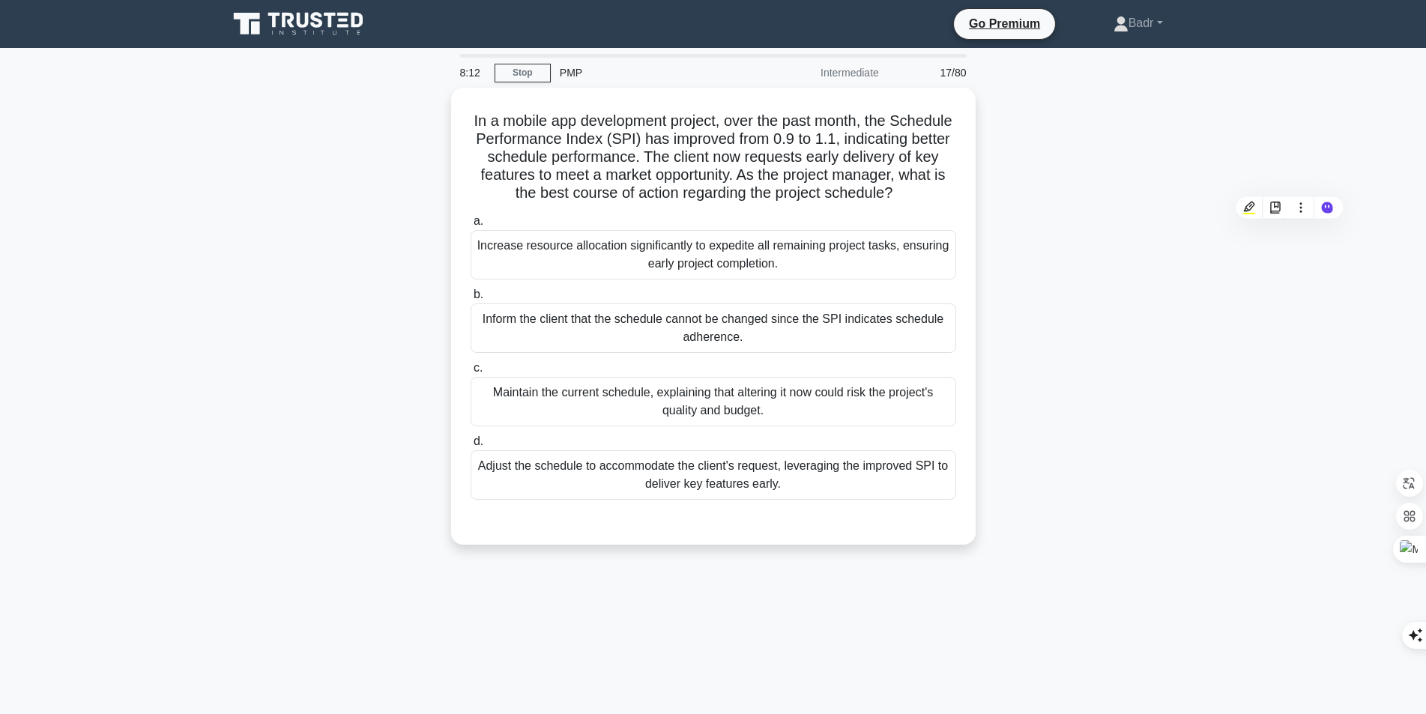
click at [1038, 246] on div "In a mobile app development project, over the past month, the Schedule Performa…" at bounding box center [713, 325] width 989 height 475
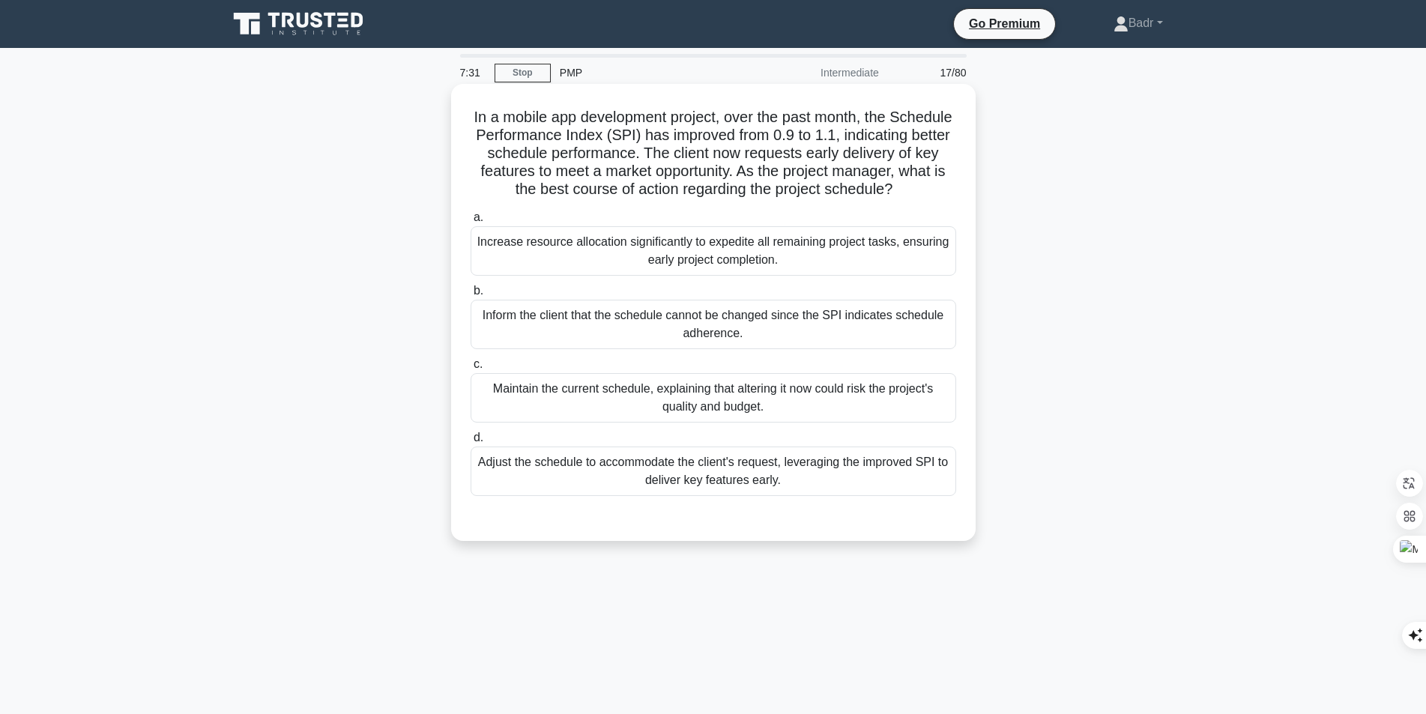
click at [648, 276] on div "Increase resource allocation significantly to expedite all remaining project ta…" at bounding box center [712, 250] width 485 height 49
click at [470, 223] on input "a. Increase resource allocation significantly to expedite all remaining project…" at bounding box center [470, 218] width 0 height 10
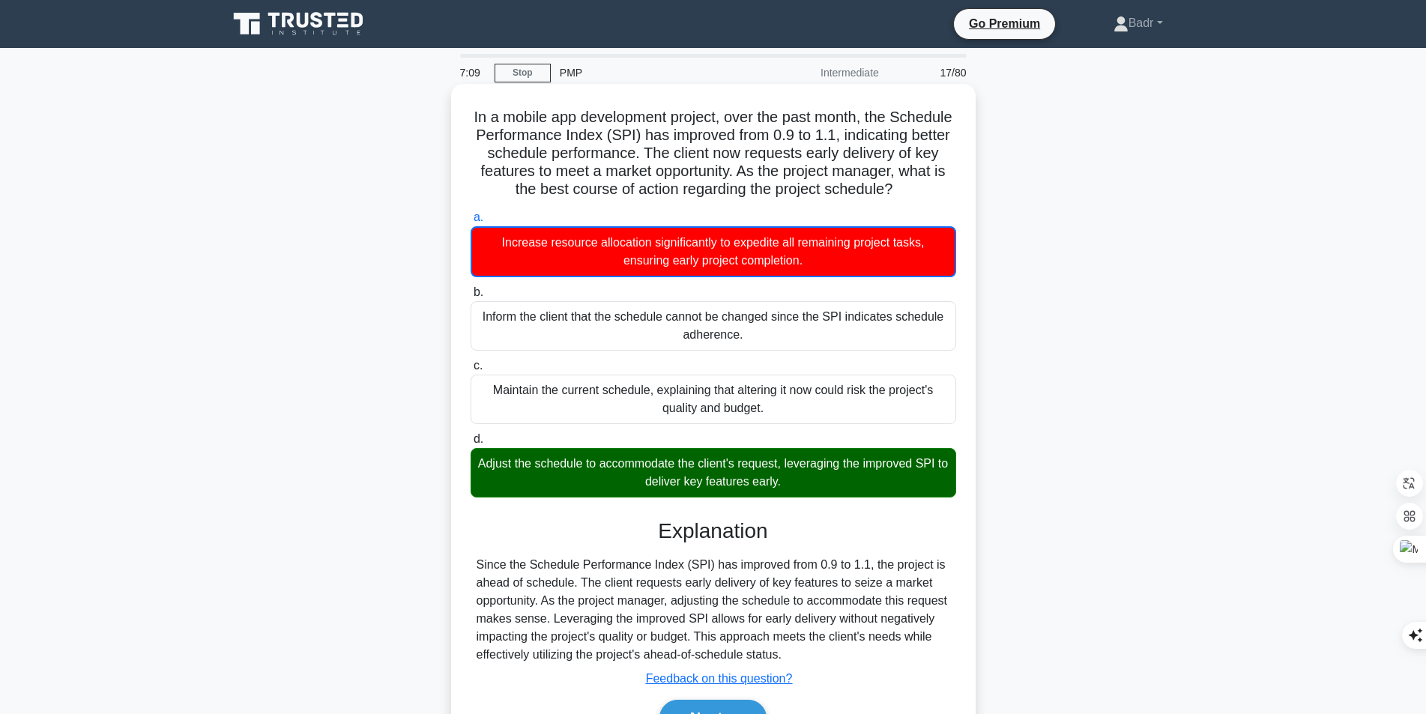
scroll to position [75, 0]
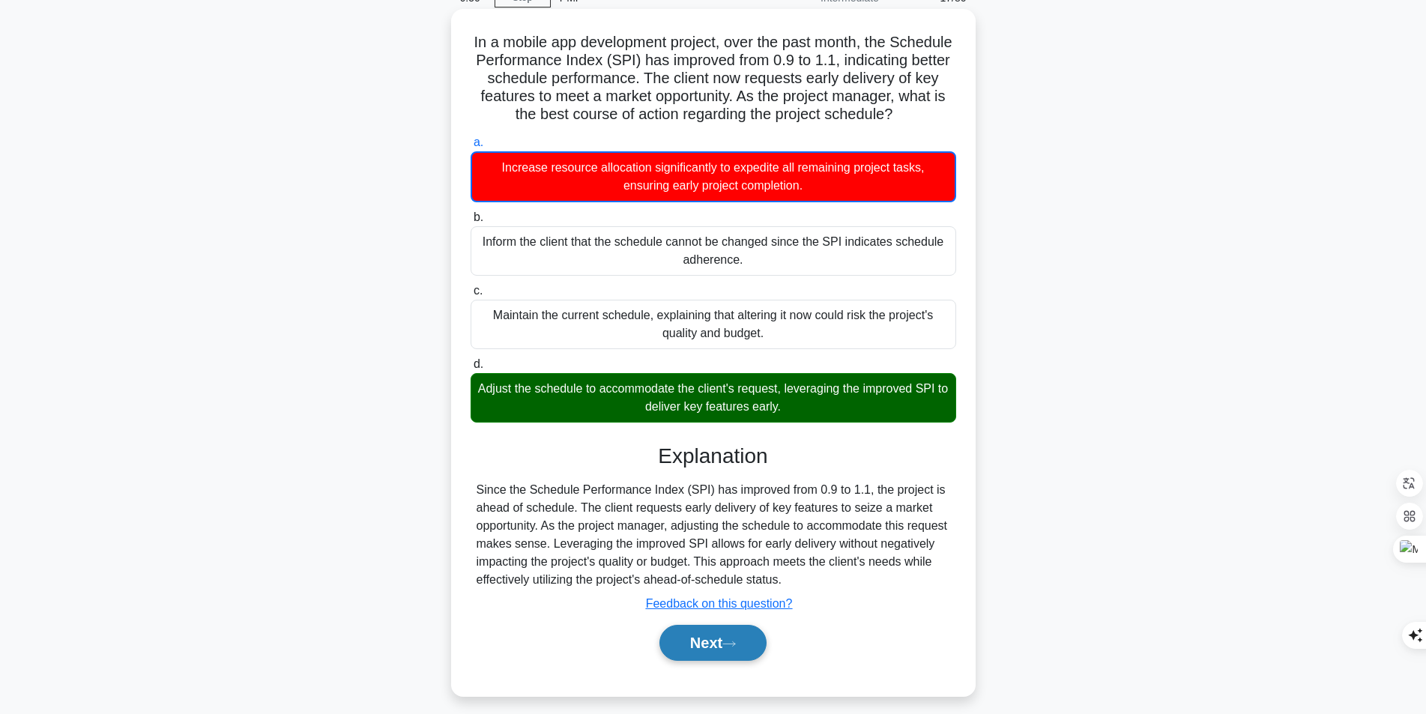
click at [698, 658] on button "Next" at bounding box center [712, 643] width 107 height 36
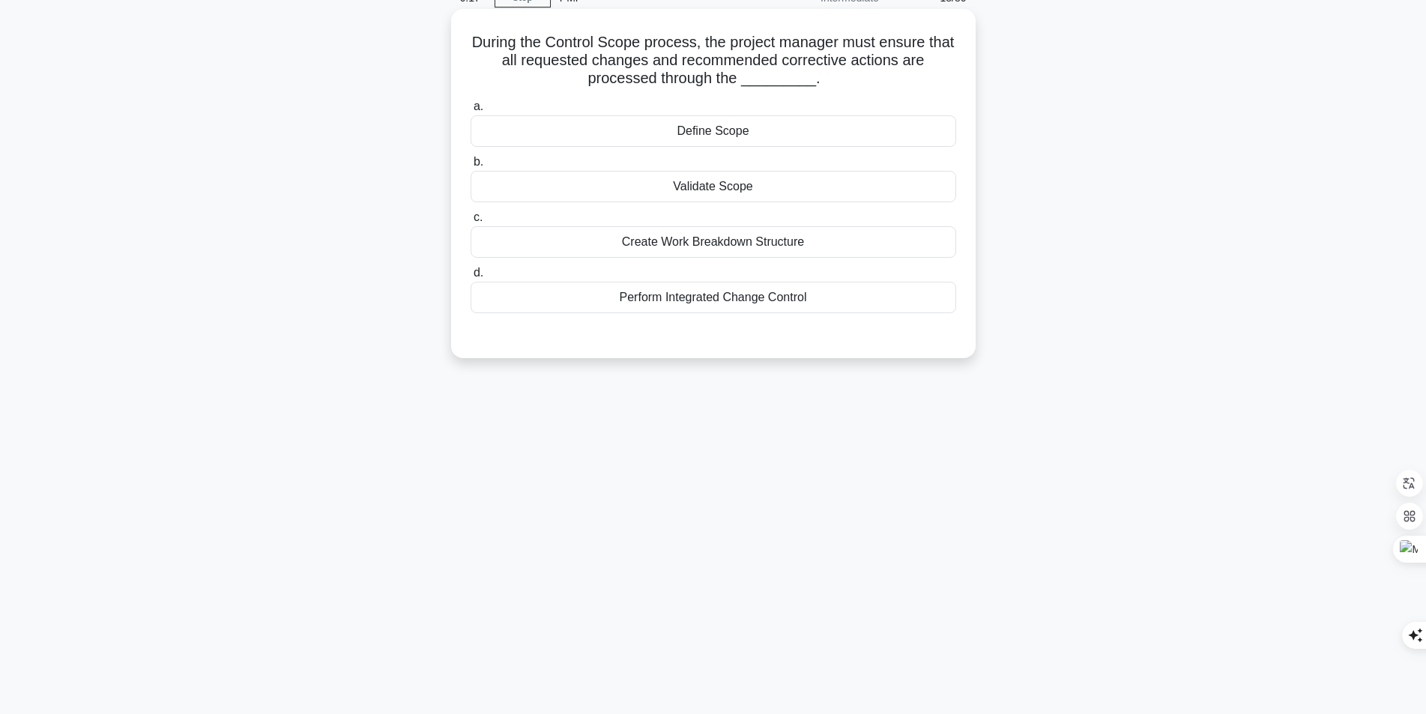
click at [663, 288] on div "Perform Integrated Change Control" at bounding box center [712, 297] width 485 height 31
click at [470, 278] on input "d. Perform Integrated Change Control" at bounding box center [470, 273] width 0 height 10
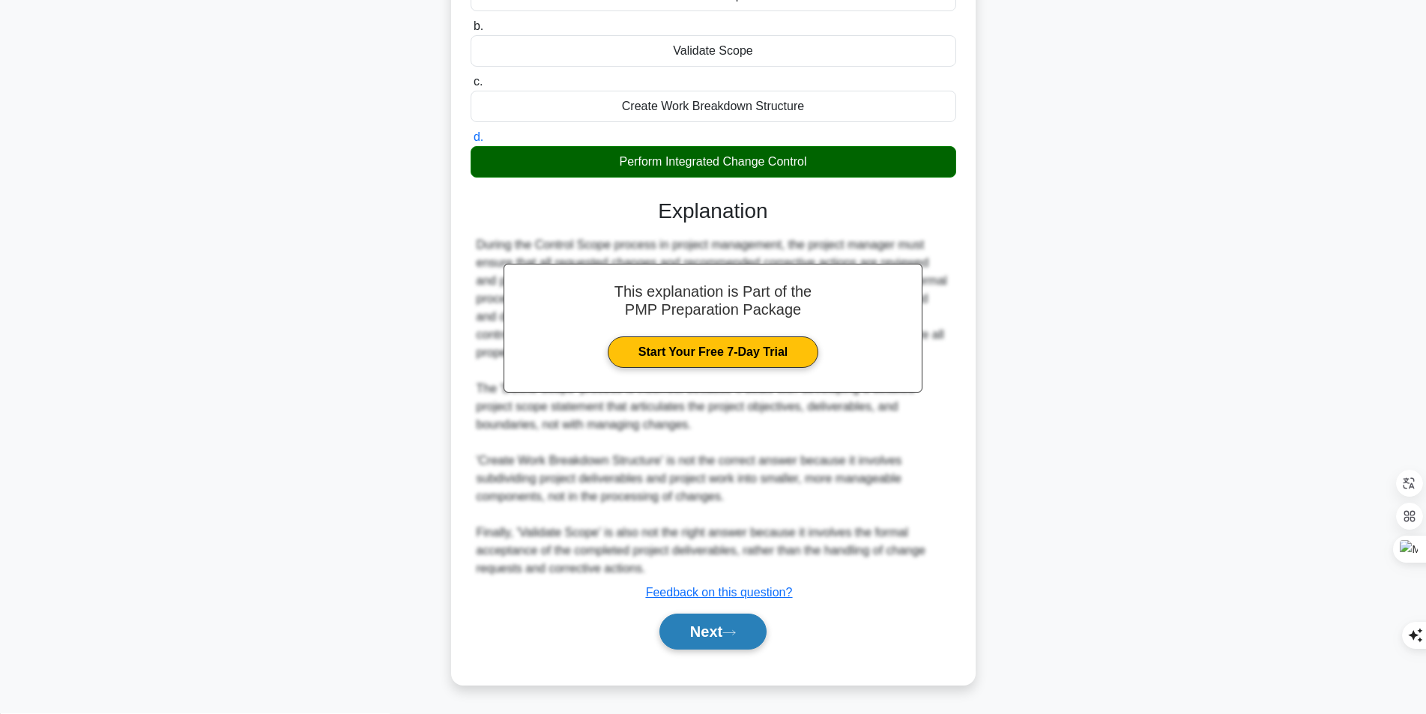
click at [706, 638] on button "Next" at bounding box center [712, 632] width 107 height 36
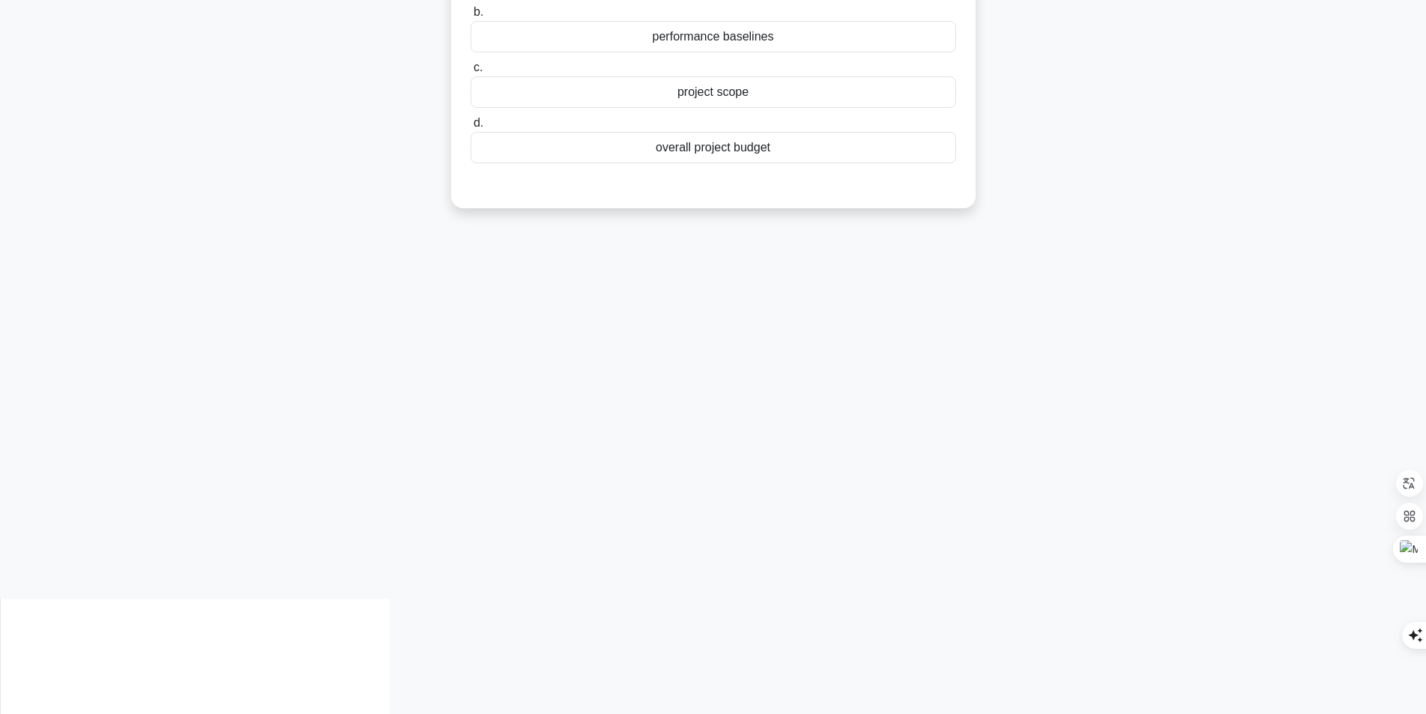
scroll to position [95, 0]
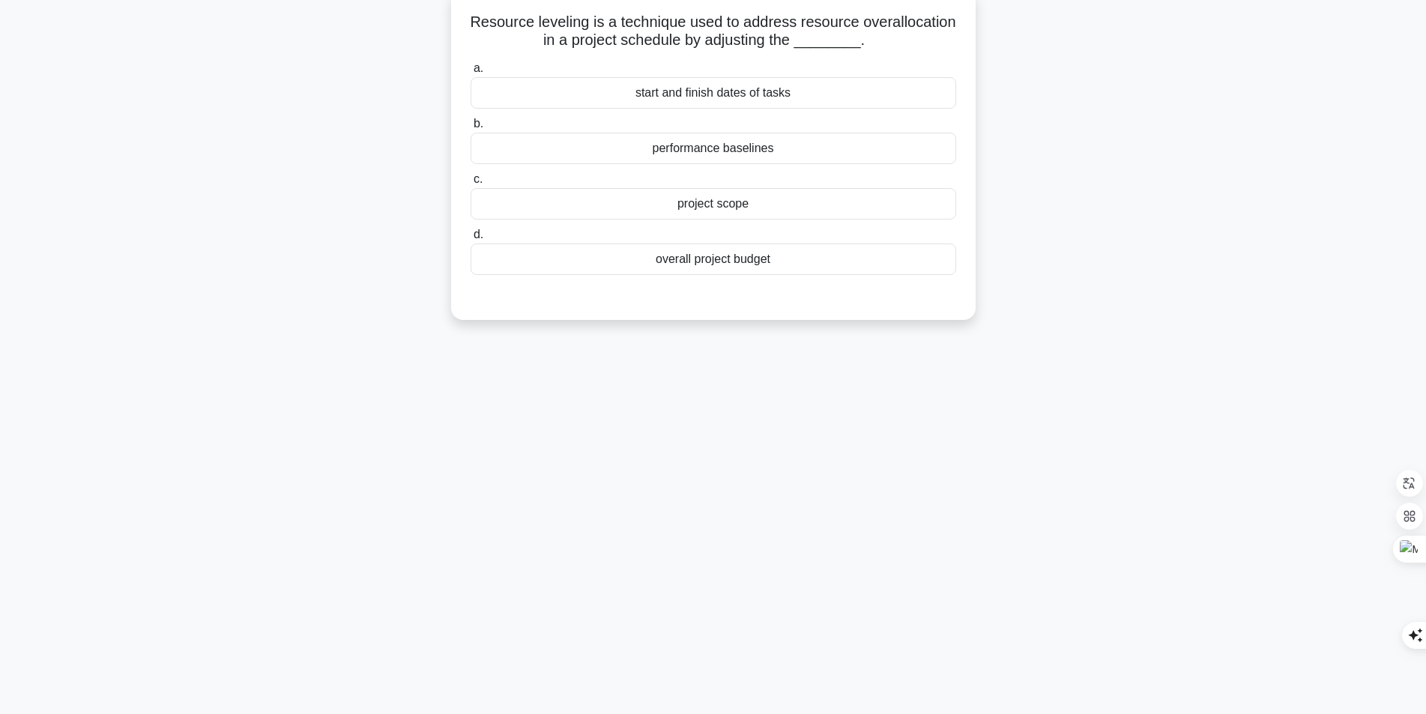
click at [697, 262] on div "overall project budget" at bounding box center [712, 258] width 485 height 31
click at [470, 240] on input "d. overall project budget" at bounding box center [470, 235] width 0 height 10
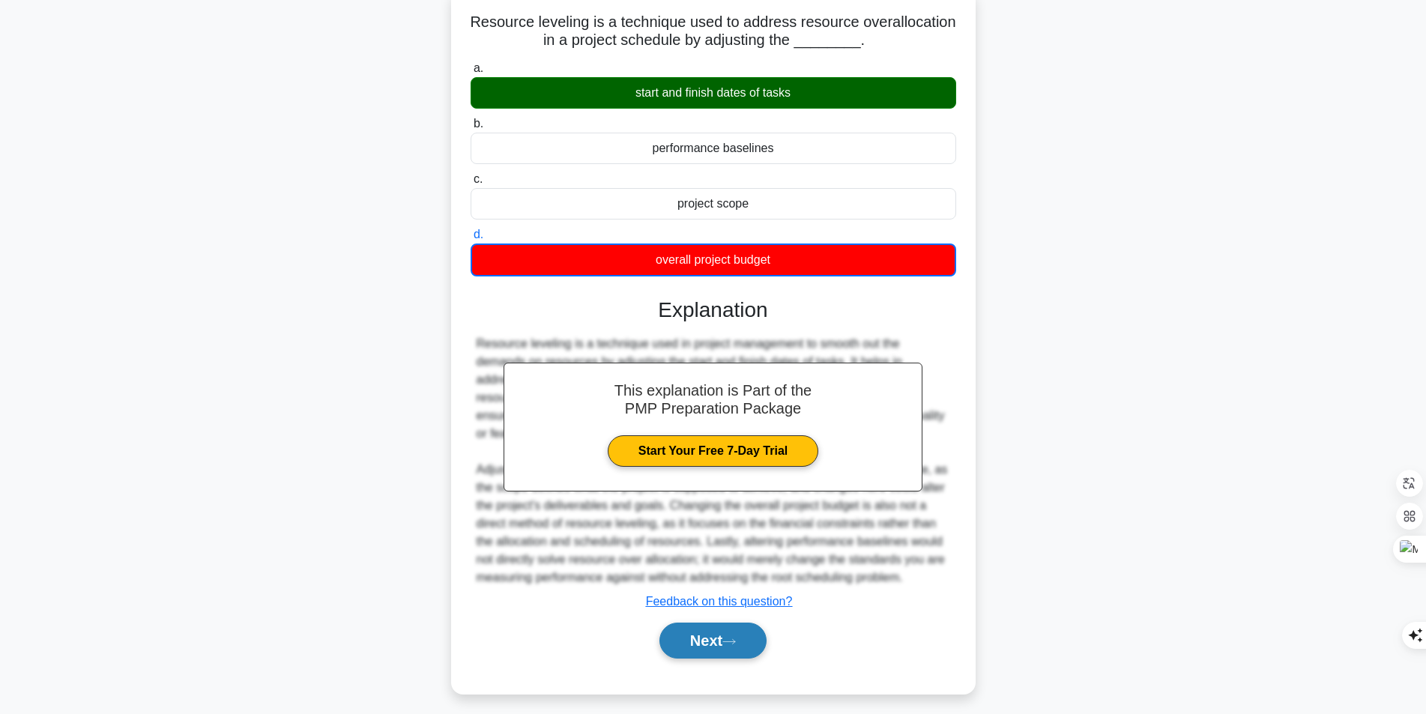
click at [682, 635] on button "Next" at bounding box center [712, 641] width 107 height 36
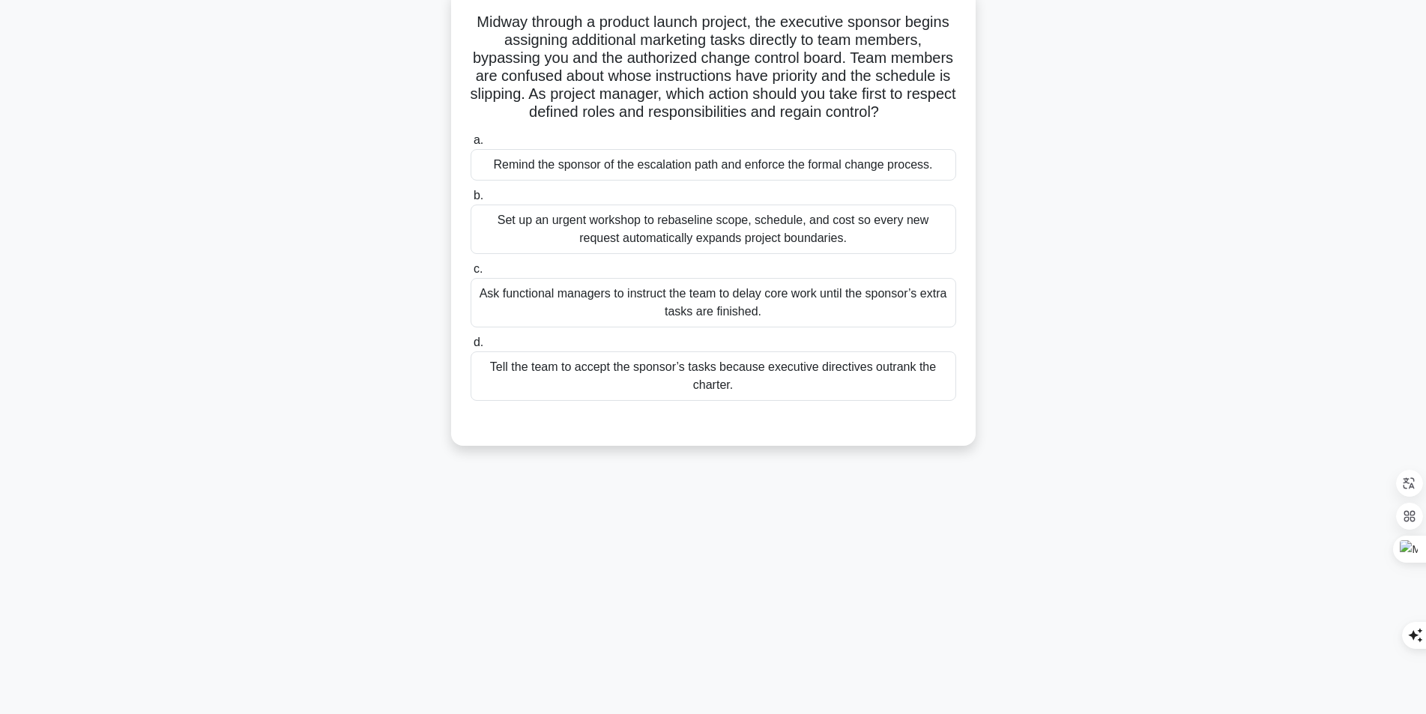
click at [691, 222] on div "Set up an urgent workshop to rebaseline scope, schedule, and cost so every new …" at bounding box center [712, 229] width 485 height 49
click at [470, 201] on input "b. Set up an urgent workshop to rebaseline scope, schedule, and cost so every n…" at bounding box center [470, 196] width 0 height 10
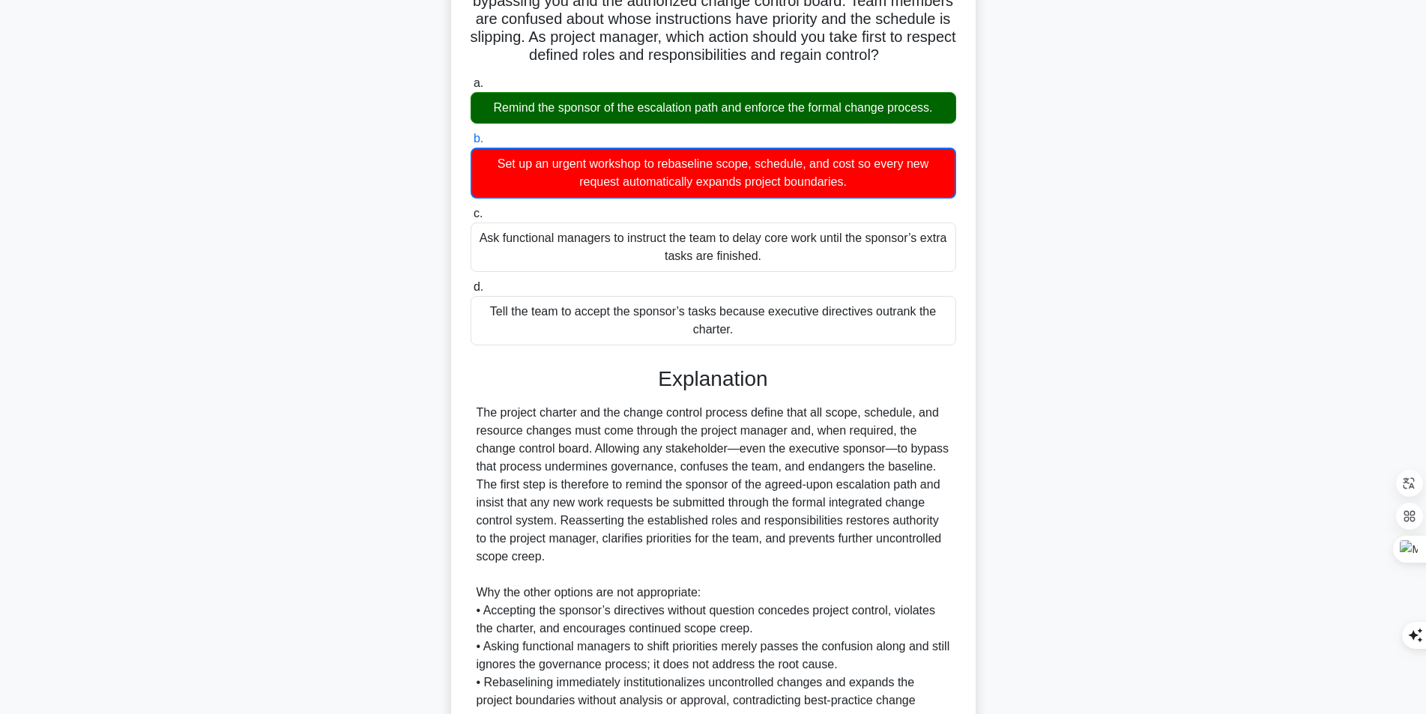
scroll to position [302, 0]
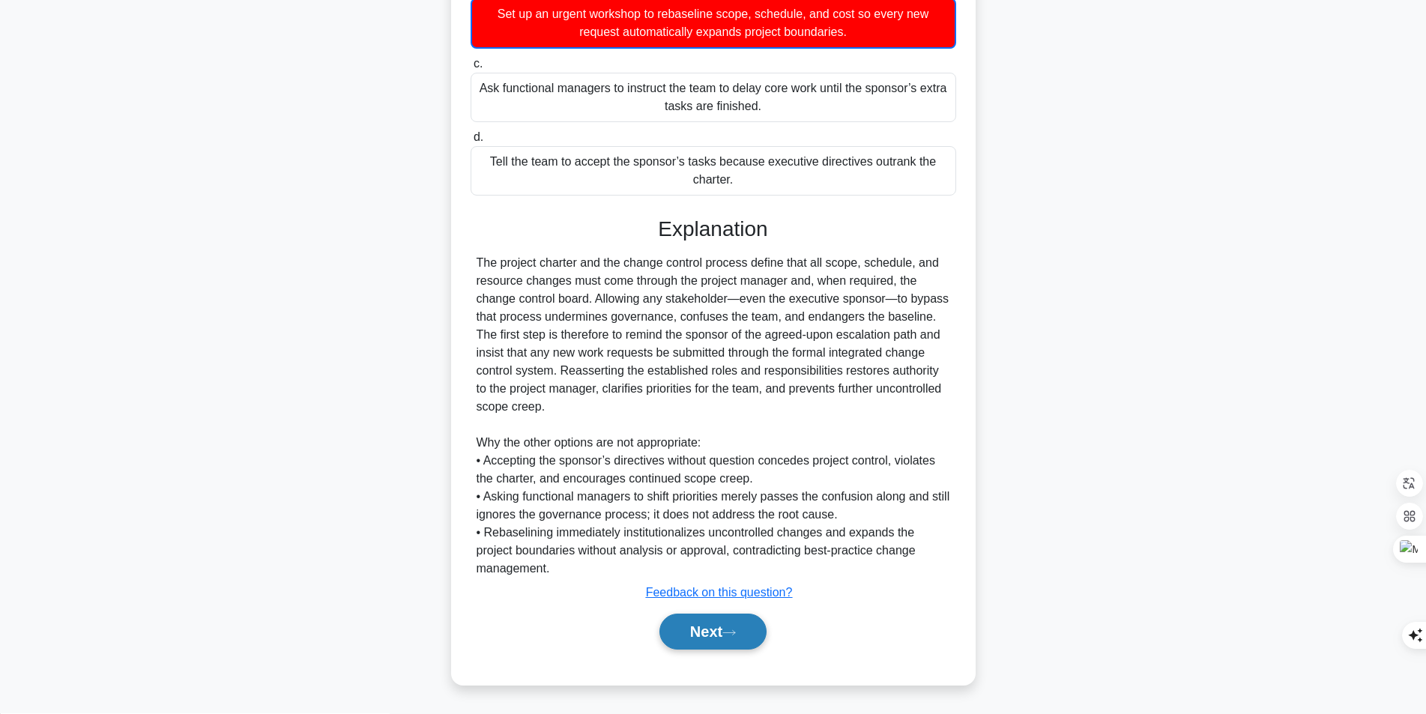
click at [728, 637] on icon at bounding box center [728, 633] width 13 height 8
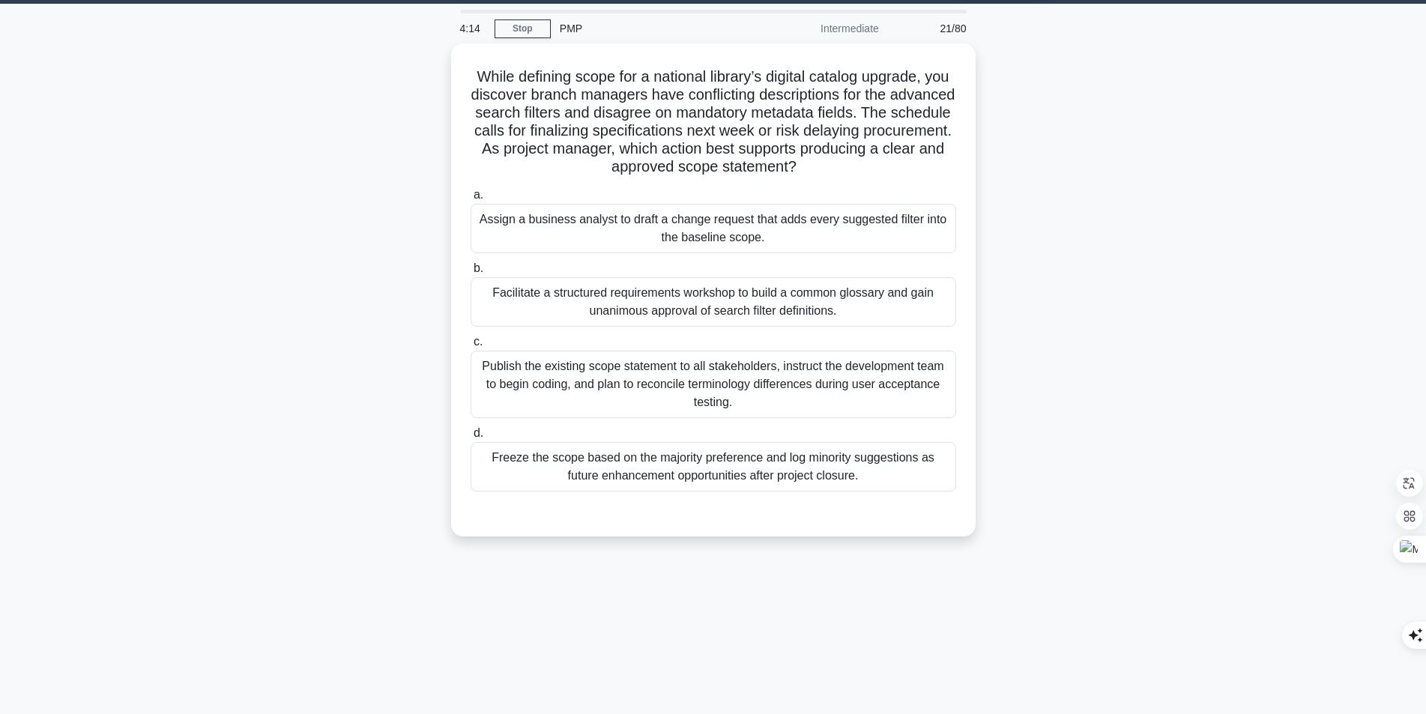
scroll to position [0, 0]
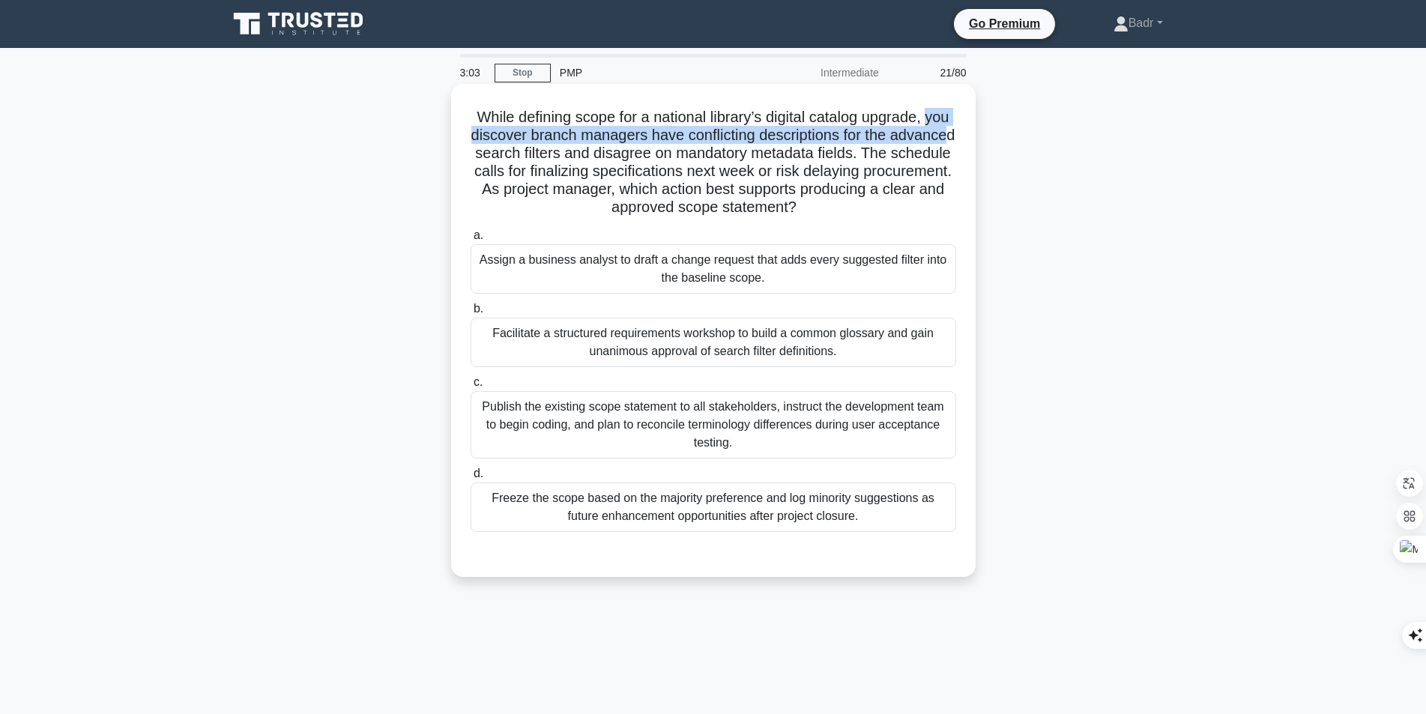
drag, startPoint x: 485, startPoint y: 138, endPoint x: 543, endPoint y: 160, distance: 61.6
click at [543, 160] on h5 "While defining scope for a national library’s digital catalog upgrade, you disc…" at bounding box center [713, 162] width 488 height 109
click at [767, 216] on h5 "While defining scope for a national library’s digital catalog upgrade, you disc…" at bounding box center [713, 162] width 488 height 109
click at [748, 351] on div "Facilitate a structured requirements workshop to build a common glossary and ga…" at bounding box center [712, 342] width 485 height 49
click at [470, 314] on input "b. Facilitate a structured requirements workshop to build a common glossary and…" at bounding box center [470, 309] width 0 height 10
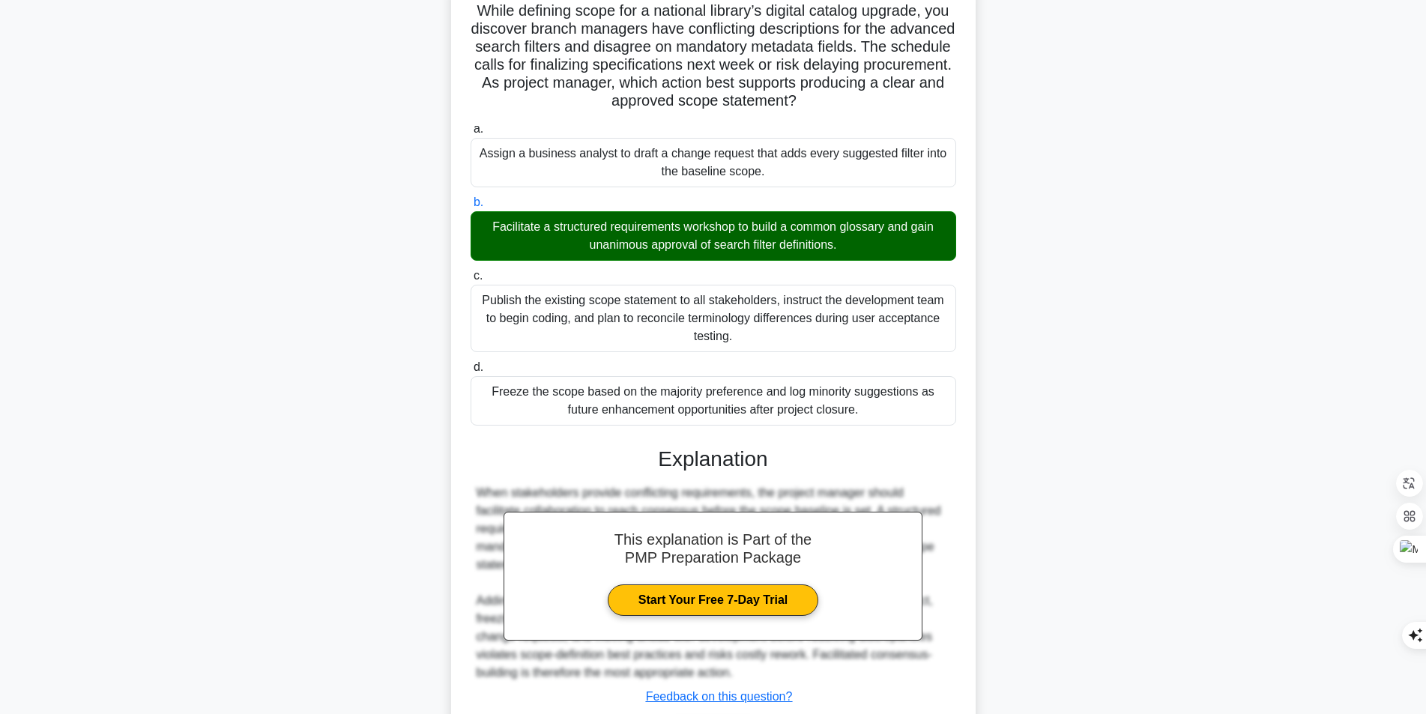
scroll to position [211, 0]
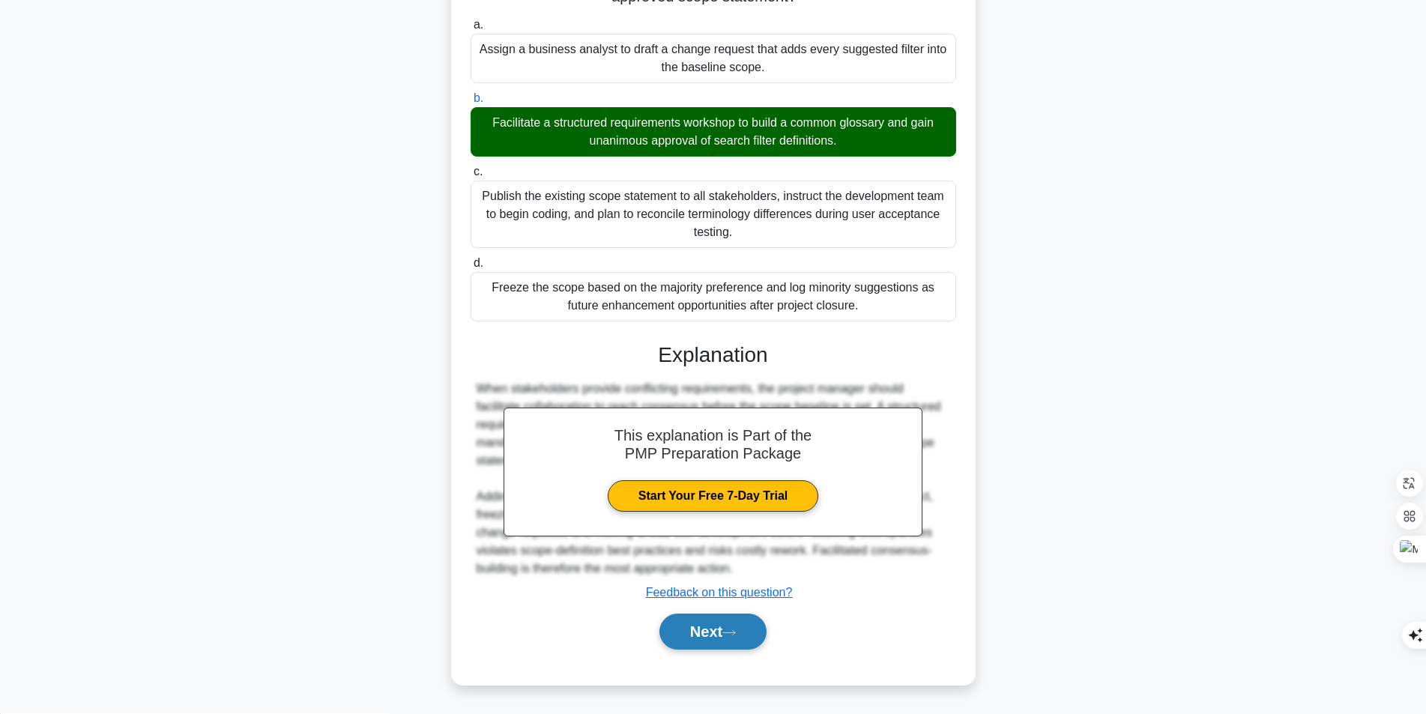
click at [707, 644] on button "Next" at bounding box center [712, 632] width 107 height 36
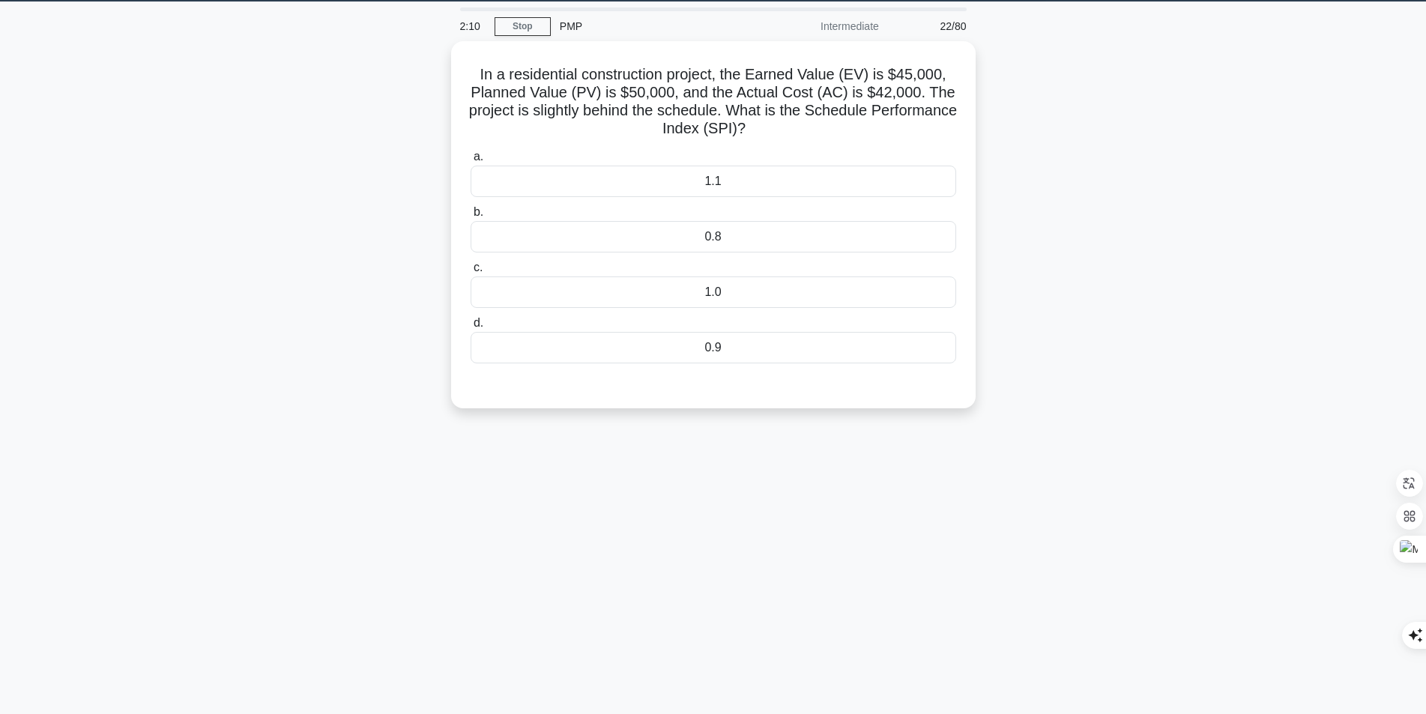
scroll to position [20, 0]
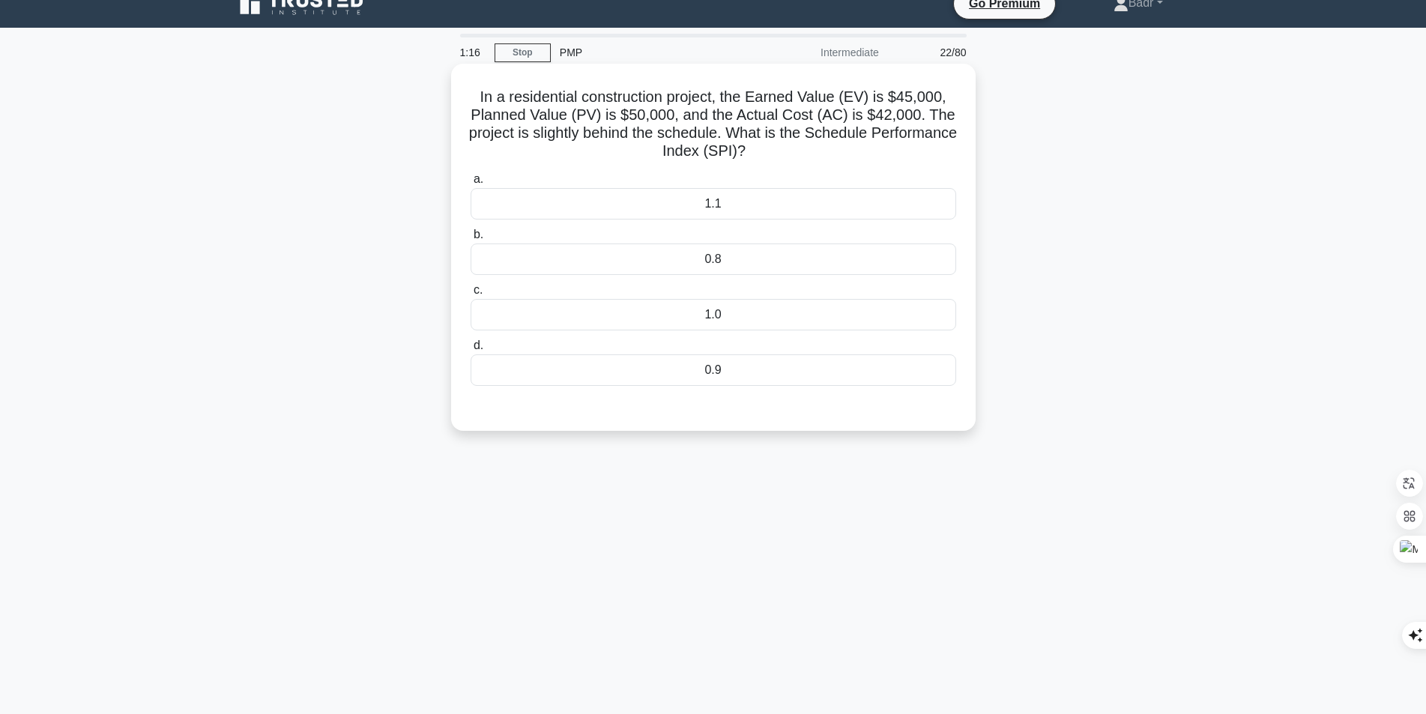
click at [685, 369] on div "0.9" at bounding box center [712, 369] width 485 height 31
click at [470, 351] on input "d. 0.9" at bounding box center [470, 346] width 0 height 10
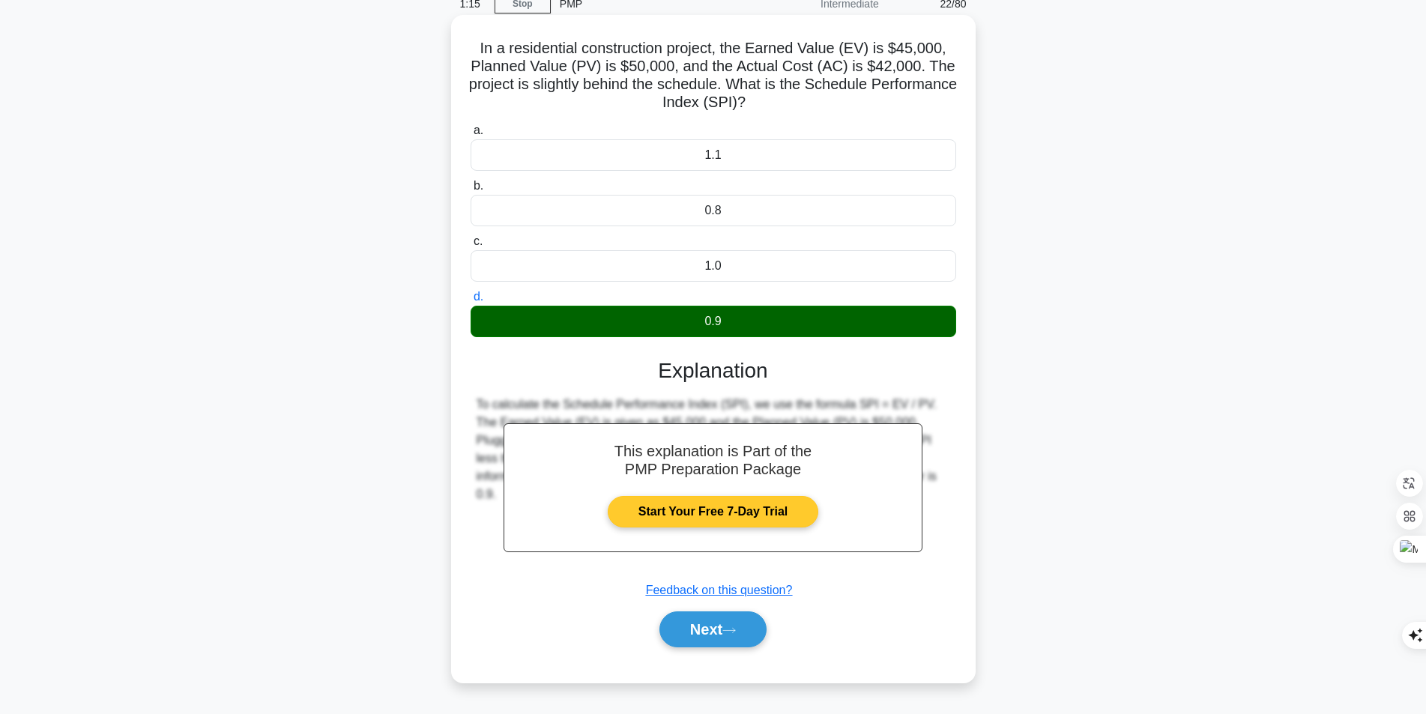
scroll to position [95, 0]
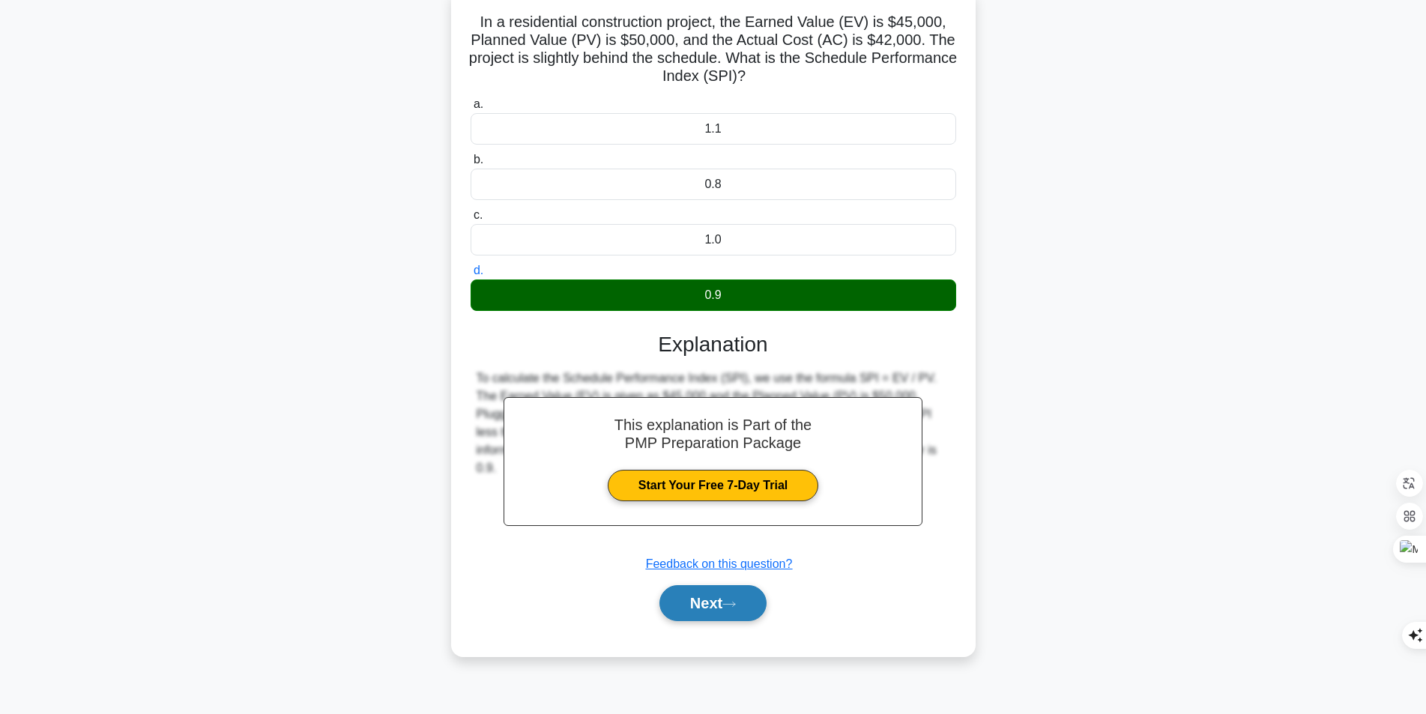
click at [704, 596] on button "Next" at bounding box center [712, 603] width 107 height 36
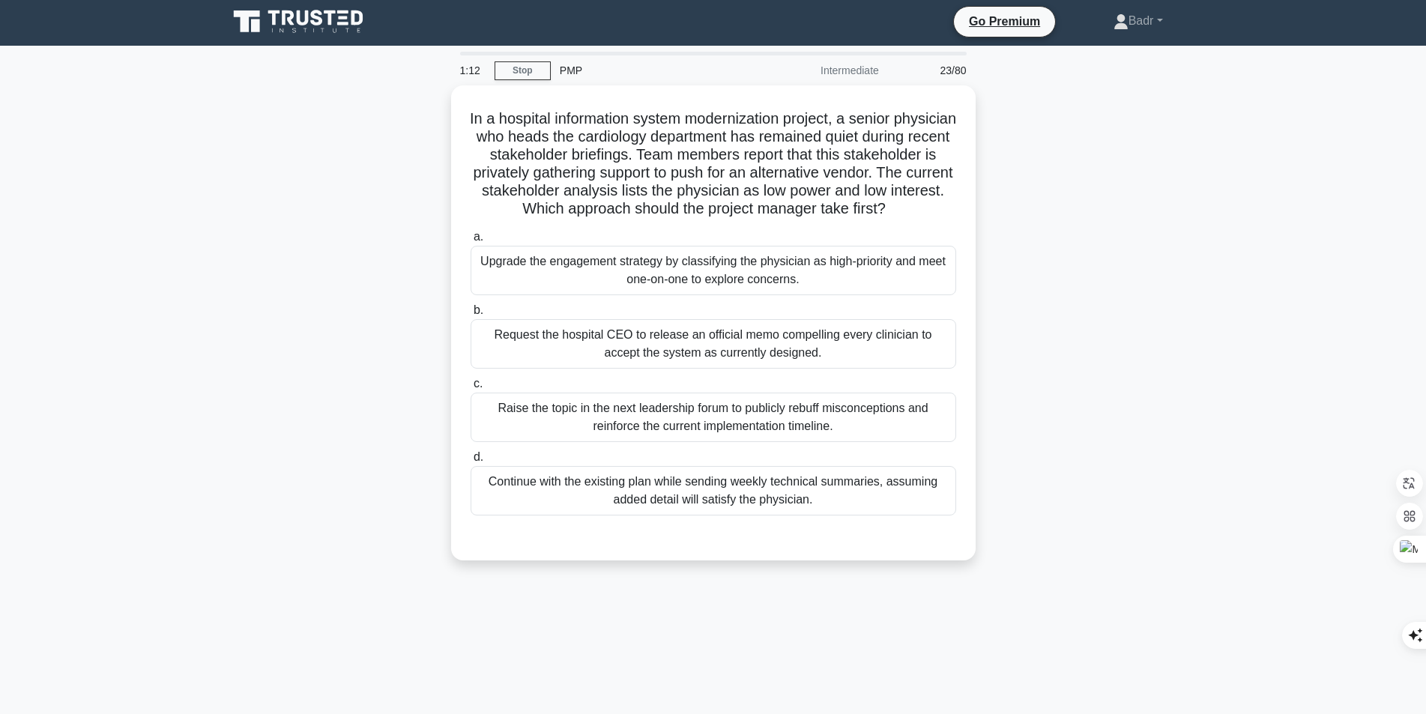
scroll to position [0, 0]
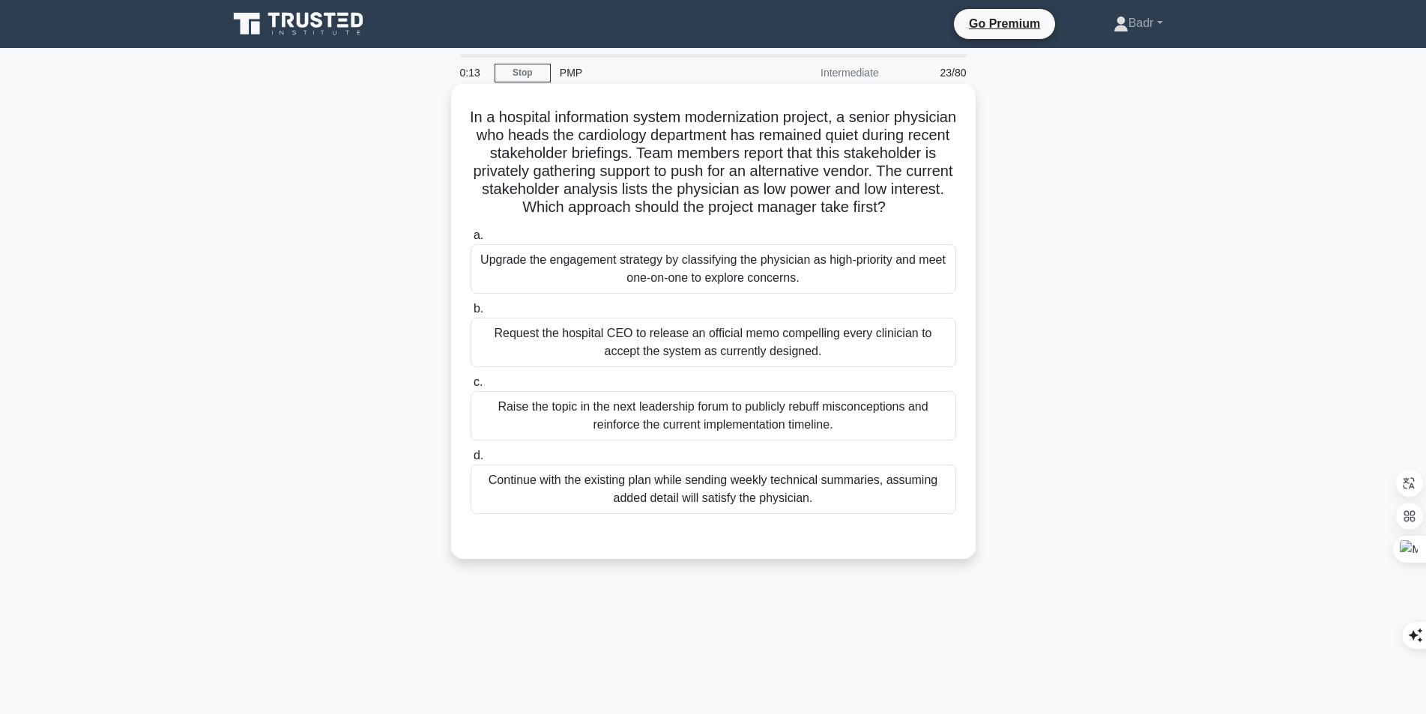
click at [774, 294] on div "Upgrade the engagement strategy by classifying the physician as high-priority a…" at bounding box center [712, 268] width 485 height 49
click at [470, 240] on input "a. Upgrade the engagement strategy by classifying the physician as high-priorit…" at bounding box center [470, 236] width 0 height 10
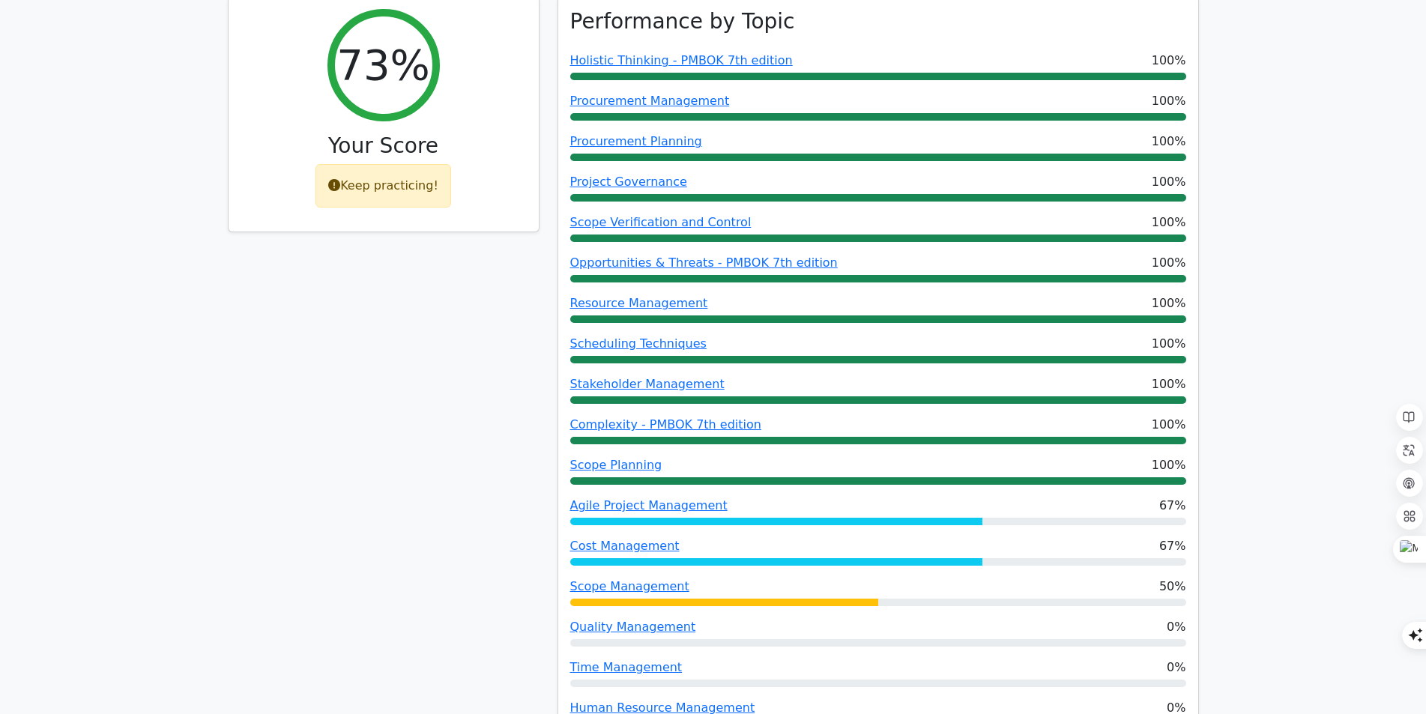
scroll to position [749, 0]
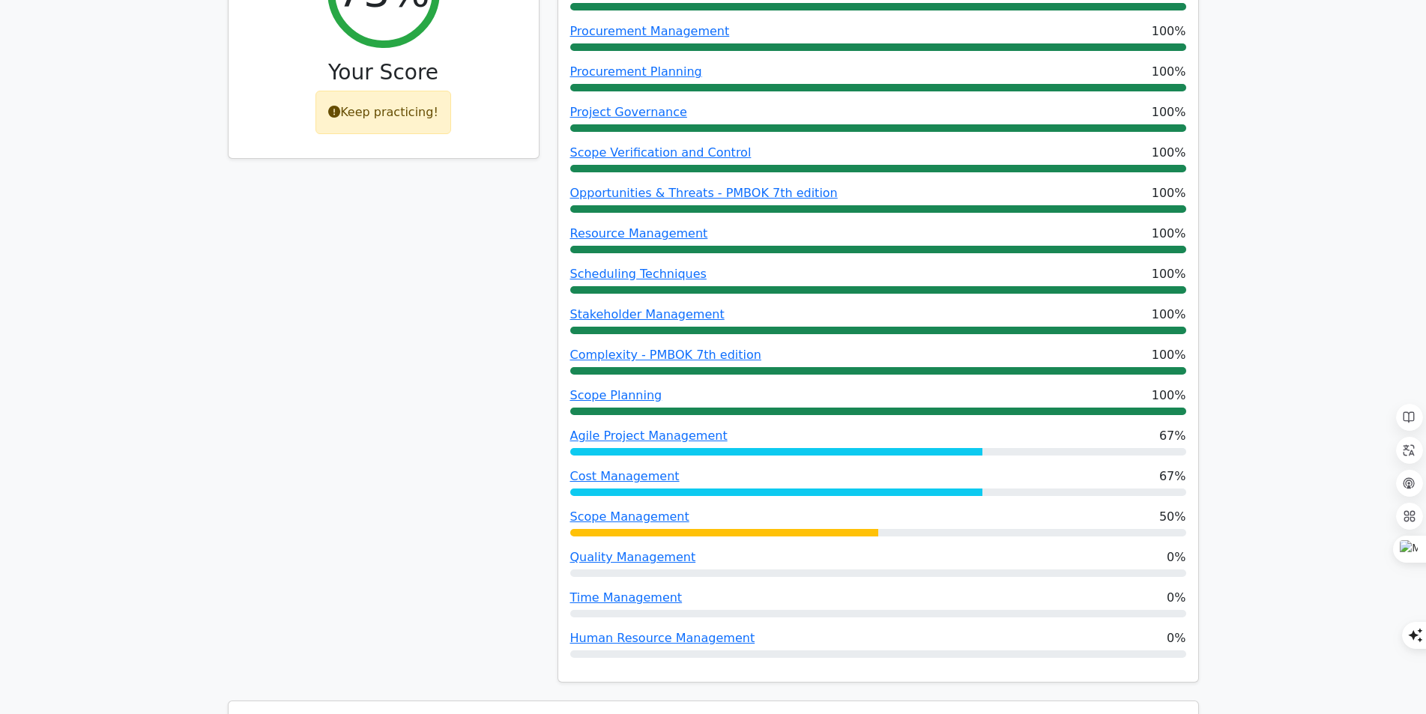
click at [371, 91] on div "Keep practicing!" at bounding box center [383, 112] width 136 height 43
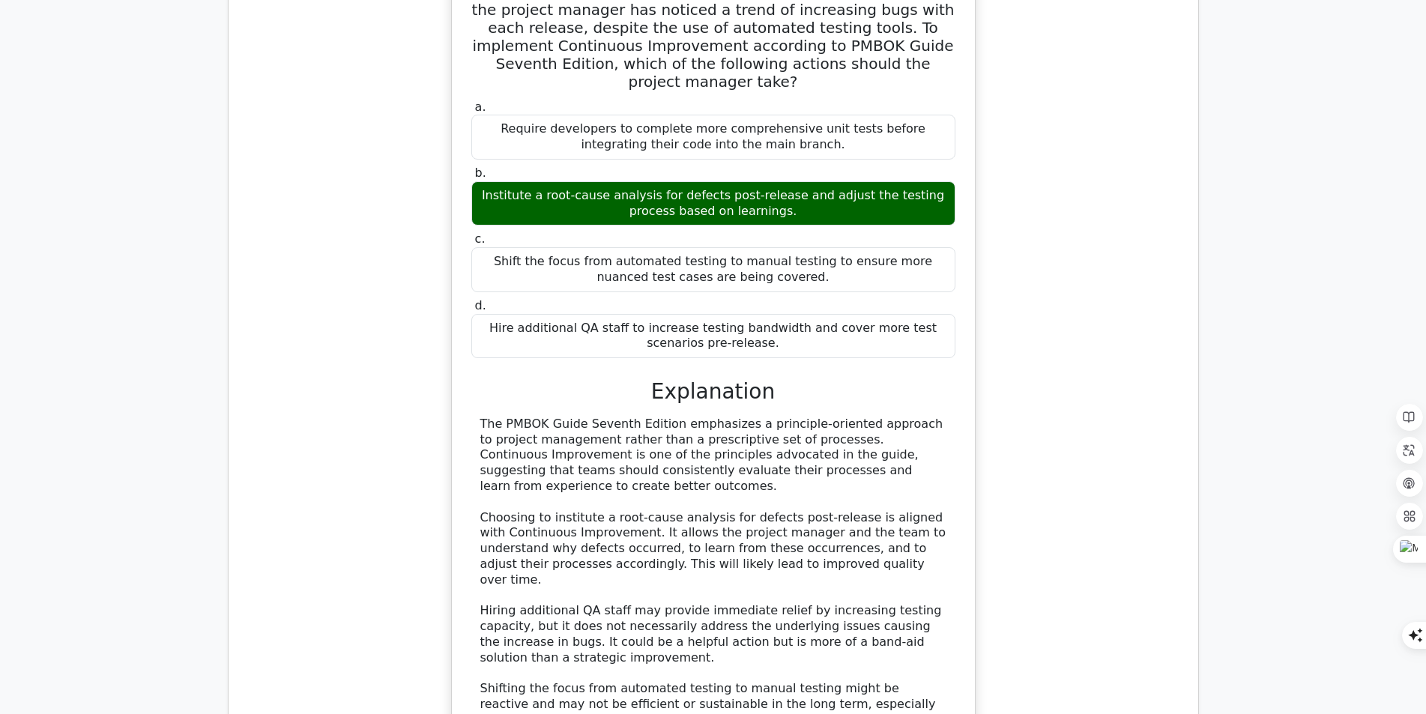
scroll to position [1648, 0]
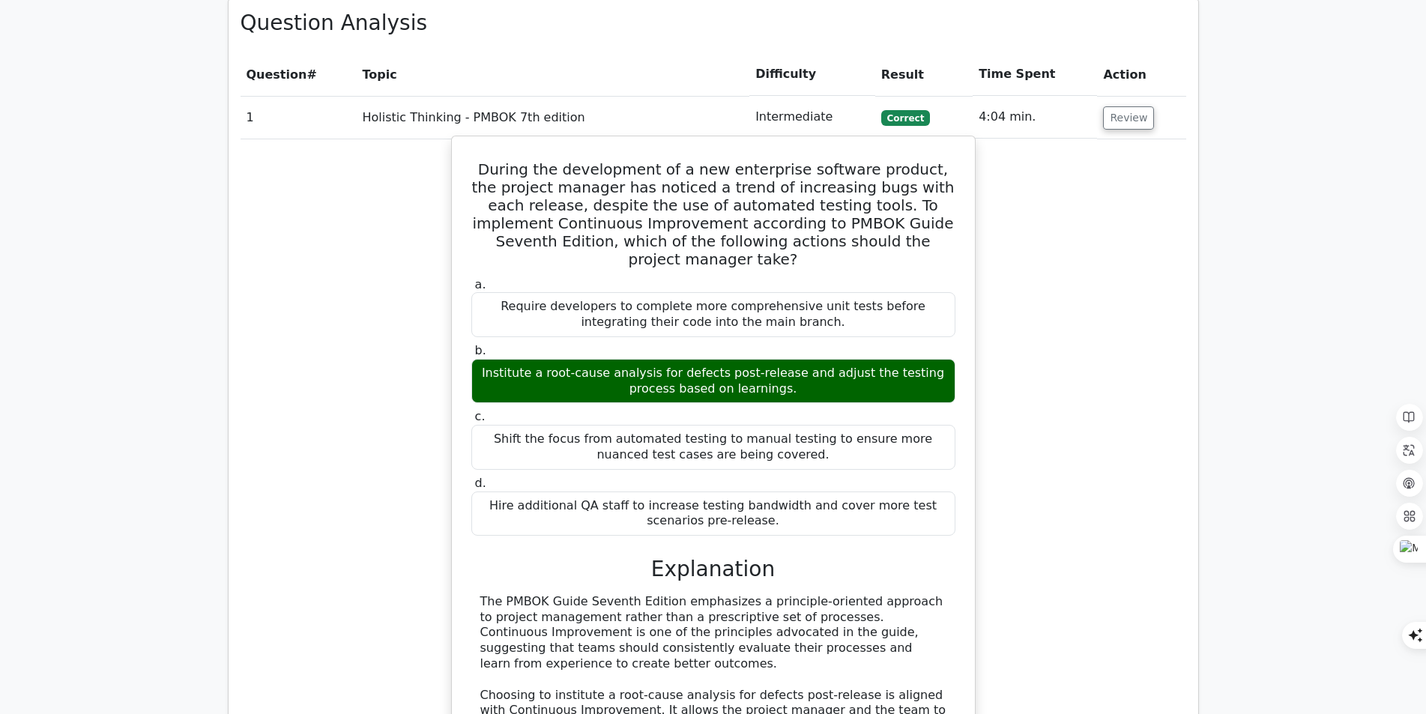
click at [730, 359] on div "Institute a root-cause analysis for defects post-release and adjust the testing…" at bounding box center [713, 381] width 484 height 45
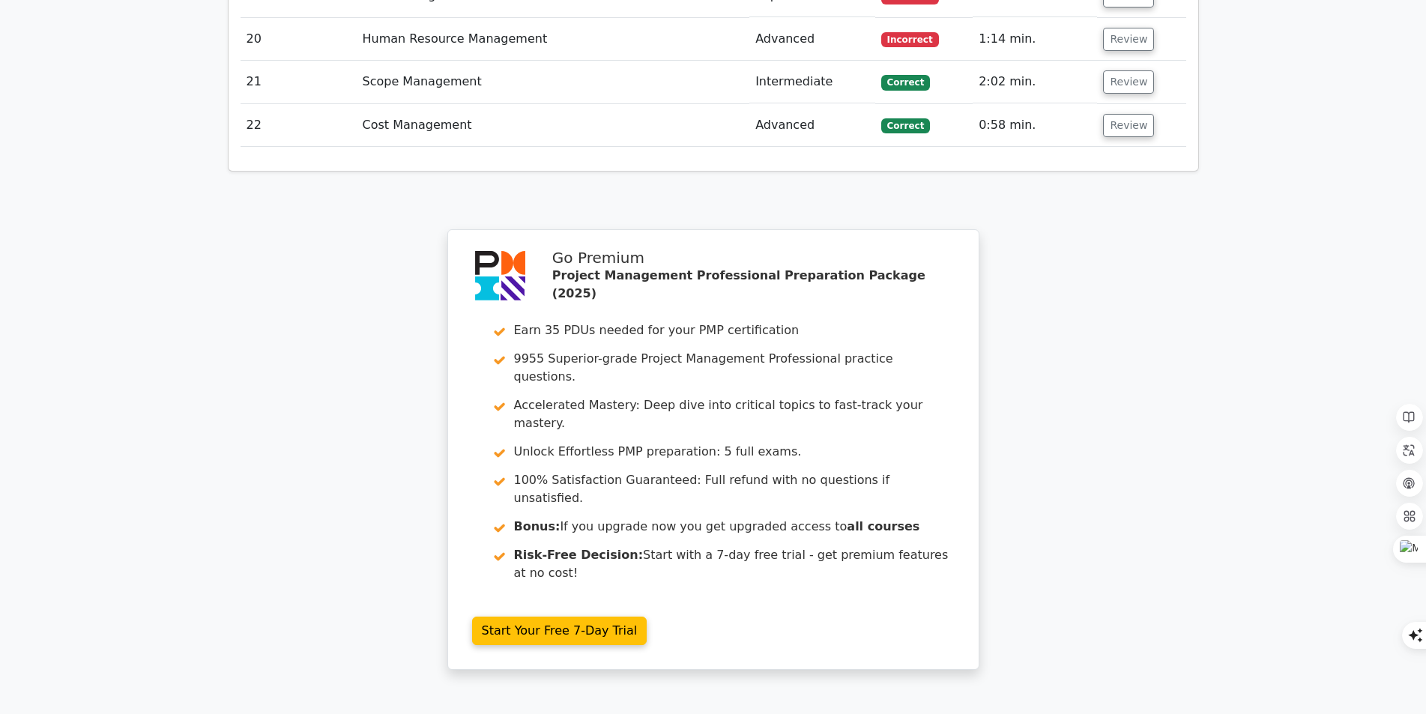
scroll to position [3656, 0]
